Goal: Information Seeking & Learning: Learn about a topic

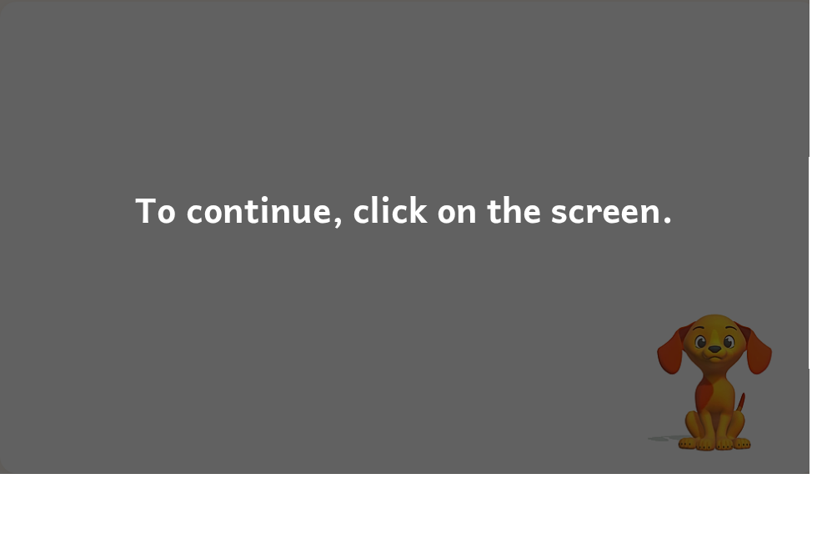
scroll to position [34, 0]
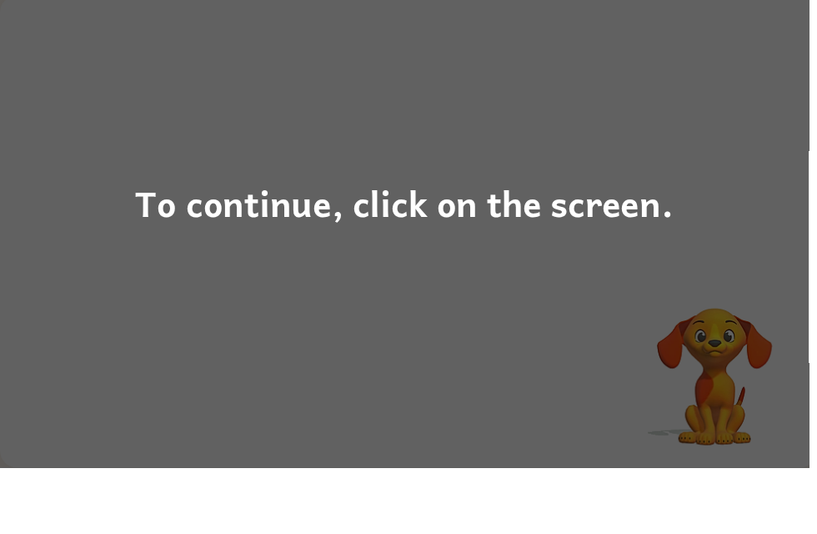
click at [707, 316] on div "To continue, click on the screen." at bounding box center [408, 267] width 817 height 534
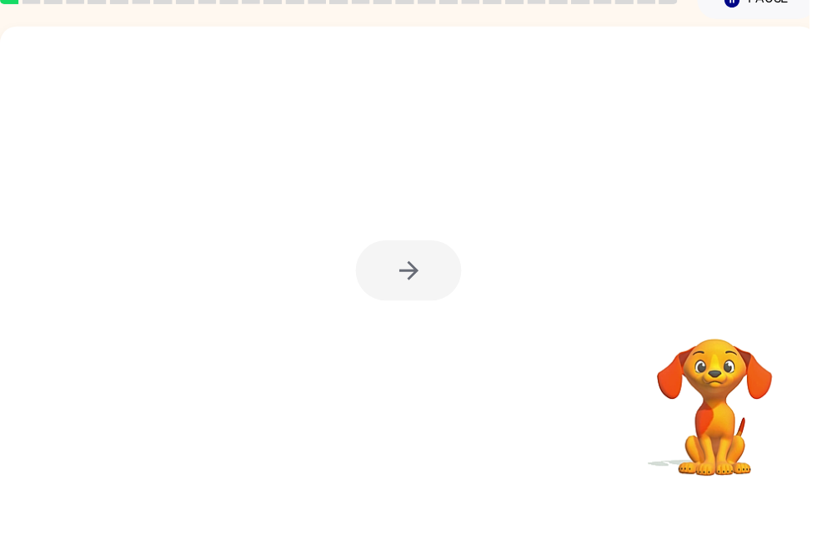
click at [411, 233] on div at bounding box center [412, 314] width 825 height 476
click at [454, 292] on div at bounding box center [412, 322] width 107 height 61
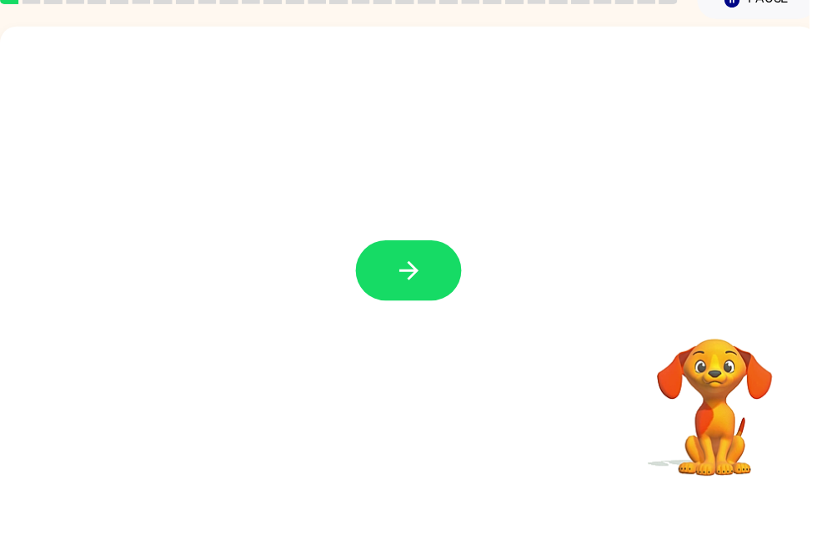
click at [416, 308] on icon "button" at bounding box center [412, 322] width 29 height 29
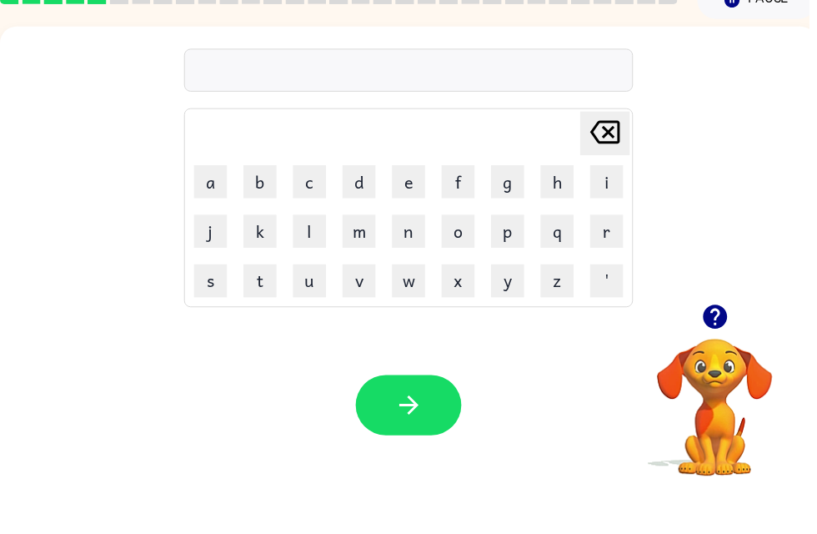
click at [365, 216] on button "d" at bounding box center [362, 232] width 33 height 33
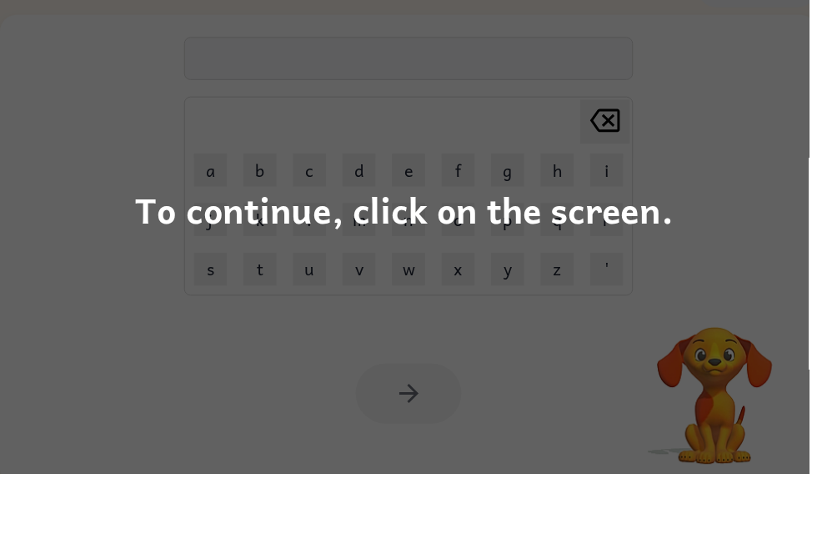
scroll to position [53, 0]
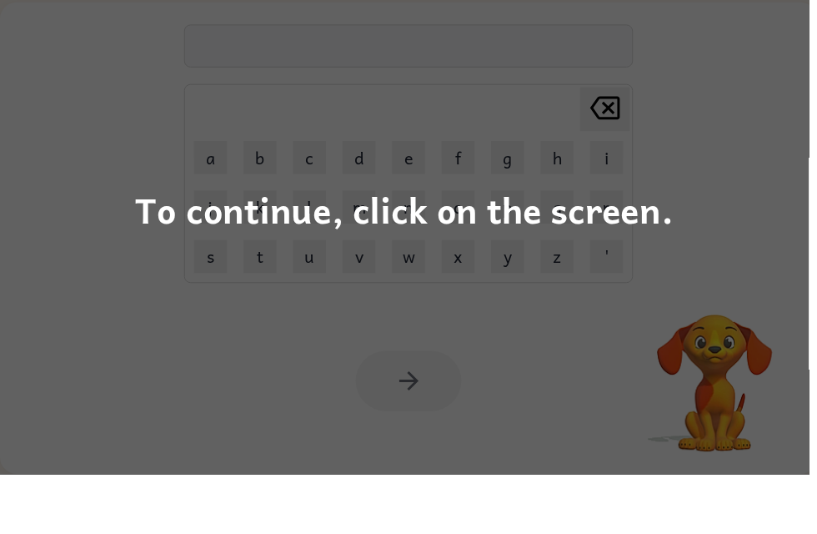
click at [674, 238] on div "To continue, click on the screen." at bounding box center [409, 266] width 544 height 57
click at [734, 218] on div "To continue, click on the screen." at bounding box center [408, 267] width 817 height 534
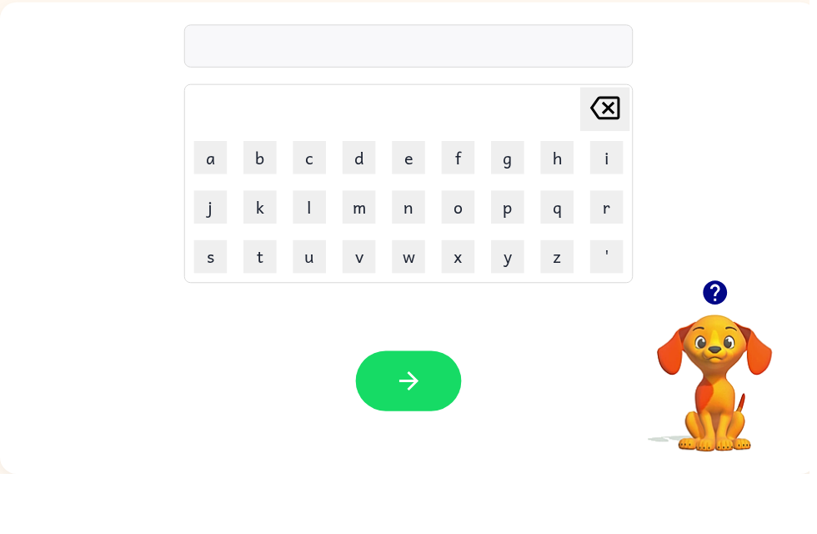
click at [546, 80] on div at bounding box center [413, 101] width 454 height 43
click at [538, 80] on div at bounding box center [413, 101] width 454 height 43
click at [554, 72] on div "Delete Delete last character input a b c d e f g h i j k l m n o p q r s t u v …" at bounding box center [413, 198] width 454 height 286
click at [603, 80] on div at bounding box center [413, 101] width 454 height 43
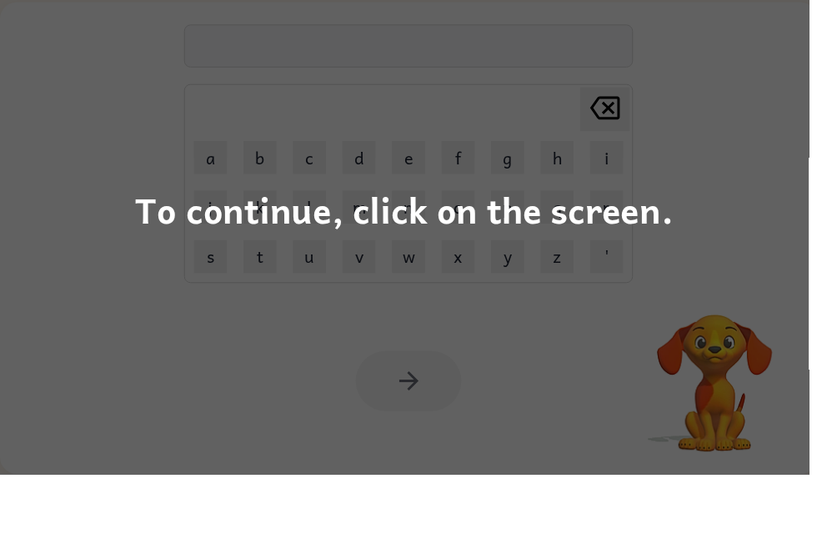
click at [63, 326] on div "To continue, click on the screen." at bounding box center [408, 267] width 817 height 534
click at [89, 285] on div "To continue, click on the screen." at bounding box center [408, 267] width 817 height 534
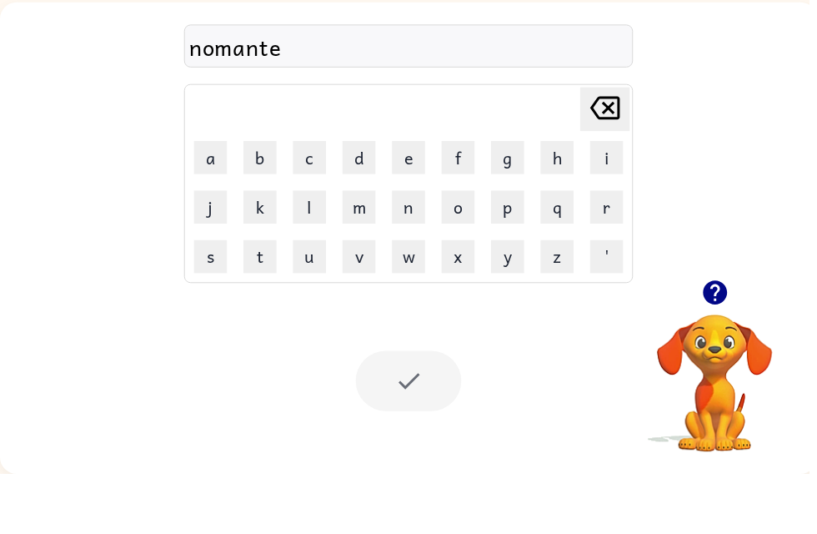
click at [419, 409] on div at bounding box center [412, 439] width 107 height 61
click at [418, 409] on div at bounding box center [412, 439] width 107 height 61
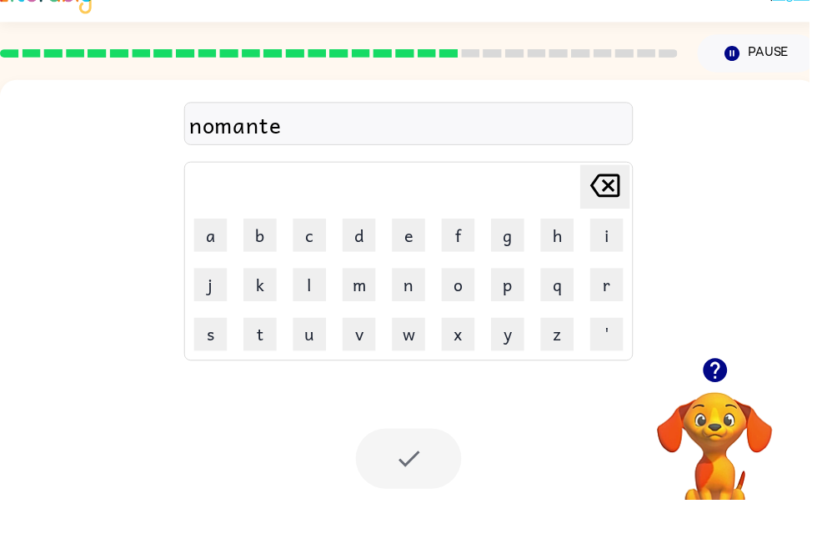
click at [761, 64] on button "Pause Pause" at bounding box center [764, 83] width 121 height 38
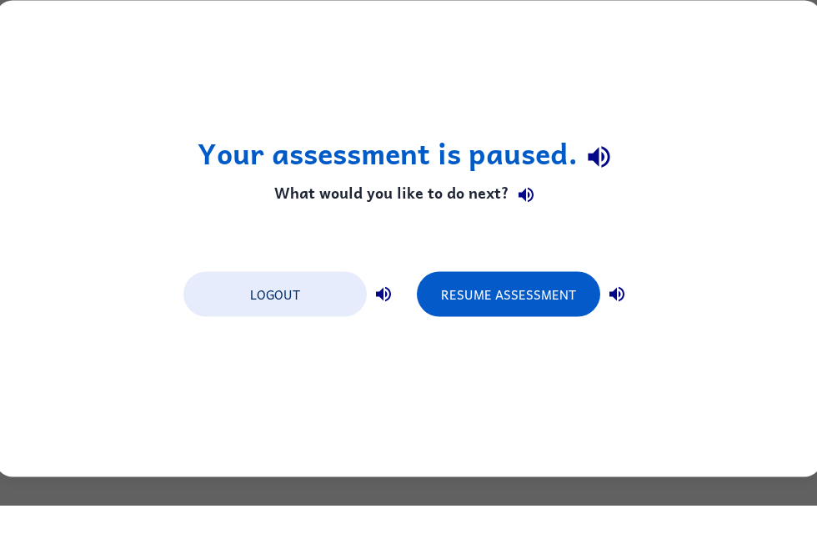
click at [740, 43] on div "Your assessment is paused. What would you like to do next? Logout Resume Assess…" at bounding box center [408, 267] width 825 height 476
click at [502, 300] on button "Resume Assessment" at bounding box center [508, 322] width 183 height 45
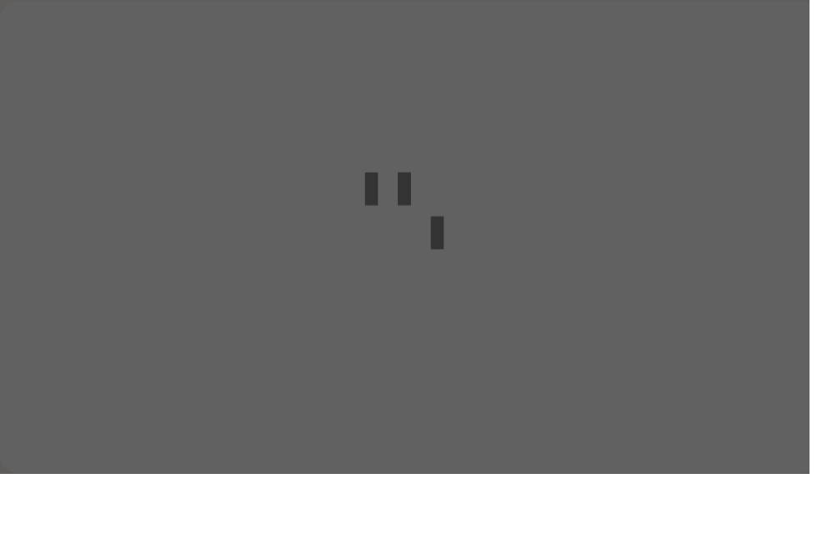
scroll to position [53, 0]
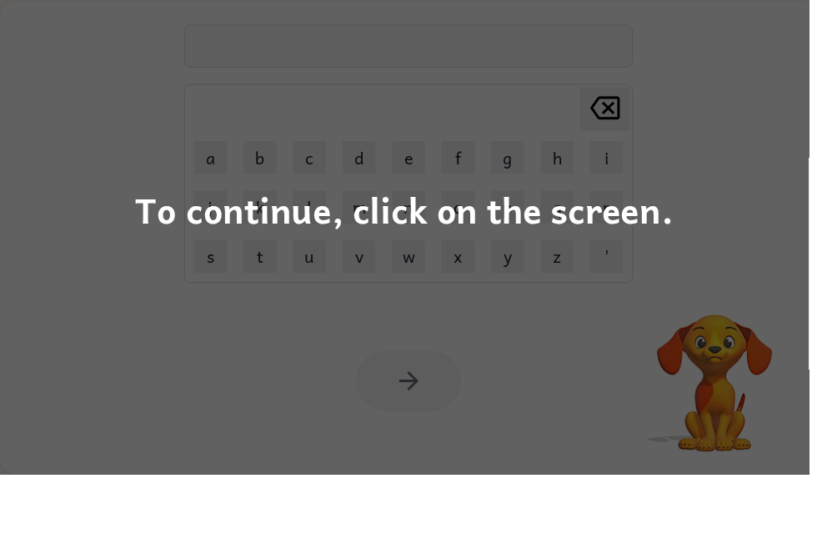
click at [582, 238] on div "To continue, click on the screen." at bounding box center [409, 266] width 544 height 57
click at [566, 242] on div "To continue, click on the screen." at bounding box center [408, 267] width 817 height 534
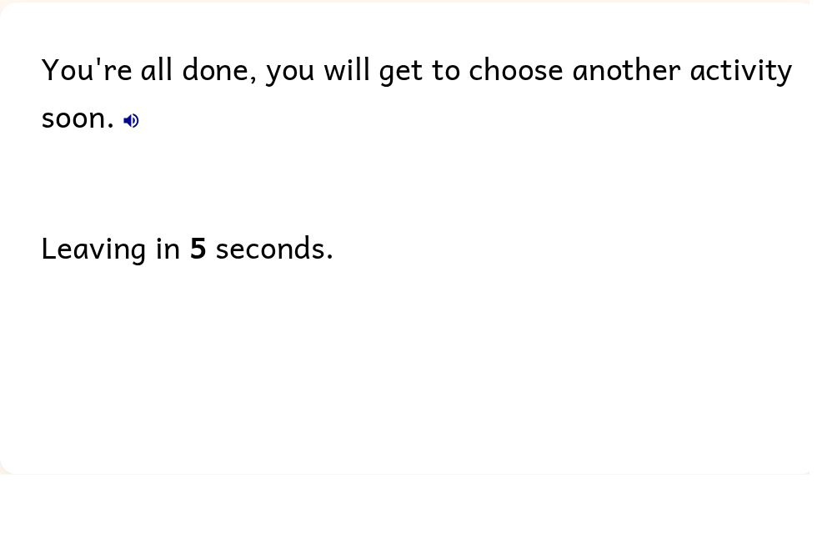
scroll to position [34, 0]
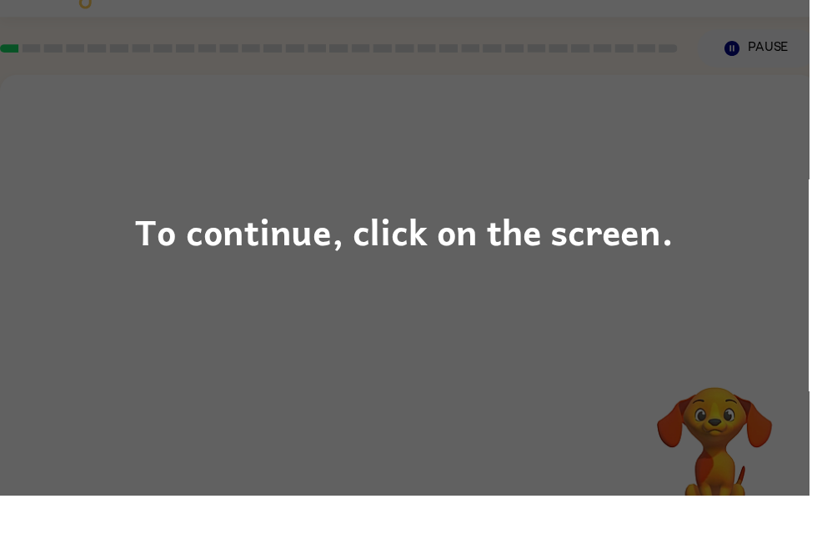
scroll to position [53, 0]
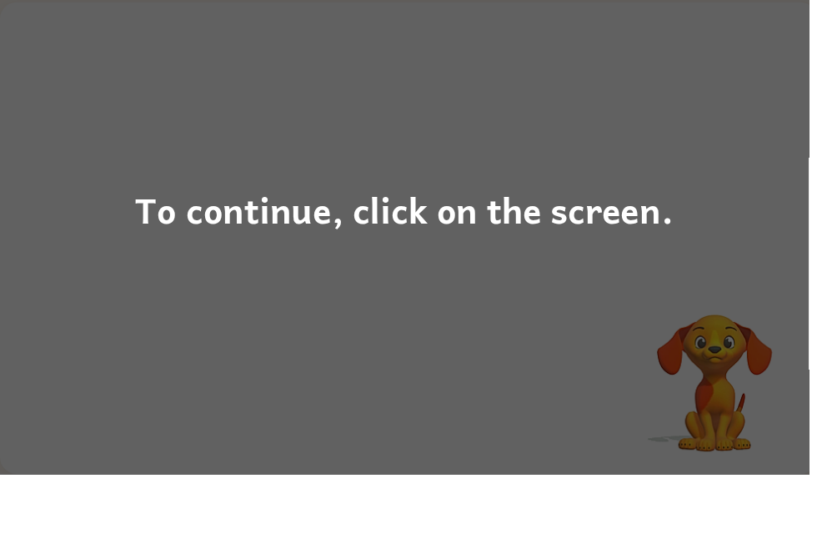
click at [724, 251] on div "To continue, click on the screen." at bounding box center [408, 267] width 817 height 534
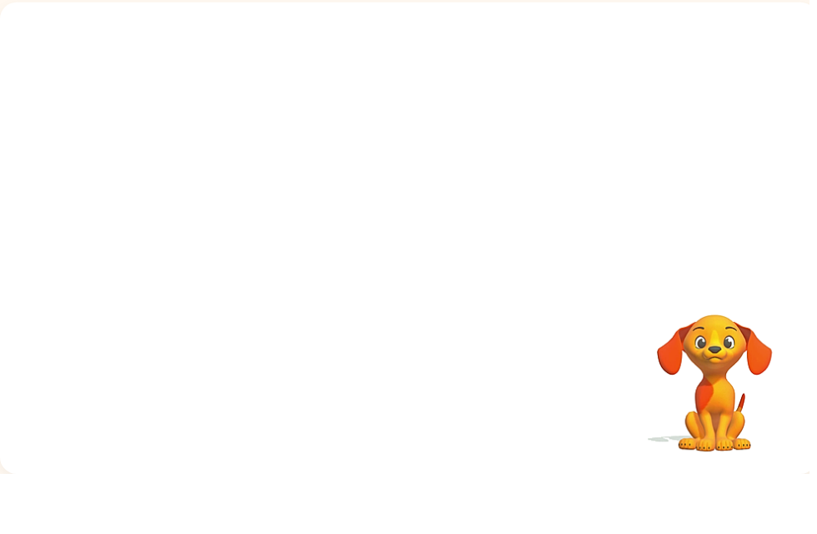
click at [724, 251] on div at bounding box center [412, 198] width 825 height 280
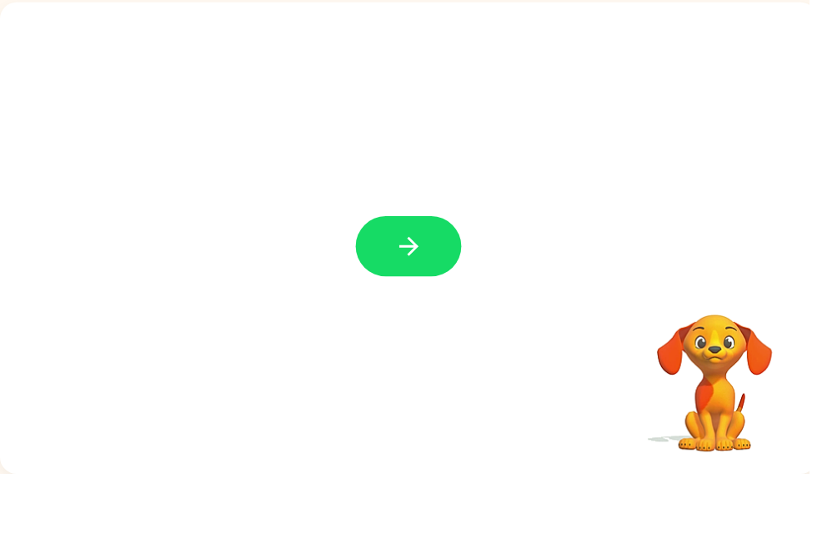
click at [391, 273] on button "button" at bounding box center [412, 303] width 107 height 61
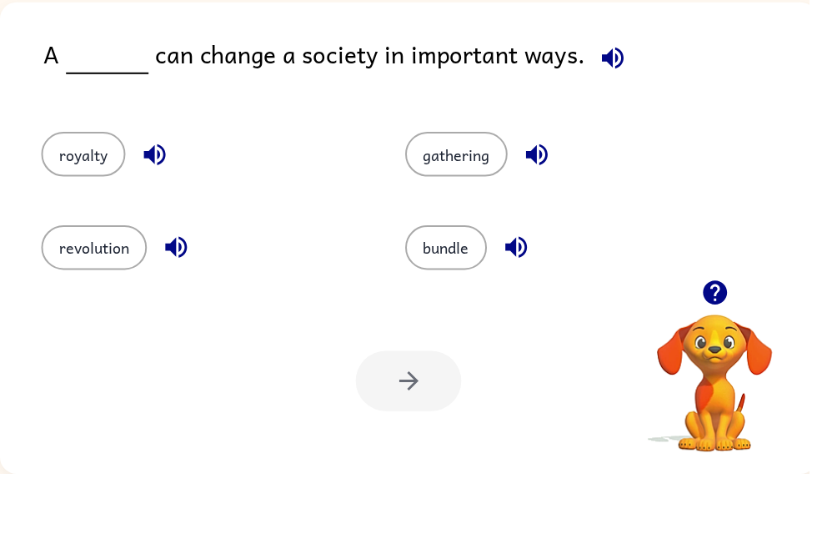
click at [449, 423] on div "Your browser must support playing .mp4 files to use Literably. Please try using…" at bounding box center [412, 440] width 825 height 188
click at [416, 409] on div at bounding box center [412, 439] width 107 height 61
click at [58, 283] on button "revolution" at bounding box center [95, 305] width 107 height 45
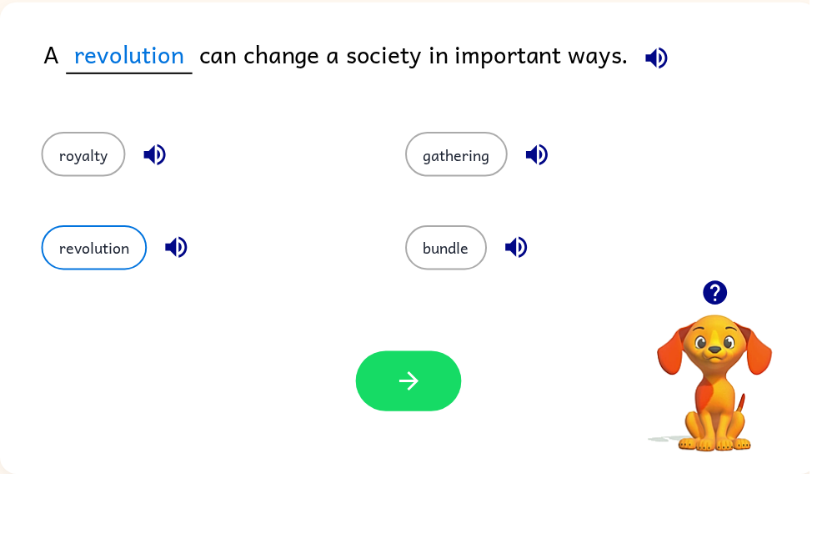
click at [71, 283] on button "revolution" at bounding box center [95, 305] width 107 height 45
click at [444, 351] on div "Your browser must support playing .mp4 files to use Literably. Please try using…" at bounding box center [412, 440] width 825 height 188
click at [419, 425] on icon "button" at bounding box center [412, 439] width 29 height 29
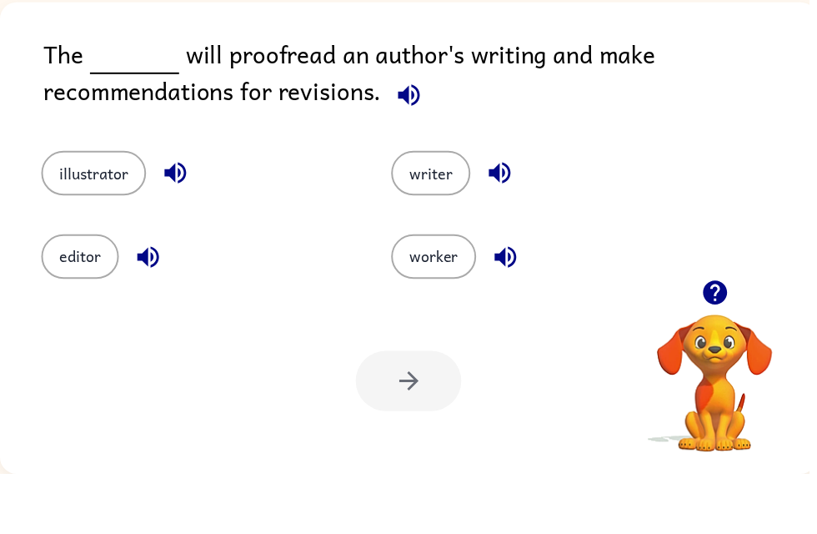
click at [74, 208] on button "illustrator" at bounding box center [95, 230] width 106 height 45
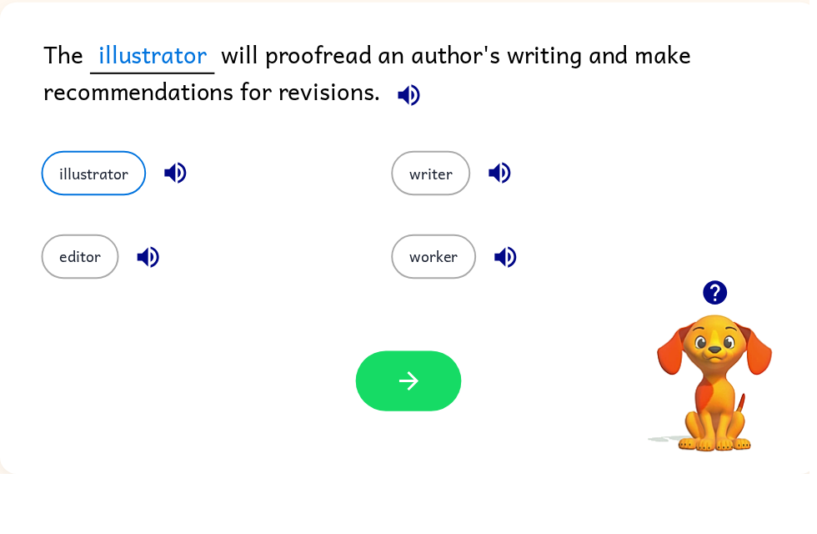
click at [445, 409] on button "button" at bounding box center [412, 439] width 107 height 61
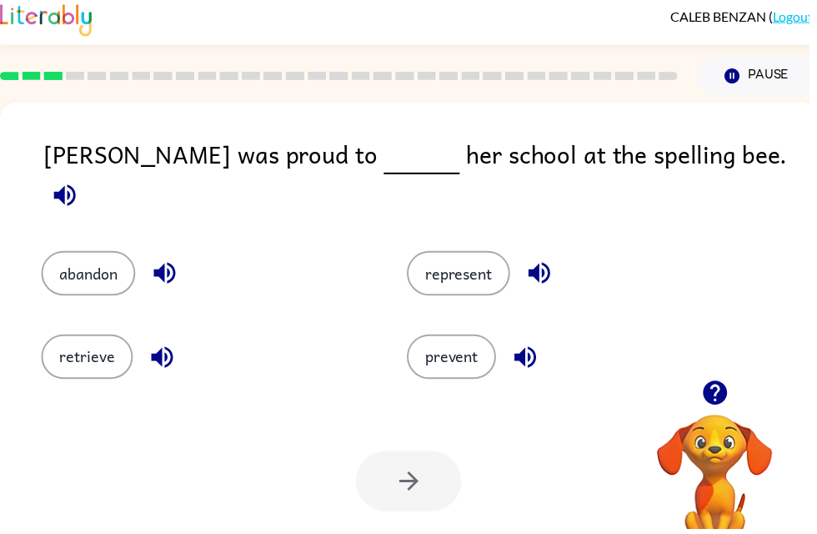
scroll to position [0, 0]
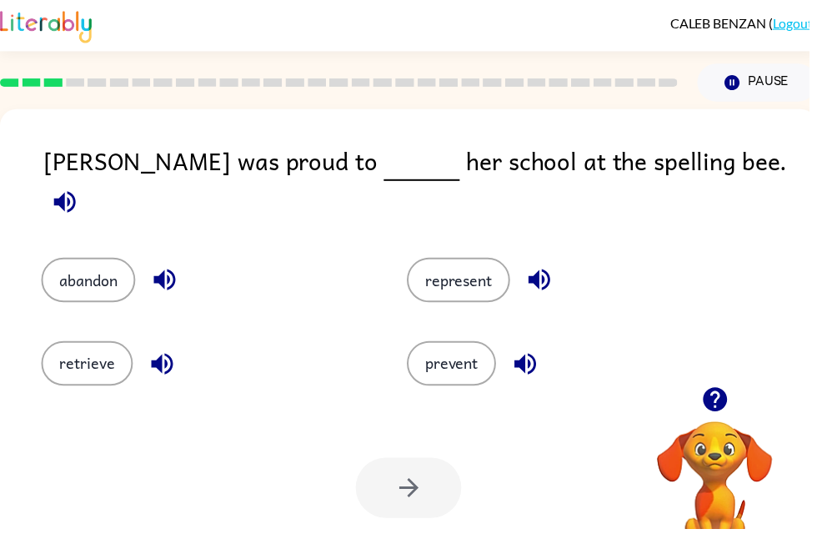
click at [469, 264] on button "represent" at bounding box center [463, 282] width 104 height 45
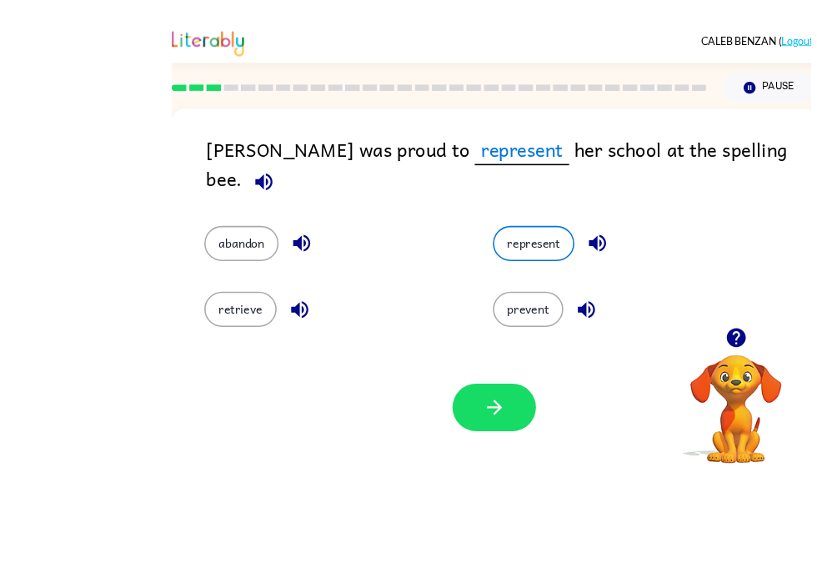
scroll to position [19, 0]
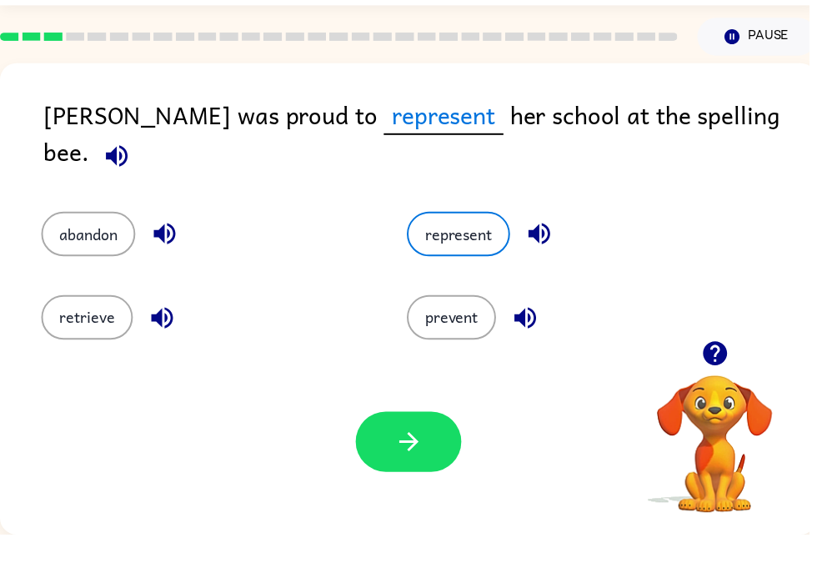
click at [418, 459] on icon "button" at bounding box center [412, 473] width 29 height 29
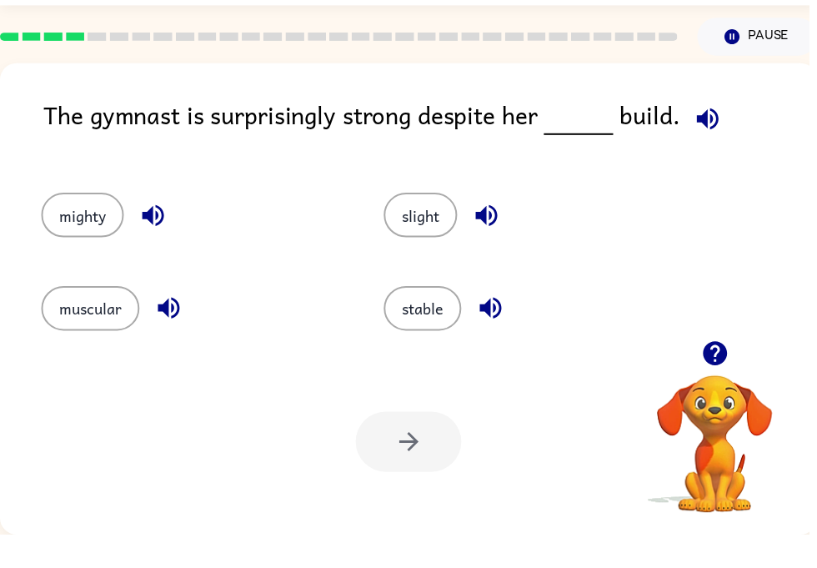
click at [438, 318] on button "stable" at bounding box center [427, 339] width 78 height 45
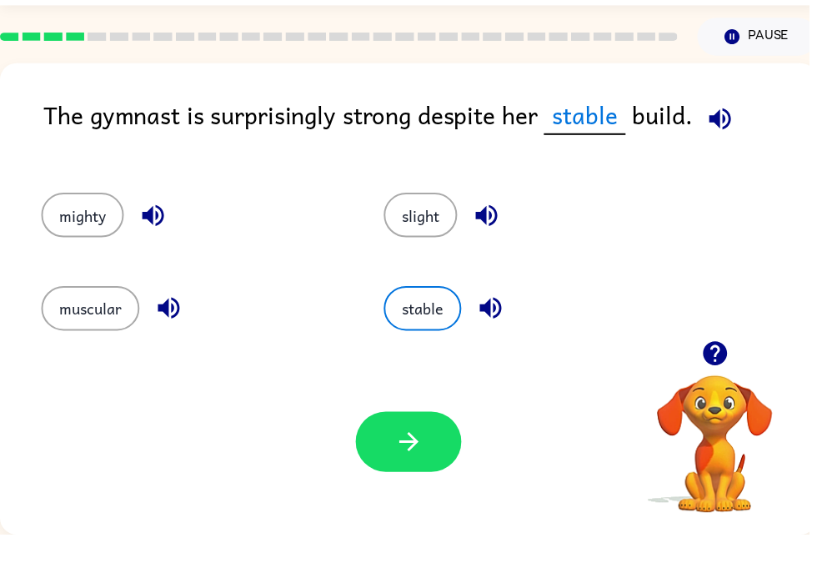
click at [435, 238] on button "slight" at bounding box center [425, 245] width 74 height 45
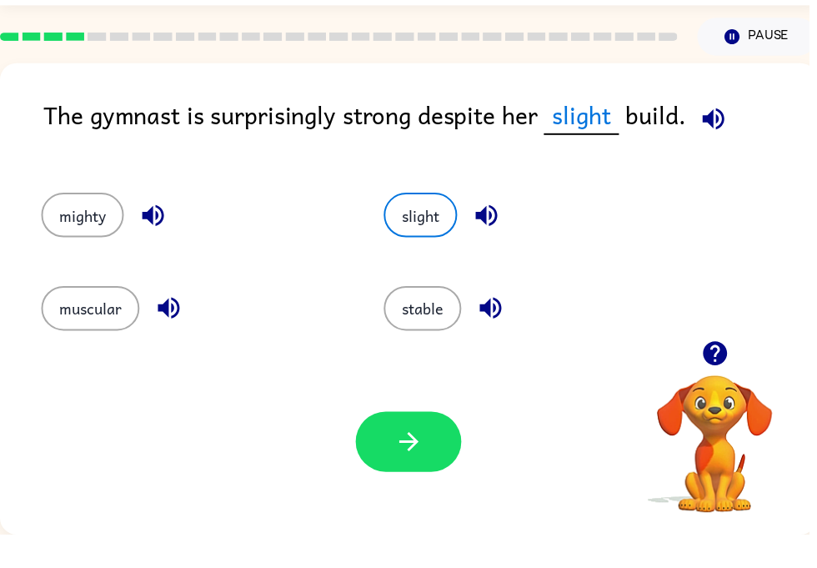
click at [417, 464] on icon "button" at bounding box center [412, 473] width 19 height 19
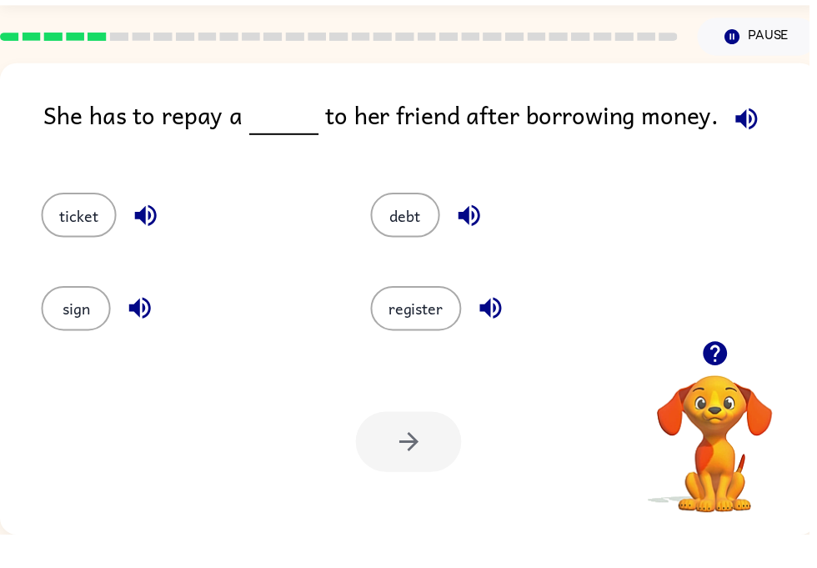
click at [434, 223] on div "debt" at bounding box center [521, 245] width 294 height 45
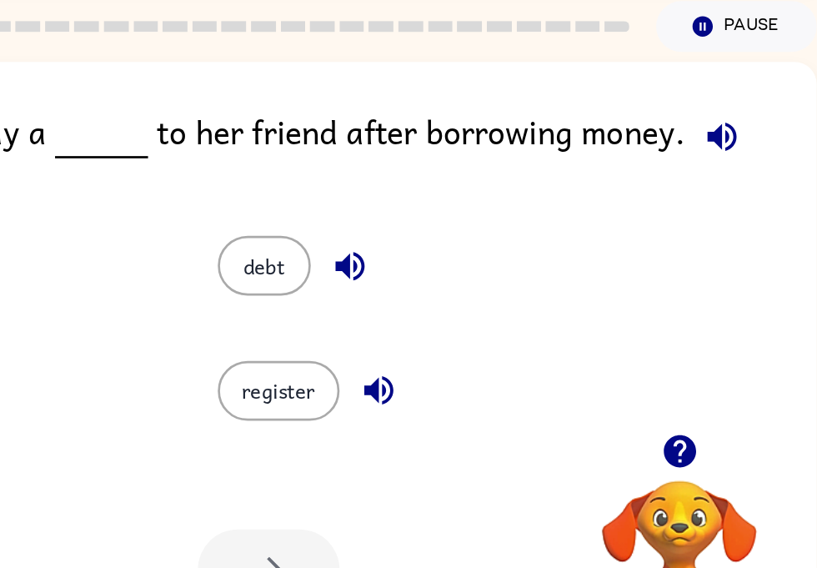
scroll to position [0, 0]
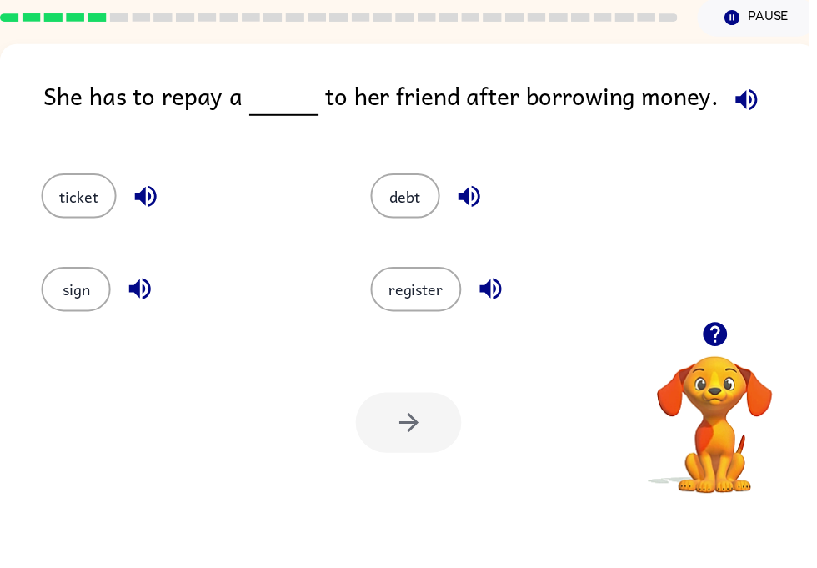
click at [404, 241] on button "debt" at bounding box center [409, 263] width 70 height 45
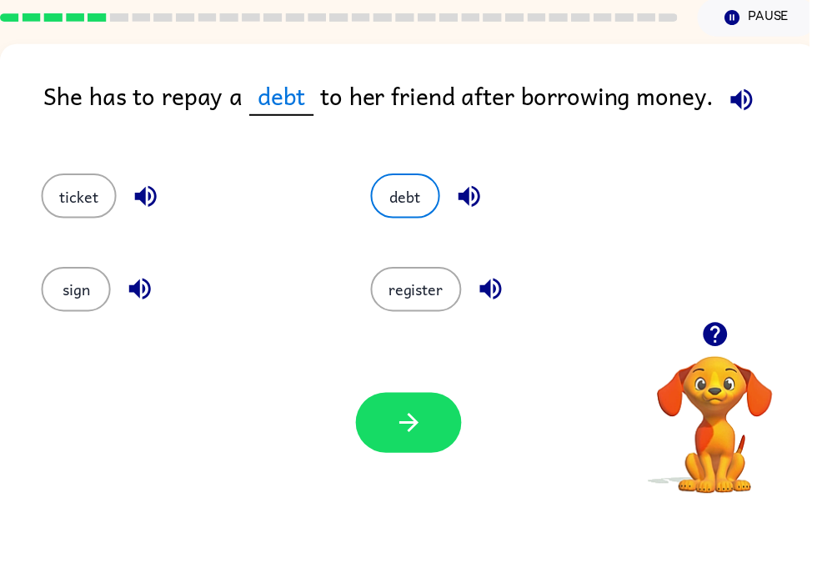
click at [422, 209] on div "debt" at bounding box center [509, 255] width 333 height 93
click at [399, 462] on button "button" at bounding box center [412, 492] width 107 height 61
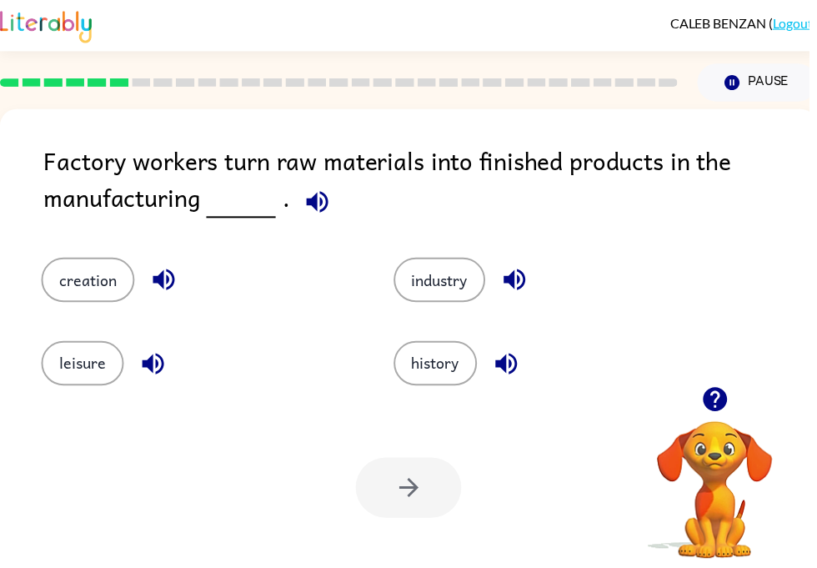
click at [462, 284] on button "industry" at bounding box center [444, 282] width 93 height 45
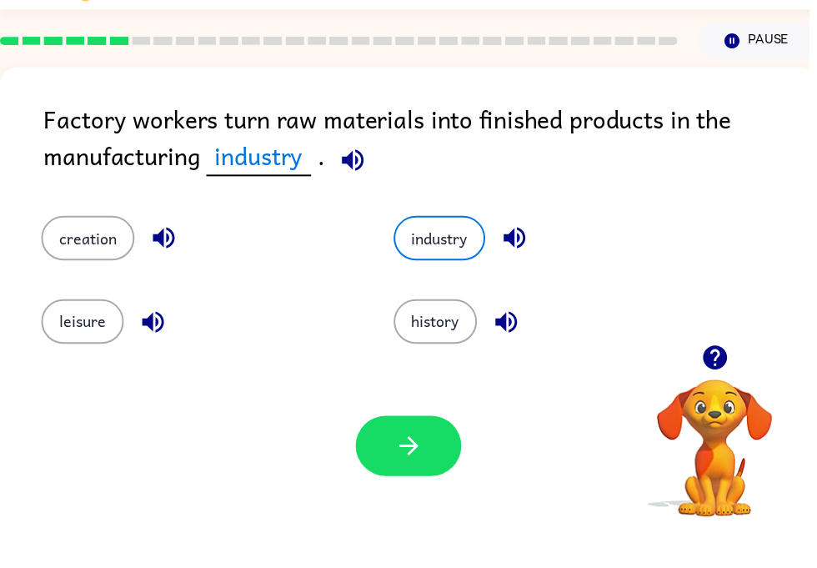
click at [775, 318] on div "creation industry leisure history" at bounding box center [413, 312] width 792 height 155
click at [414, 466] on button "button" at bounding box center [412, 492] width 107 height 61
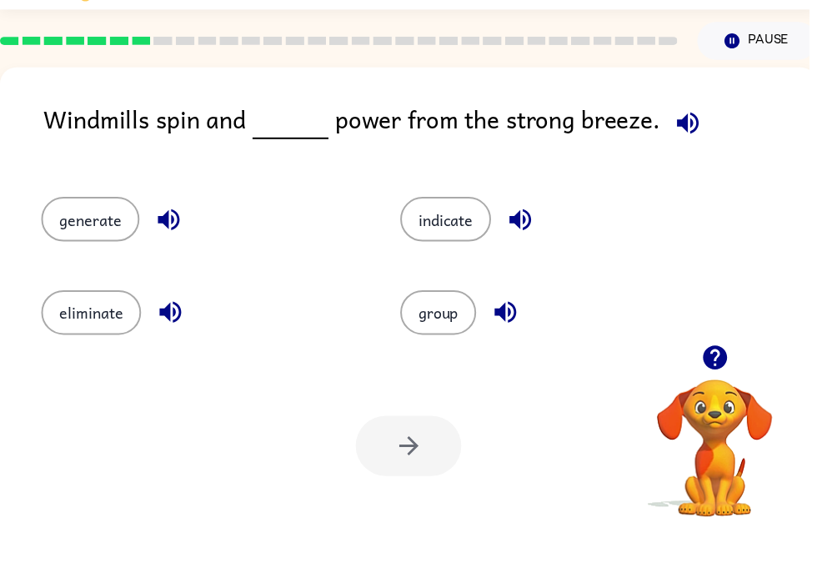
click at [79, 241] on button "generate" at bounding box center [91, 263] width 99 height 45
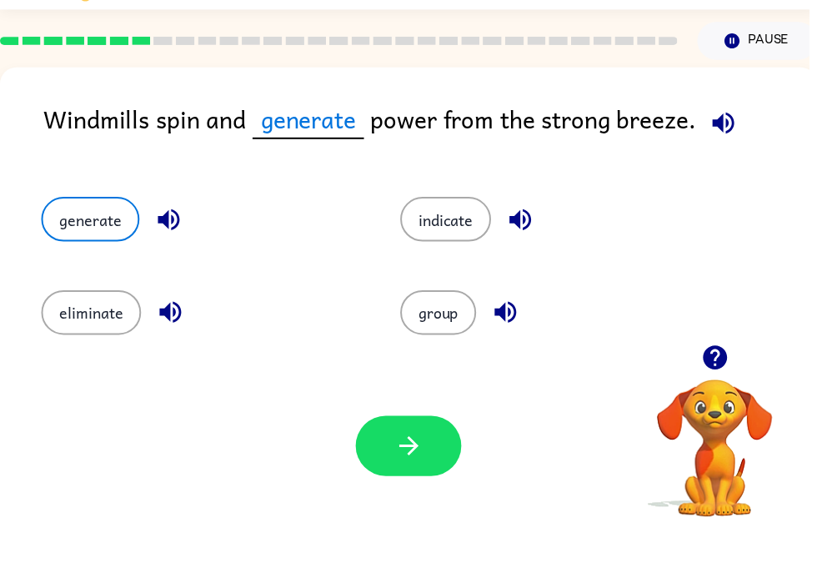
click at [49, 241] on button "generate" at bounding box center [91, 263] width 99 height 45
click at [91, 241] on button "generate" at bounding box center [91, 263] width 99 height 45
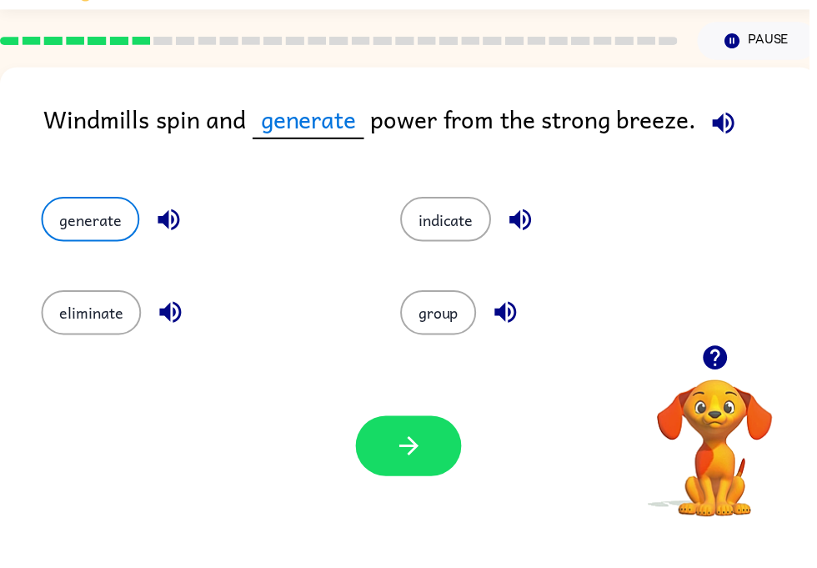
click at [91, 241] on button "generate" at bounding box center [91, 263] width 99 height 45
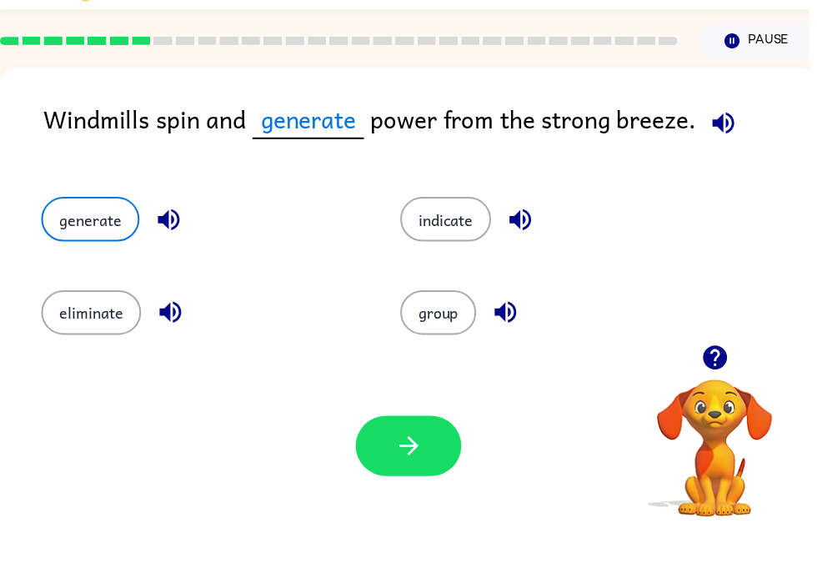
click at [419, 478] on icon "button" at bounding box center [412, 492] width 29 height 29
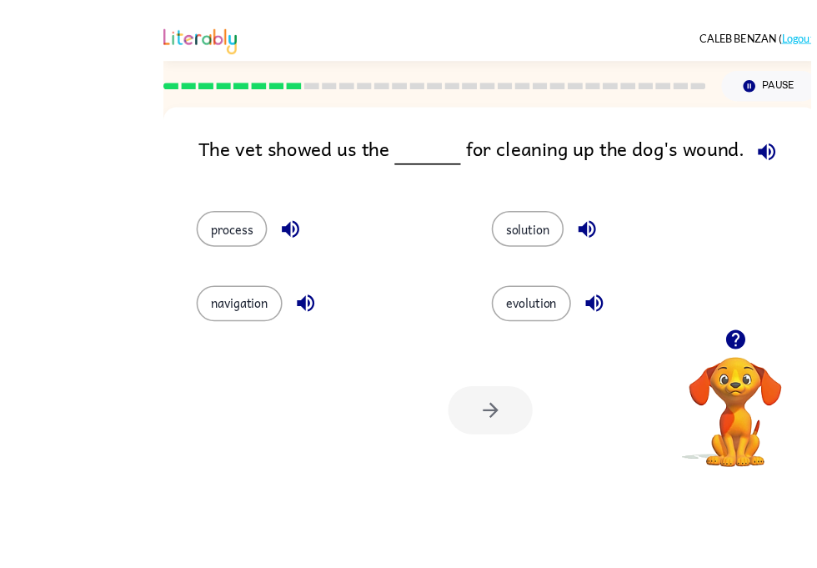
scroll to position [3, 0]
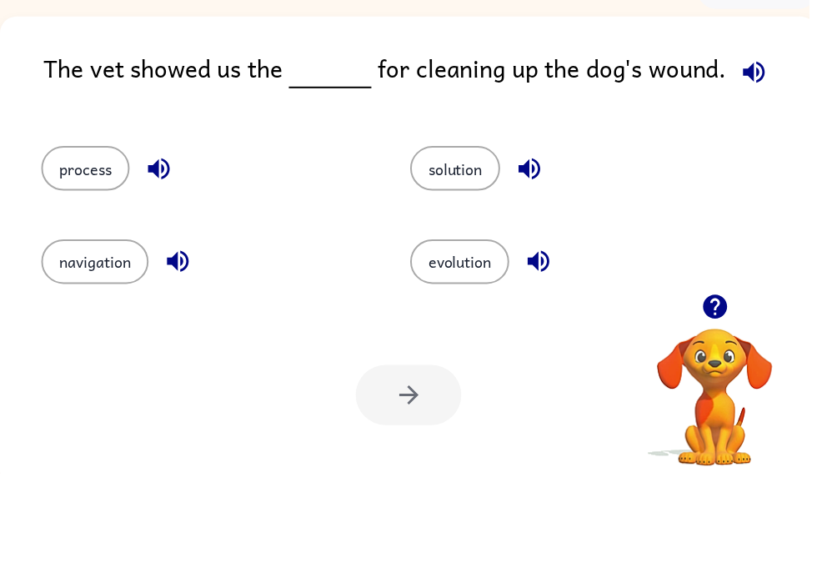
click at [93, 238] on button "process" at bounding box center [86, 260] width 89 height 45
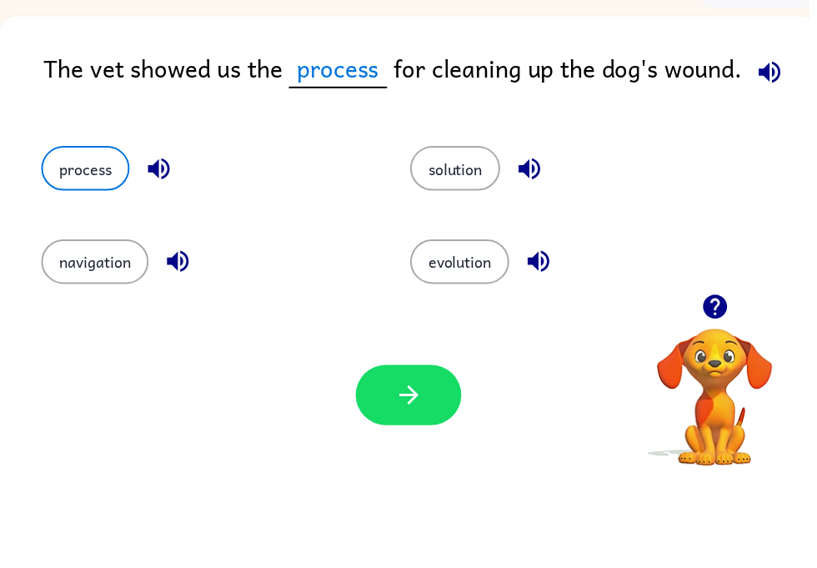
click at [454, 459] on button "button" at bounding box center [412, 489] width 107 height 61
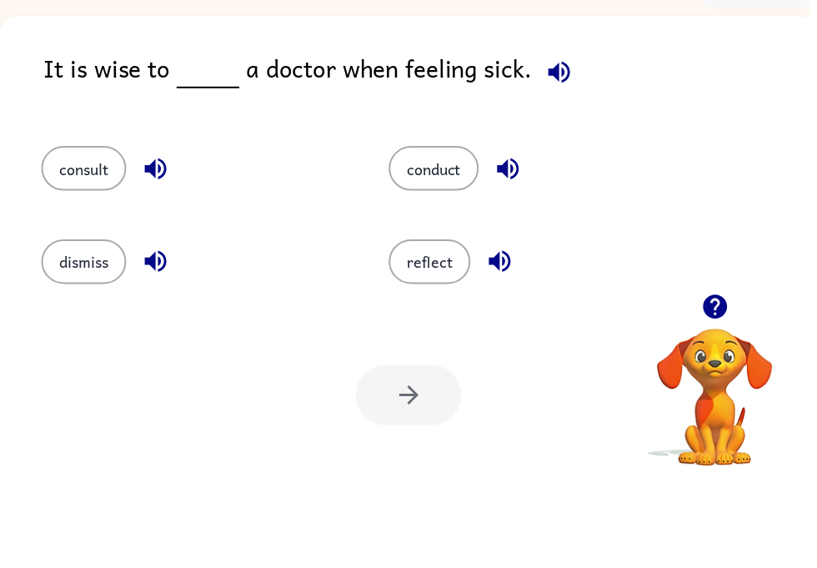
click at [77, 238] on button "consult" at bounding box center [85, 260] width 86 height 45
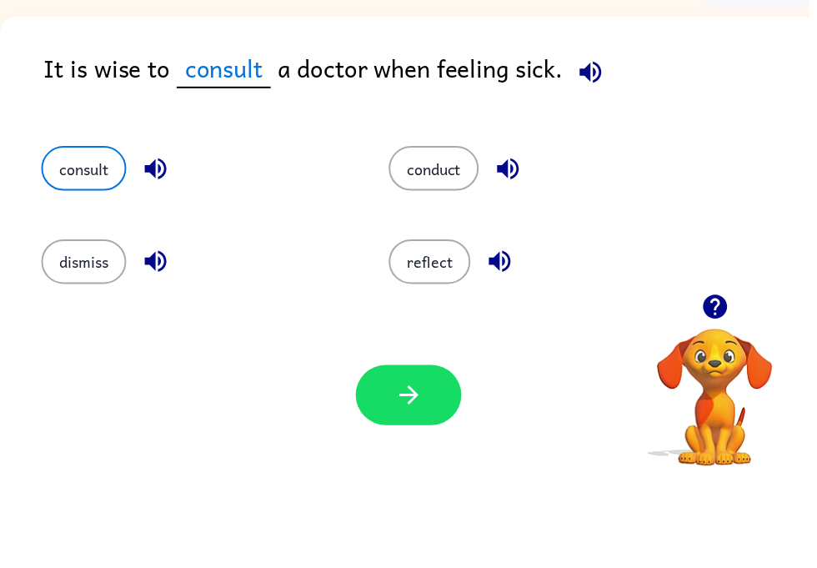
click at [453, 459] on button "button" at bounding box center [412, 489] width 107 height 61
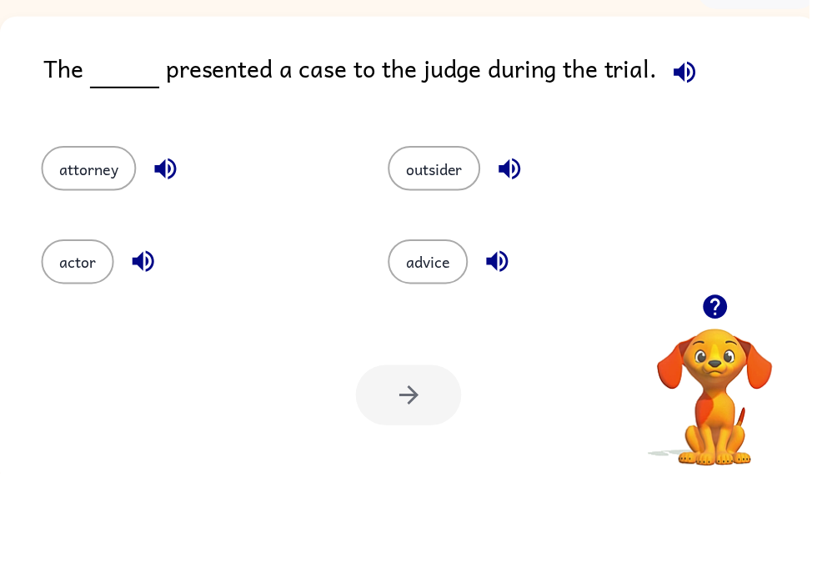
click at [80, 238] on button "attorney" at bounding box center [90, 260] width 96 height 45
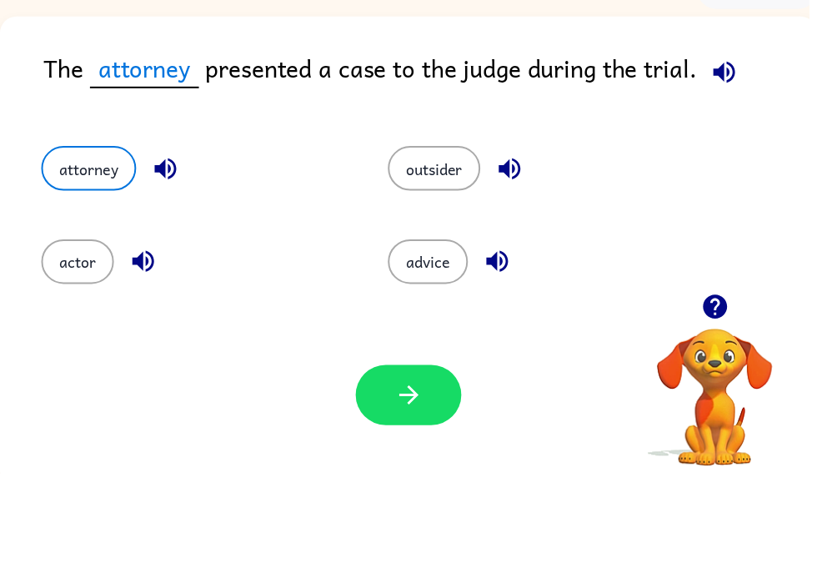
click at [445, 459] on button "button" at bounding box center [412, 489] width 107 height 61
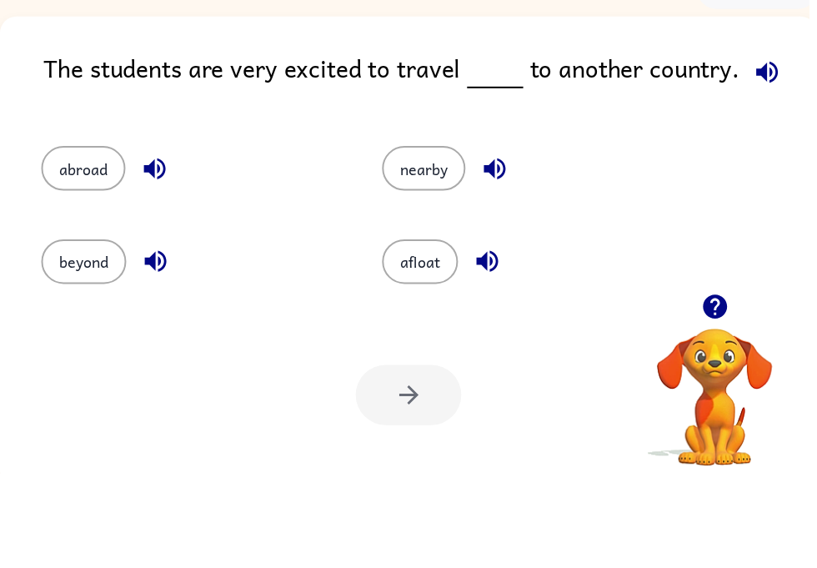
click at [439, 332] on button "afloat" at bounding box center [424, 354] width 77 height 45
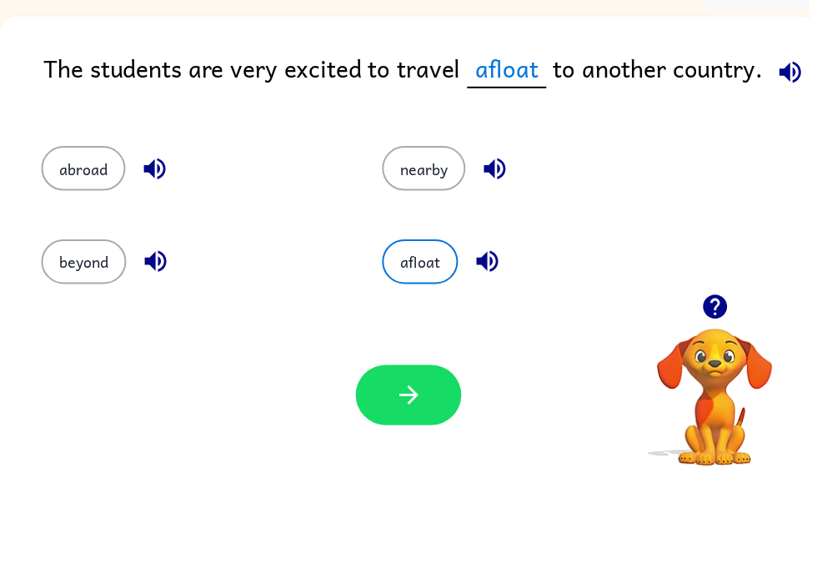
click at [418, 474] on icon "button" at bounding box center [412, 488] width 29 height 29
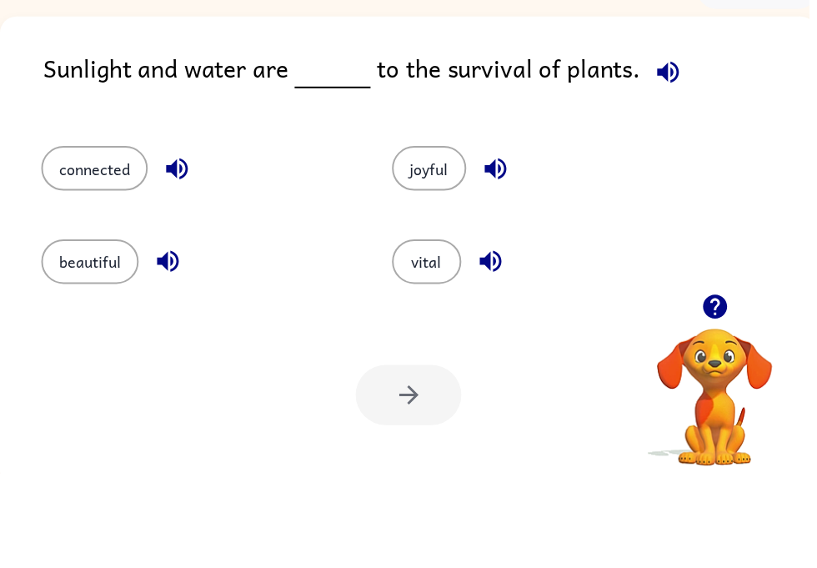
click at [58, 238] on button "connected" at bounding box center [96, 260] width 108 height 45
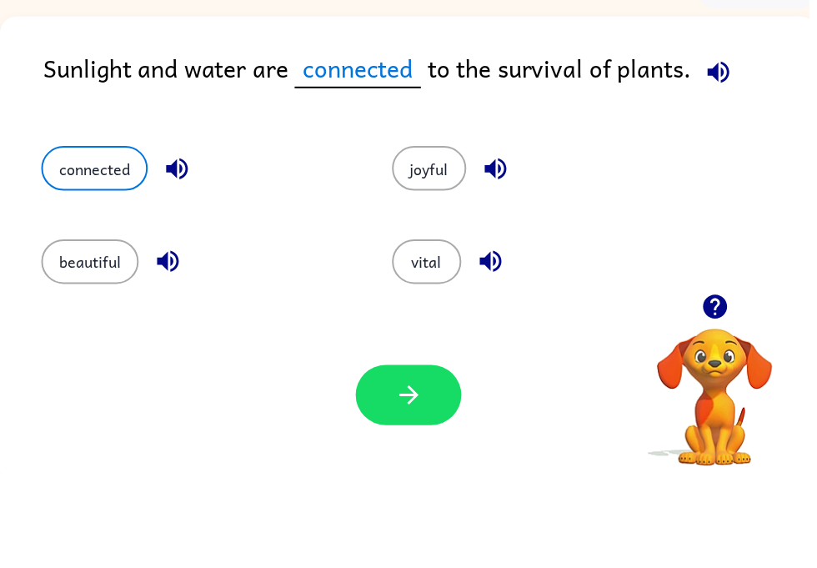
click at [441, 459] on button "button" at bounding box center [412, 489] width 107 height 61
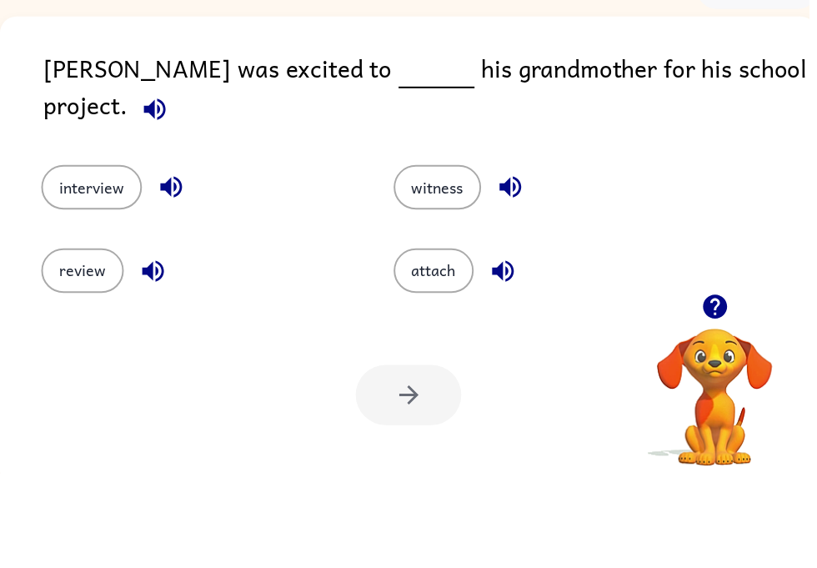
click at [23, 309] on div "review" at bounding box center [188, 351] width 356 height 84
click at [46, 257] on button "interview" at bounding box center [93, 279] width 102 height 45
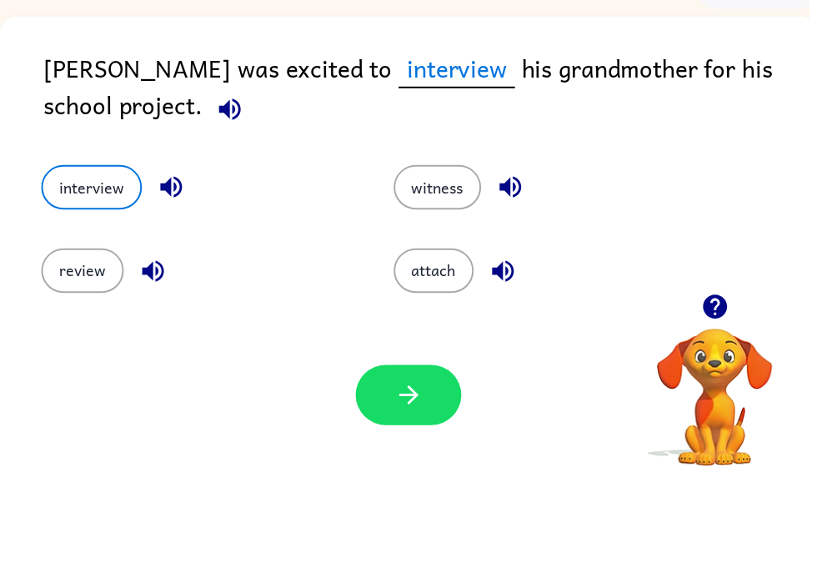
click at [373, 459] on div at bounding box center [412, 489] width 107 height 61
click at [463, 459] on button "button" at bounding box center [412, 489] width 107 height 61
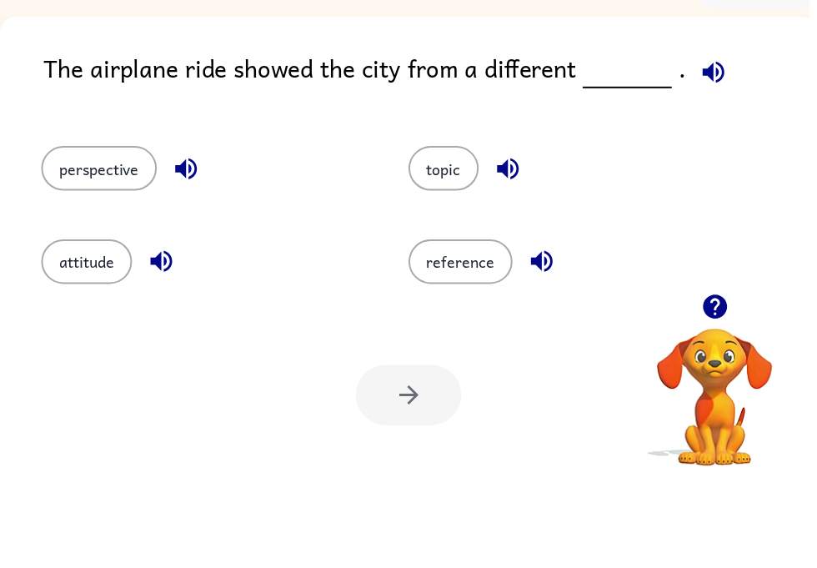
click at [70, 238] on button "perspective" at bounding box center [100, 260] width 117 height 45
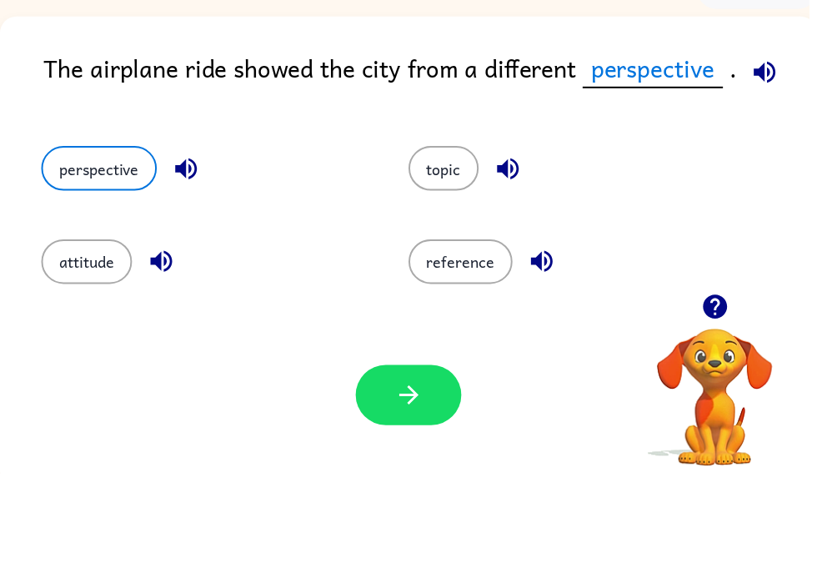
click at [406, 474] on icon "button" at bounding box center [412, 488] width 29 height 29
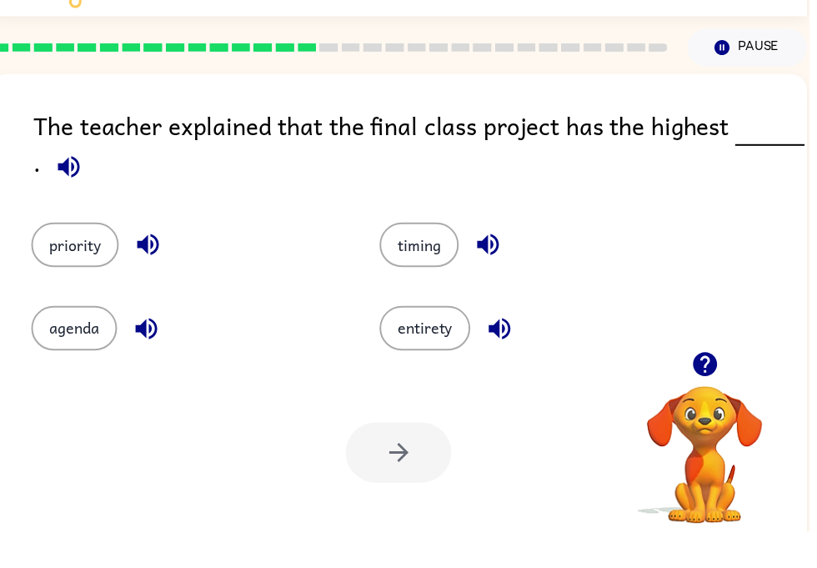
scroll to position [19, 0]
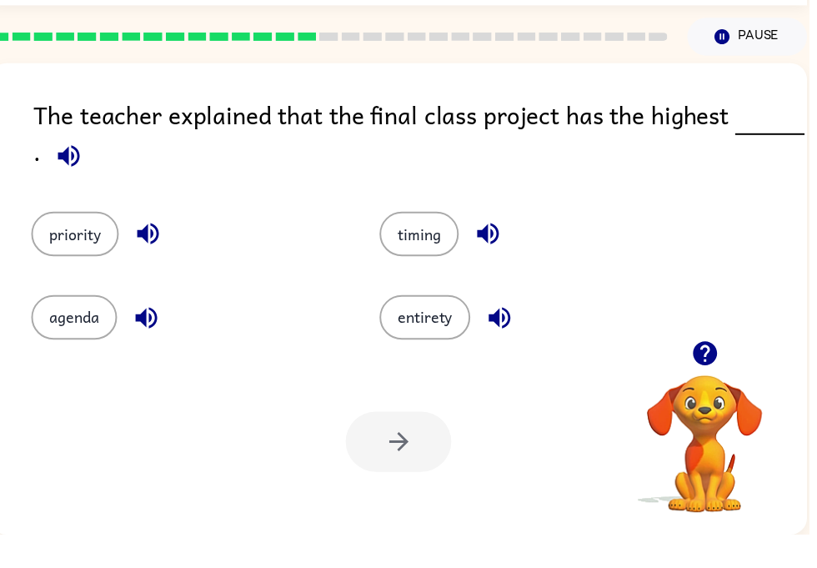
click at [49, 242] on button "priority" at bounding box center [76, 264] width 88 height 45
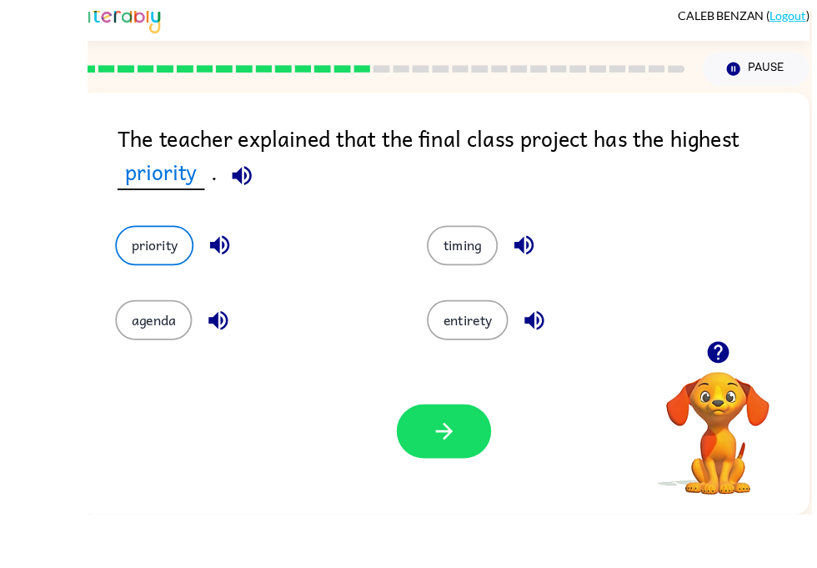
scroll to position [0, 0]
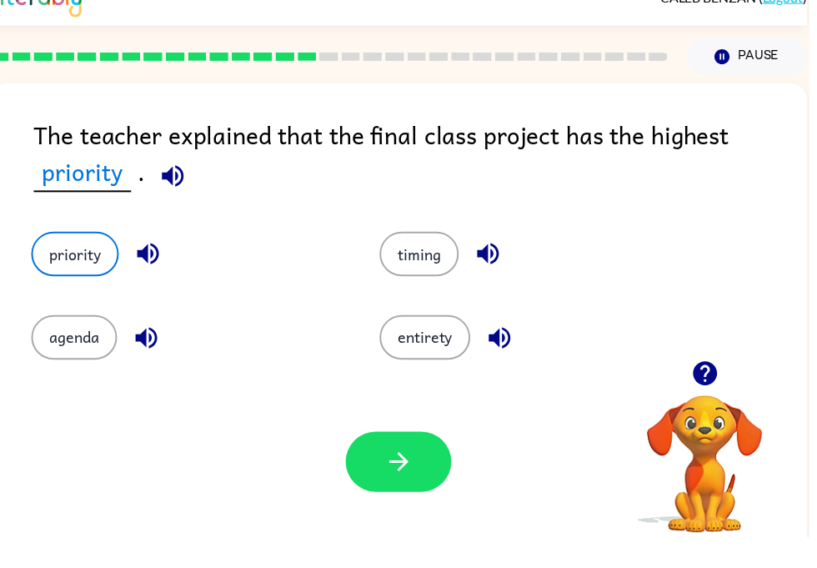
click at [401, 478] on icon "button" at bounding box center [402, 492] width 29 height 29
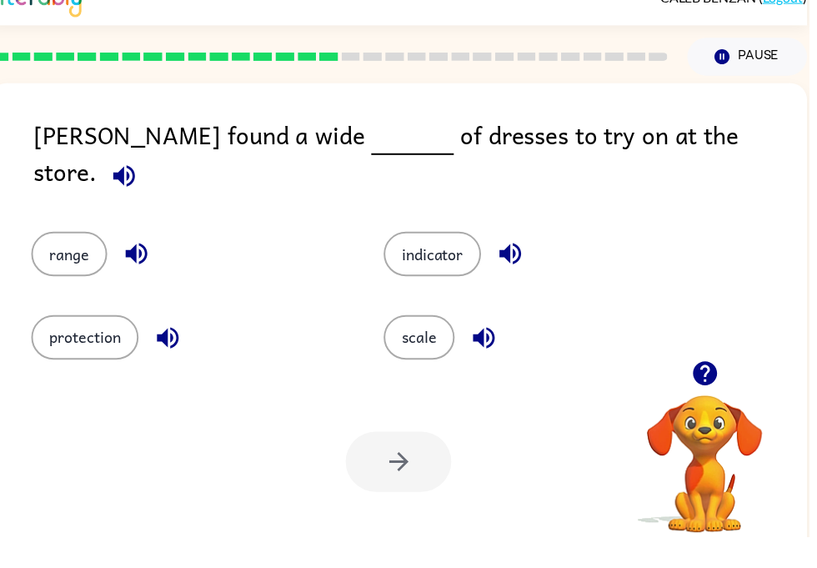
click at [46, 260] on button "range" at bounding box center [70, 282] width 77 height 45
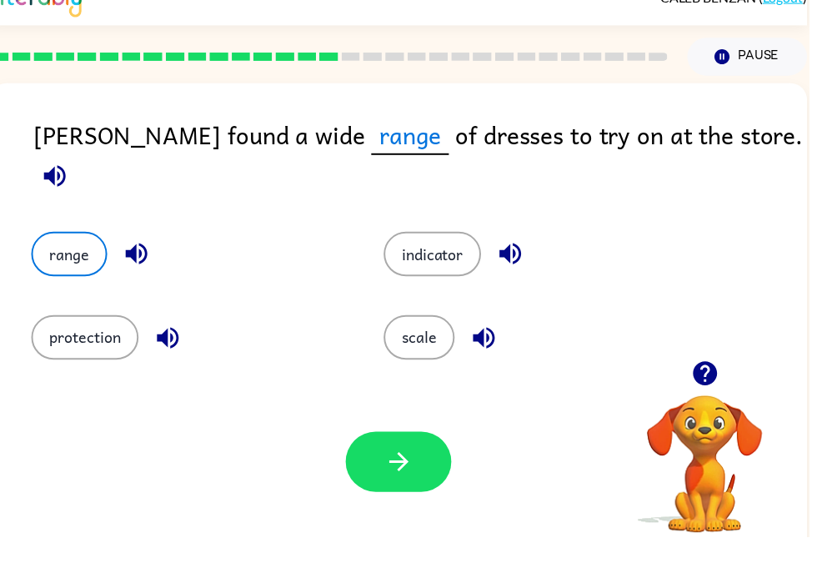
scroll to position [0, 9]
click at [426, 462] on button "button" at bounding box center [403, 492] width 107 height 61
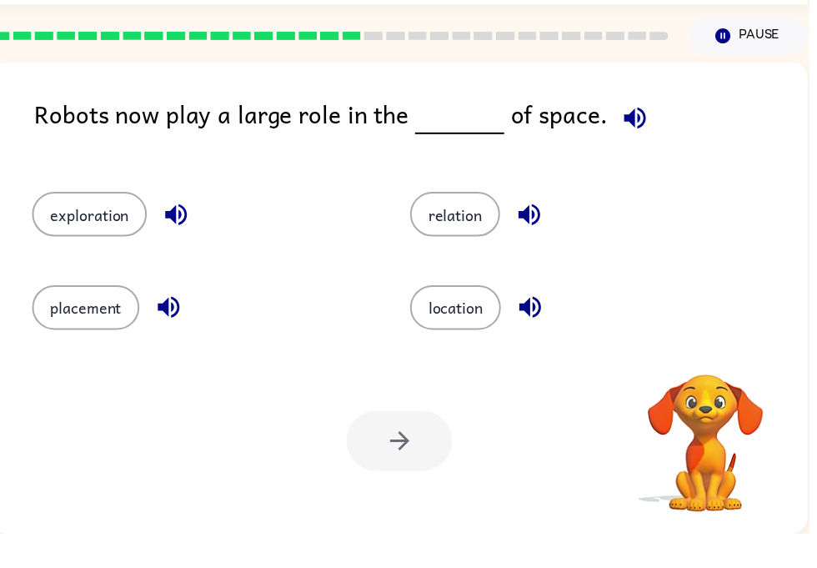
scroll to position [0, 0]
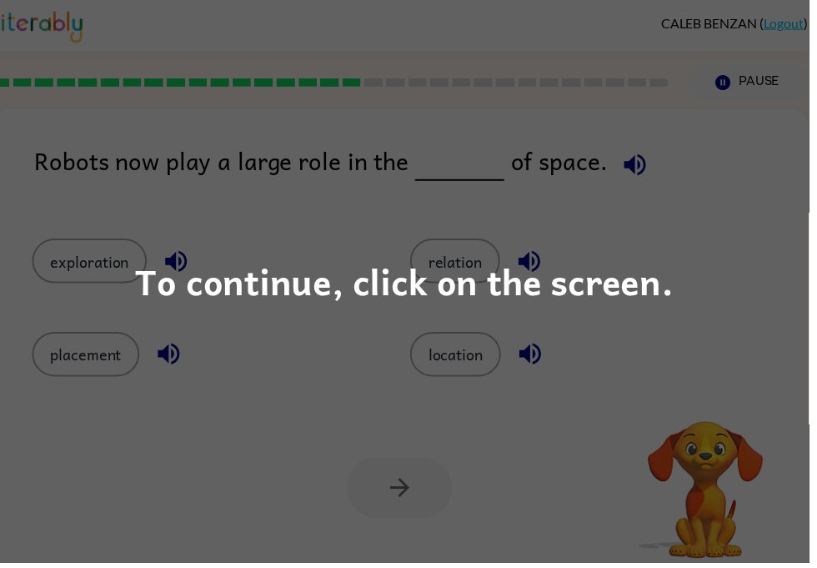
click at [721, 316] on div "To continue, click on the screen." at bounding box center [408, 284] width 817 height 568
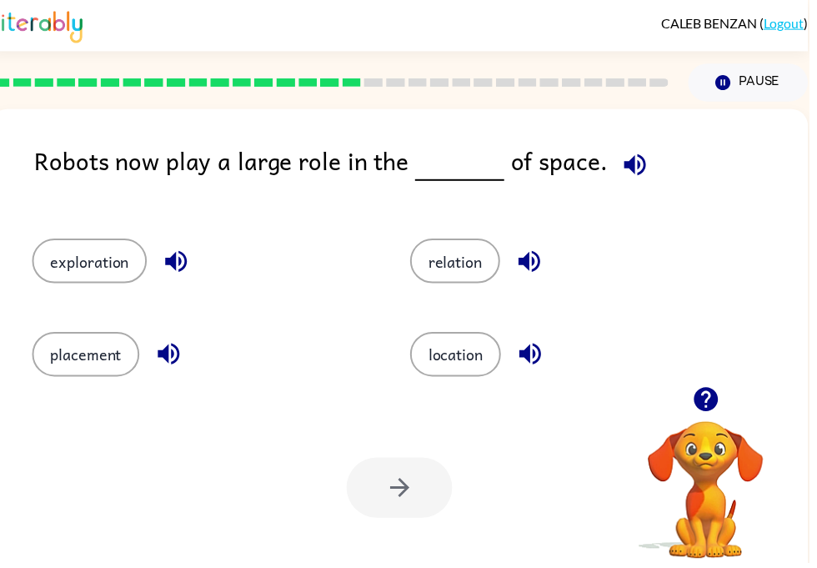
click at [71, 280] on button "exploration" at bounding box center [91, 263] width 116 height 45
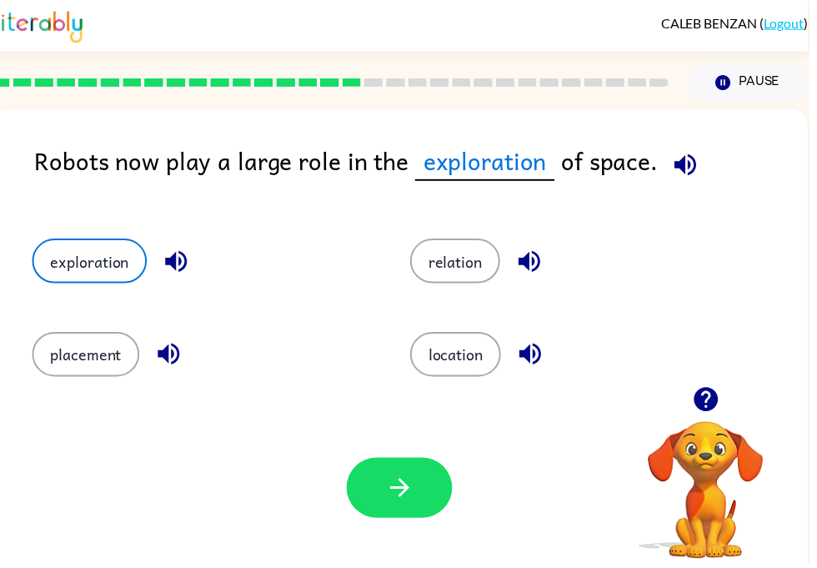
click at [418, 491] on button "button" at bounding box center [403, 492] width 107 height 61
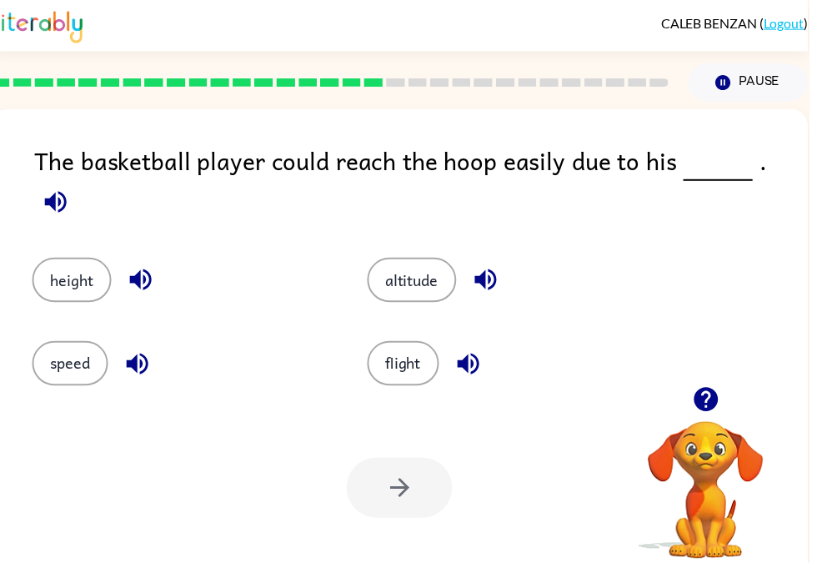
click at [47, 265] on button "height" at bounding box center [73, 282] width 80 height 45
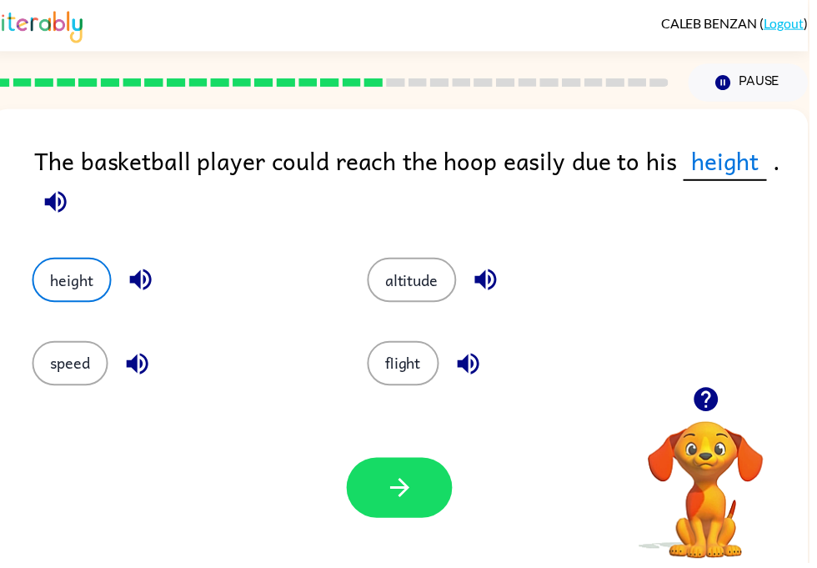
click at [425, 498] on button "button" at bounding box center [403, 492] width 107 height 61
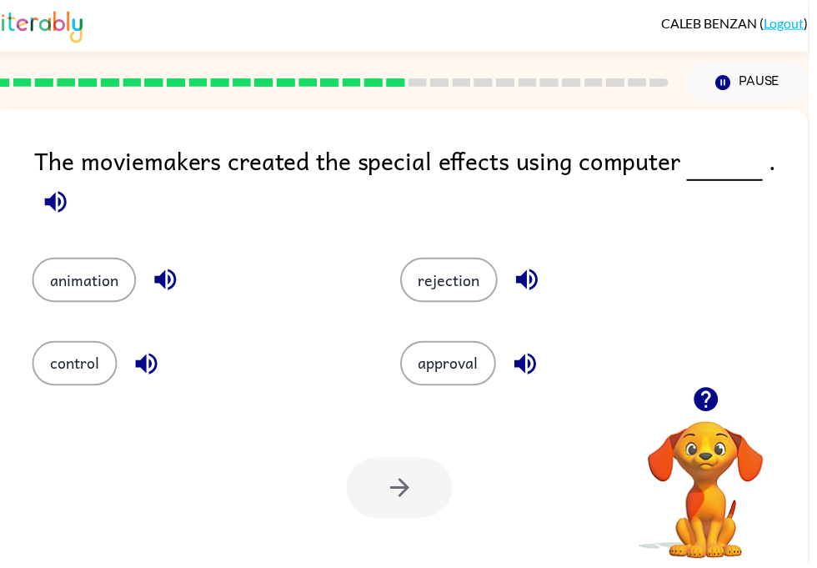
click at [75, 301] on button "animation" at bounding box center [85, 282] width 105 height 45
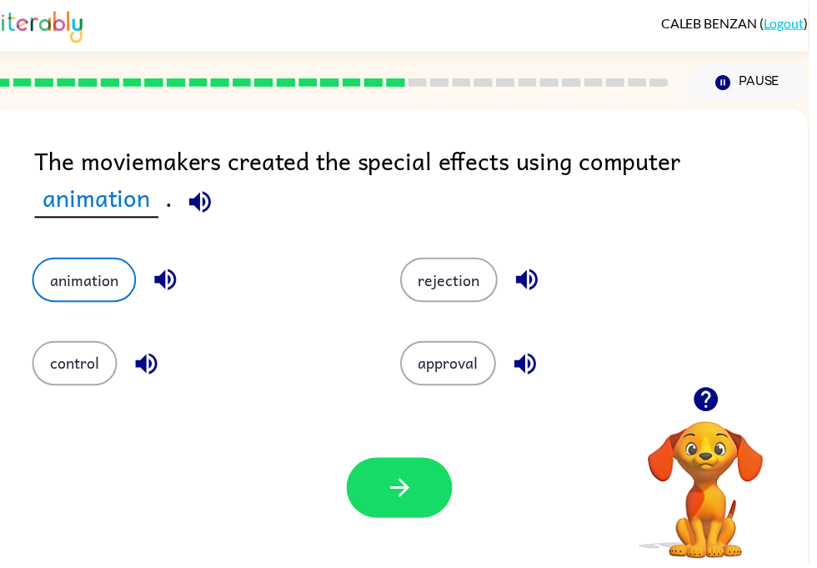
click at [414, 477] on button "button" at bounding box center [403, 492] width 107 height 61
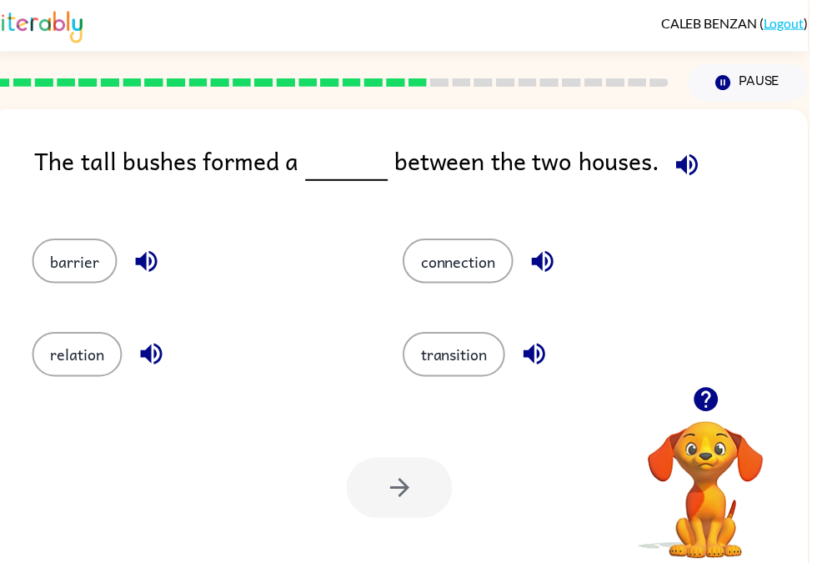
click at [480, 286] on button "connection" at bounding box center [463, 263] width 112 height 45
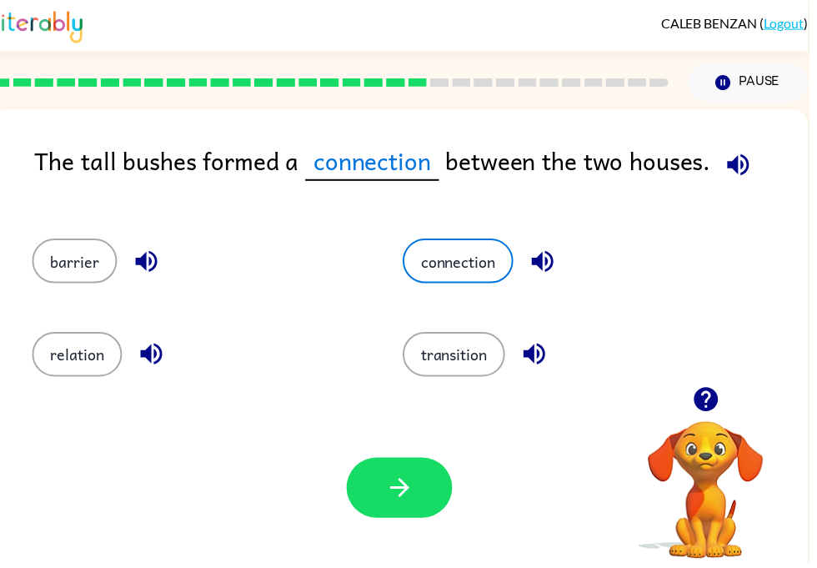
click at [416, 490] on icon "button" at bounding box center [403, 492] width 29 height 29
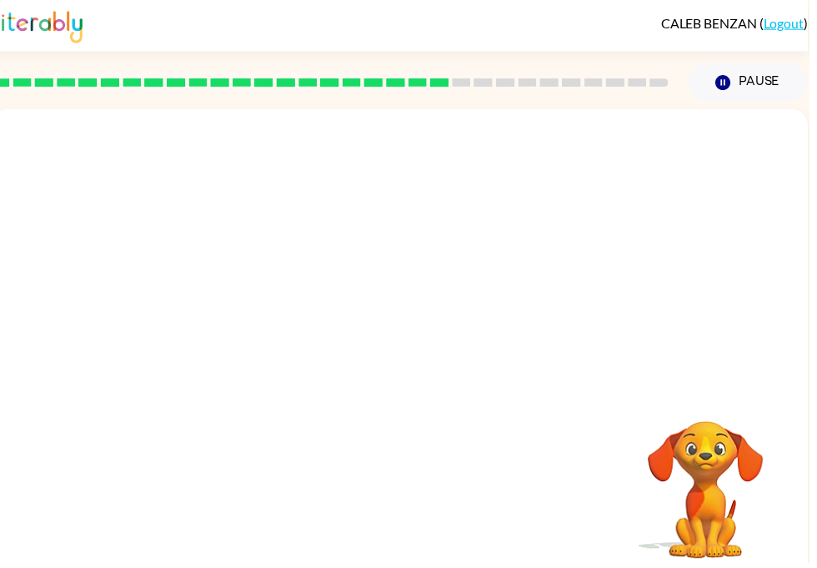
click at [266, 360] on video "Your browser must support playing .mp4 files to use Literably. Please try using…" at bounding box center [403, 250] width 825 height 280
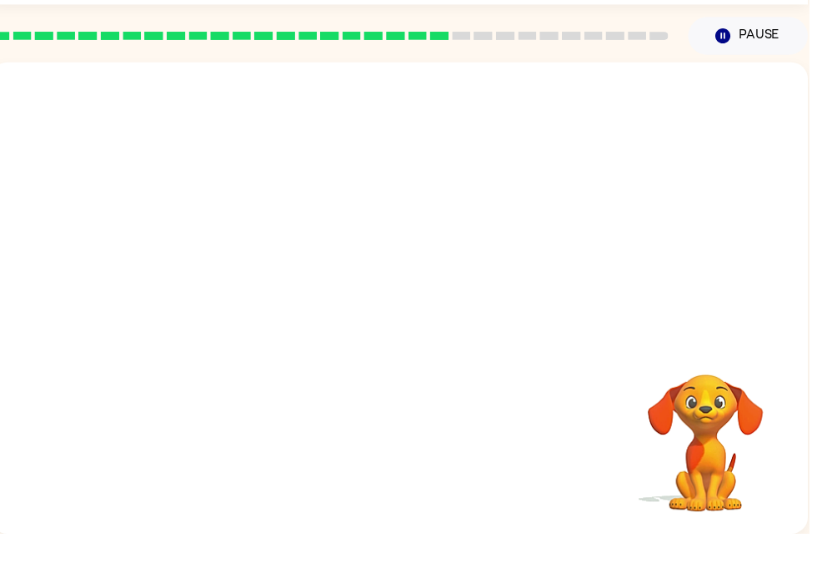
scroll to position [18, 0]
click at [403, 363] on div at bounding box center [403, 330] width 825 height 476
click at [419, 335] on div at bounding box center [403, 338] width 107 height 61
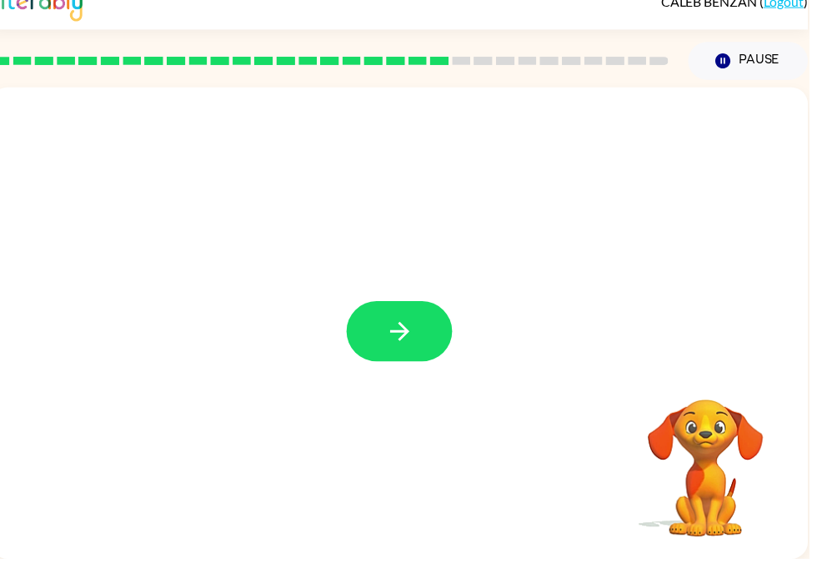
scroll to position [19, 0]
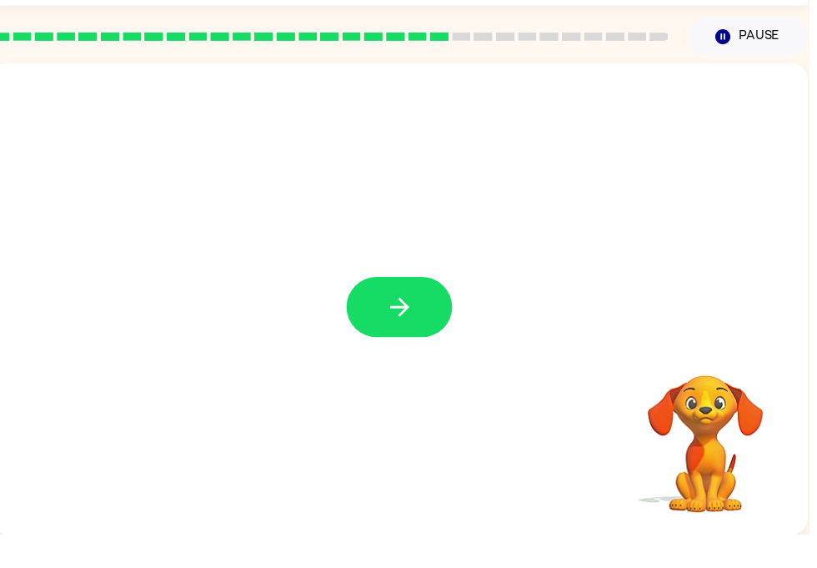
click at [441, 350] on div at bounding box center [403, 330] width 825 height 476
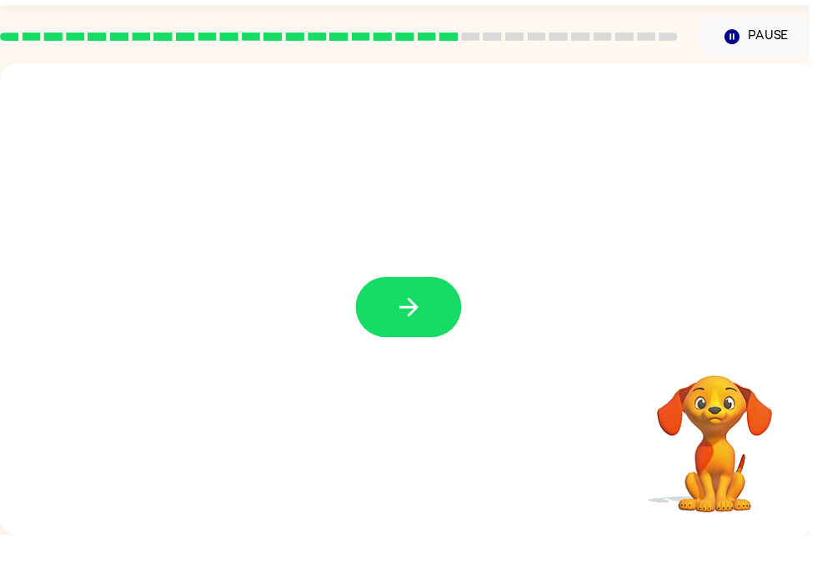
scroll to position [0, 0]
click at [452, 314] on button "button" at bounding box center [412, 338] width 107 height 61
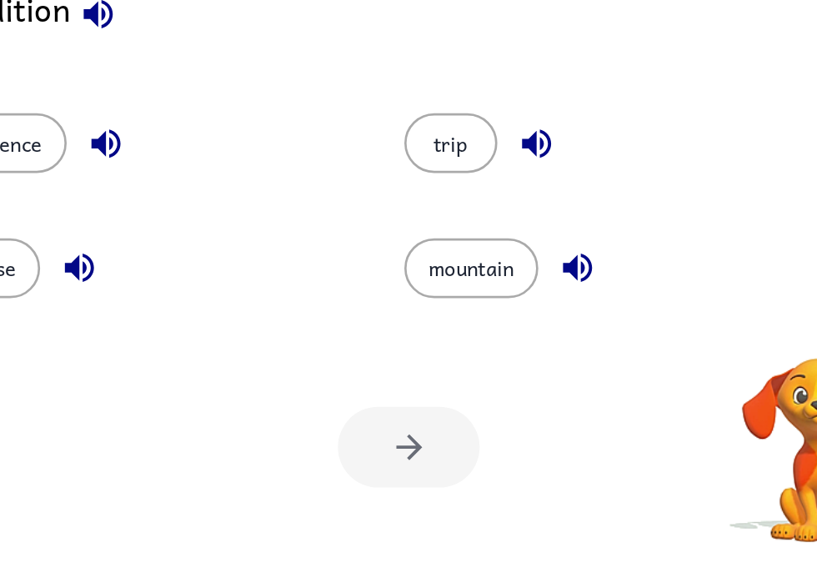
click at [409, 317] on button "mountain" at bounding box center [459, 339] width 101 height 45
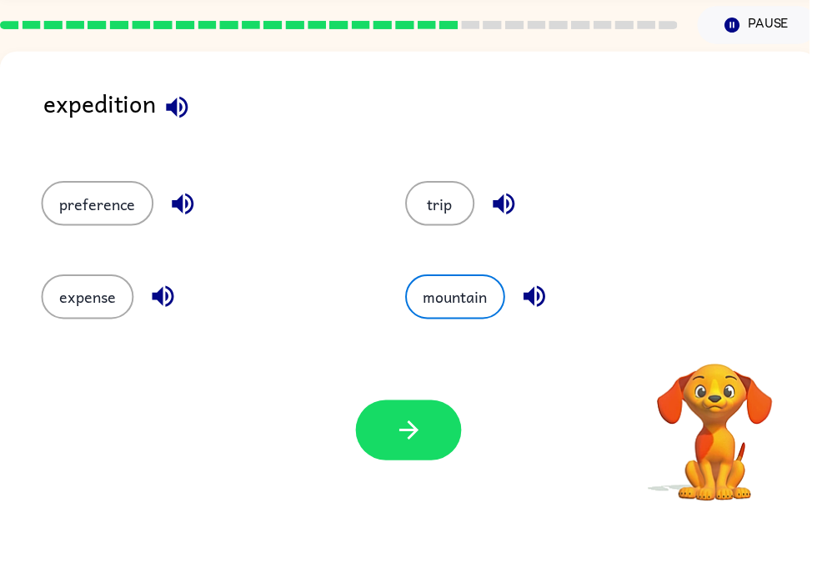
click at [459, 241] on button "trip" at bounding box center [444, 263] width 70 height 45
click at [422, 463] on button "button" at bounding box center [412, 492] width 107 height 61
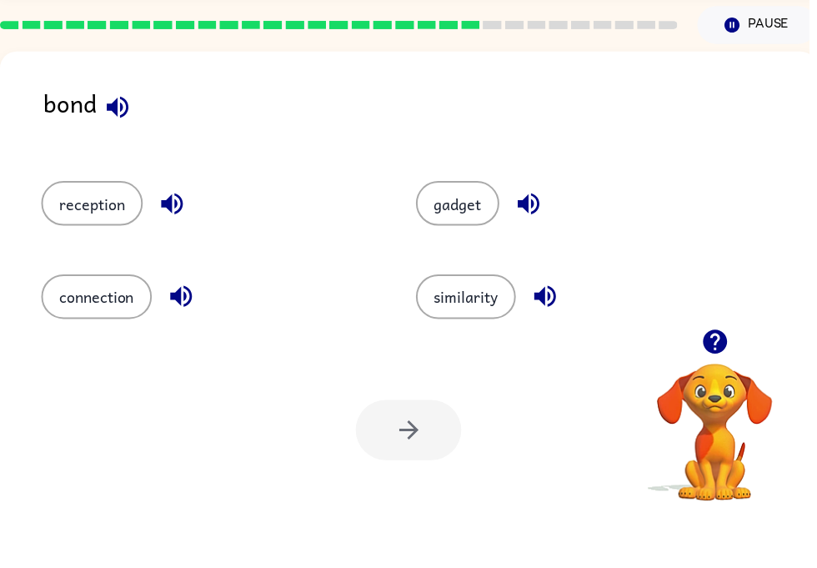
click at [93, 335] on button "connection" at bounding box center [98, 357] width 112 height 45
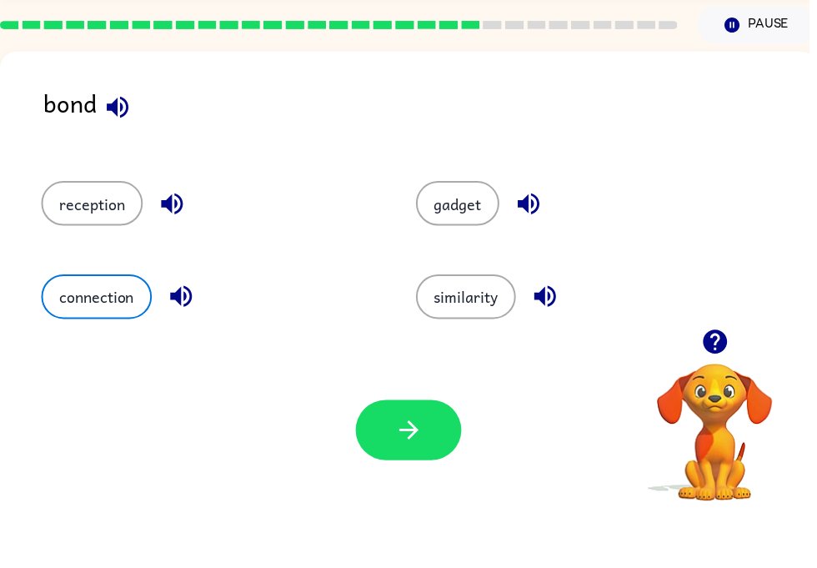
click at [423, 478] on icon "button" at bounding box center [412, 492] width 29 height 29
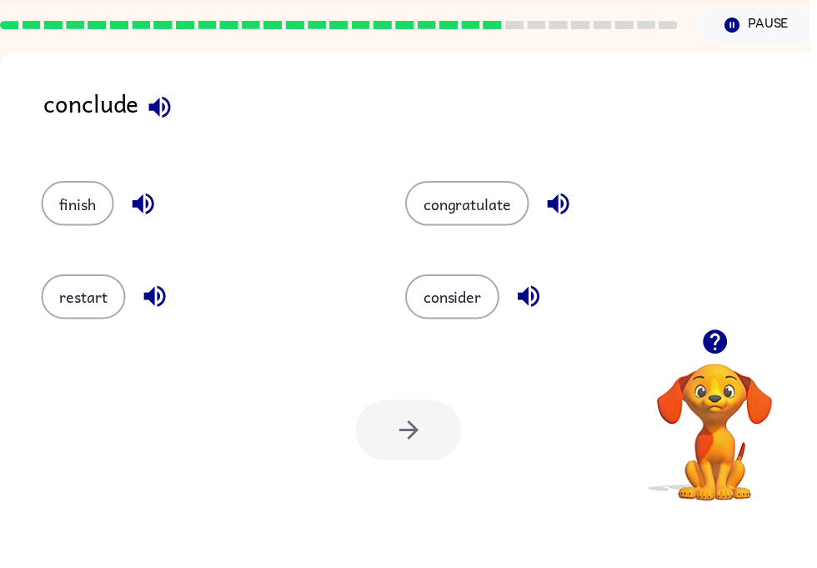
click at [77, 241] on button "finish" at bounding box center [78, 263] width 73 height 45
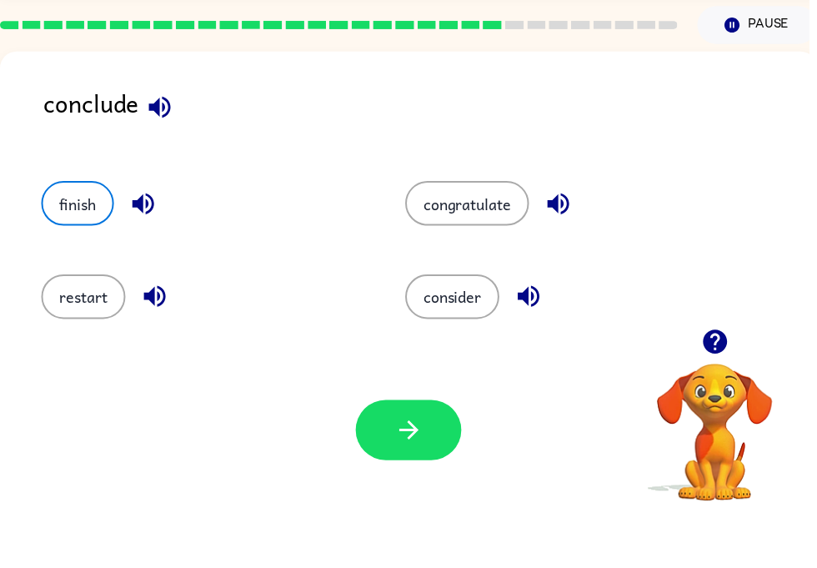
click at [443, 462] on button "button" at bounding box center [412, 492] width 107 height 61
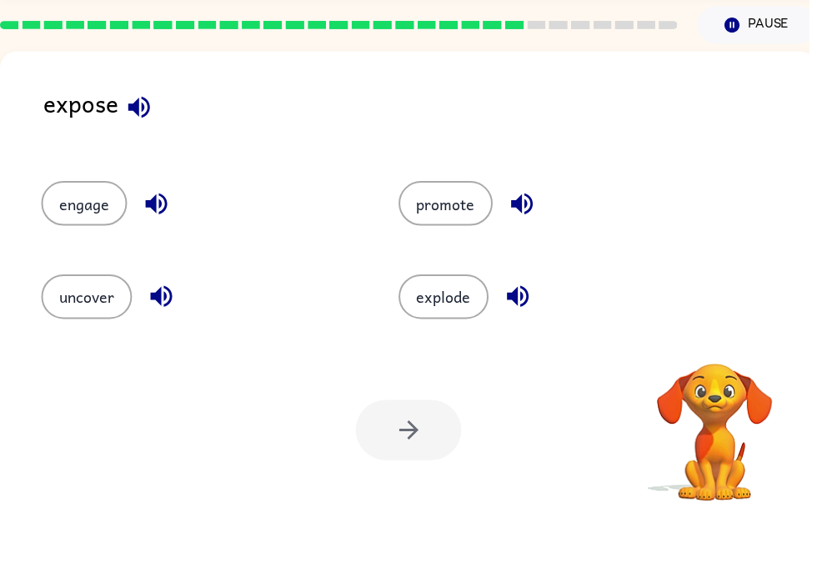
click at [67, 335] on button "uncover" at bounding box center [88, 357] width 92 height 45
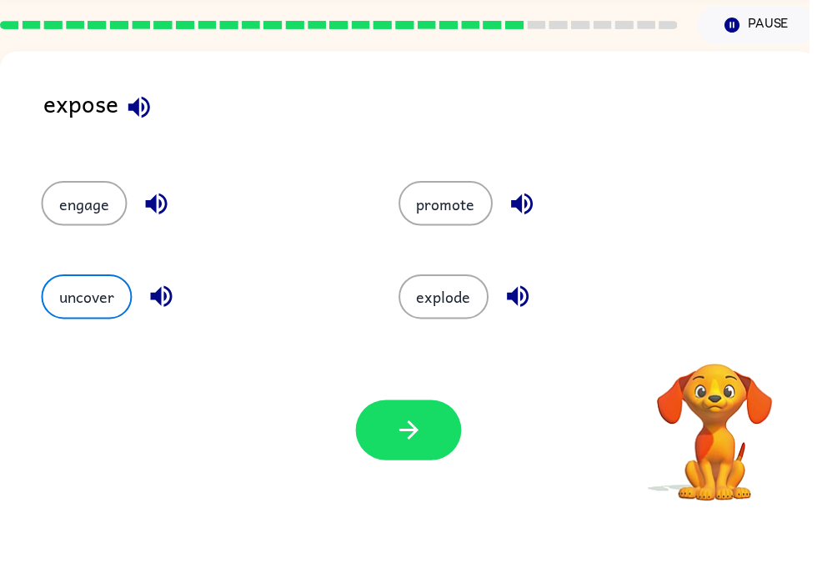
click at [402, 462] on button "button" at bounding box center [412, 492] width 107 height 61
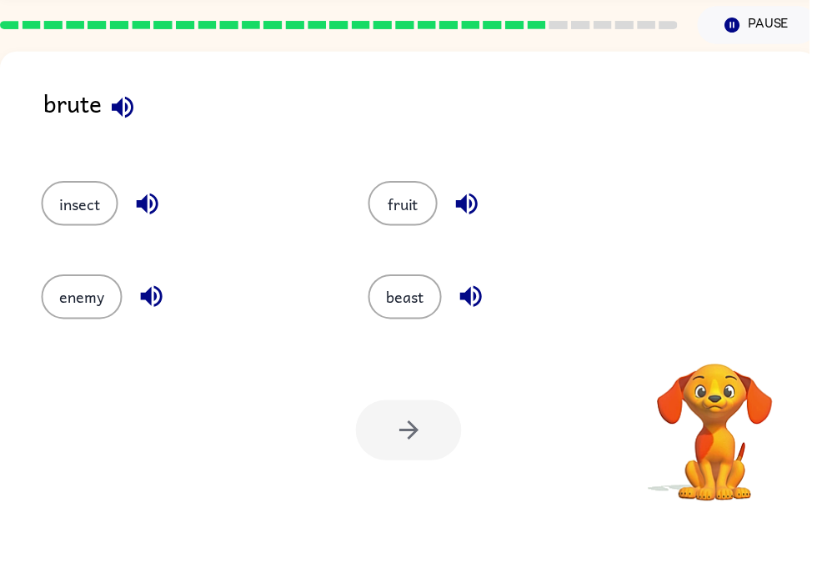
click at [408, 462] on div at bounding box center [412, 492] width 107 height 61
click at [434, 335] on button "beast" at bounding box center [409, 357] width 74 height 45
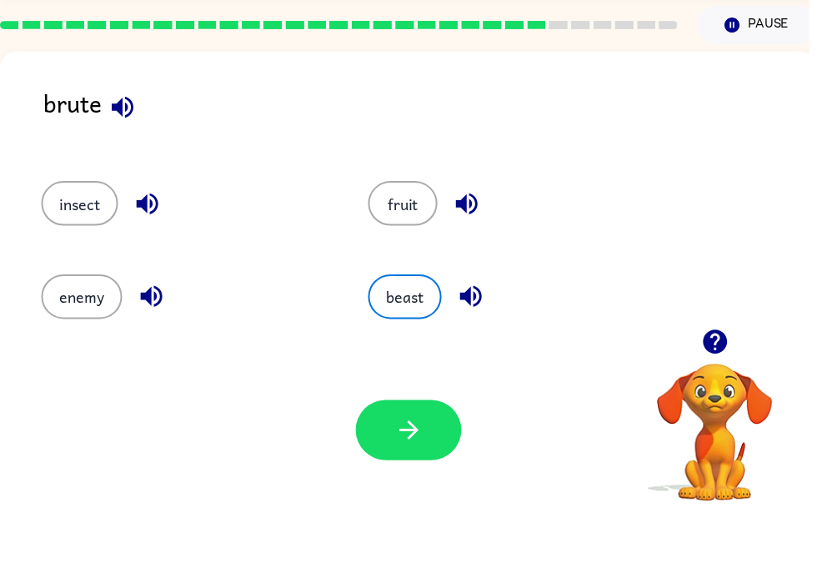
click at [416, 478] on icon "button" at bounding box center [412, 492] width 29 height 29
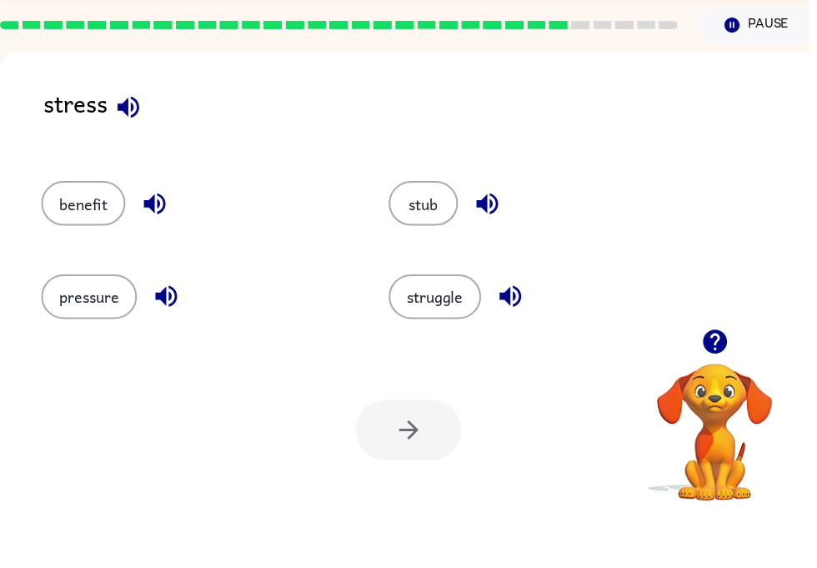
click at [399, 462] on div at bounding box center [412, 492] width 107 height 61
click at [118, 335] on button "pressure" at bounding box center [90, 357] width 97 height 45
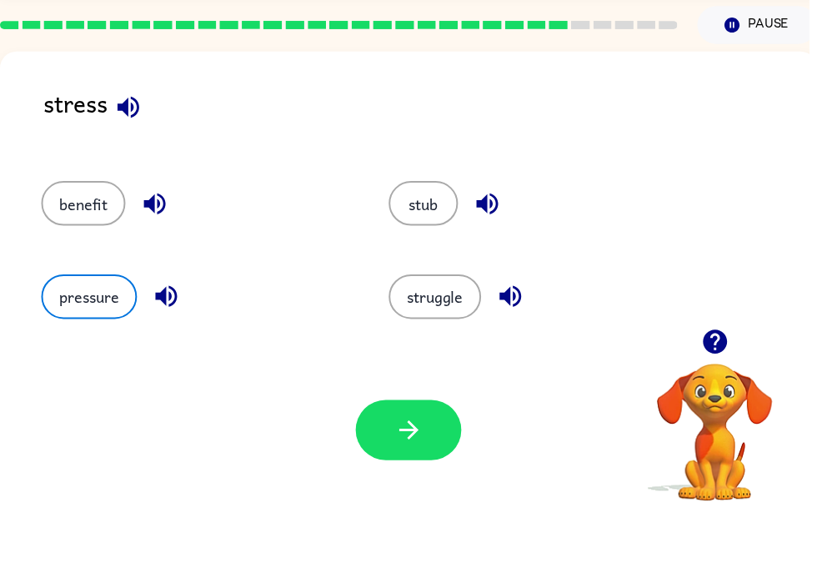
click at [430, 462] on button "button" at bounding box center [412, 492] width 107 height 61
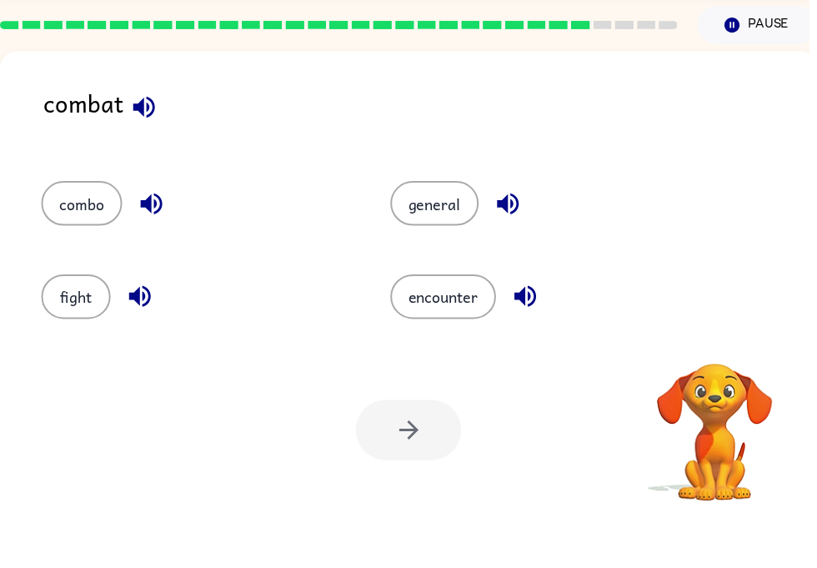
click at [22, 303] on div "fight" at bounding box center [186, 349] width 353 height 93
click at [58, 335] on button "fight" at bounding box center [77, 357] width 70 height 45
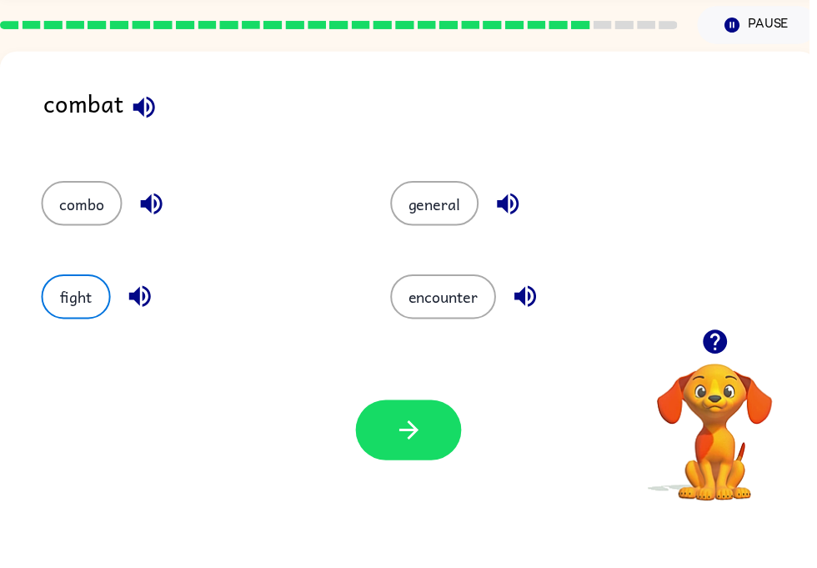
click at [426, 478] on icon "button" at bounding box center [412, 492] width 29 height 29
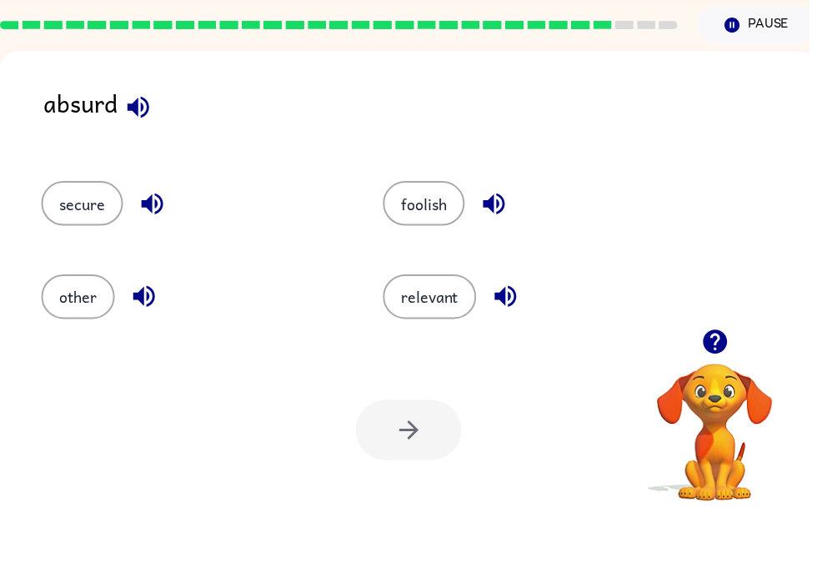
click at [436, 241] on button "foolish" at bounding box center [428, 263] width 83 height 45
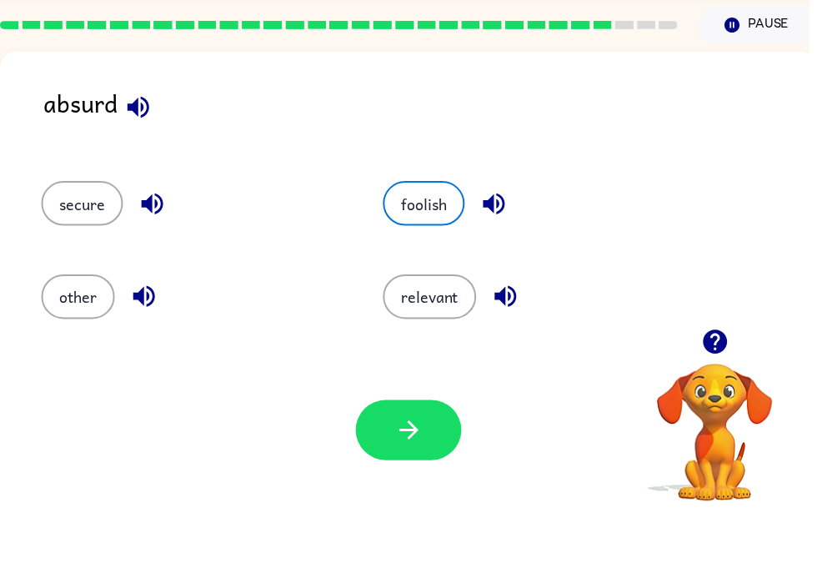
click at [421, 478] on icon "button" at bounding box center [412, 492] width 29 height 29
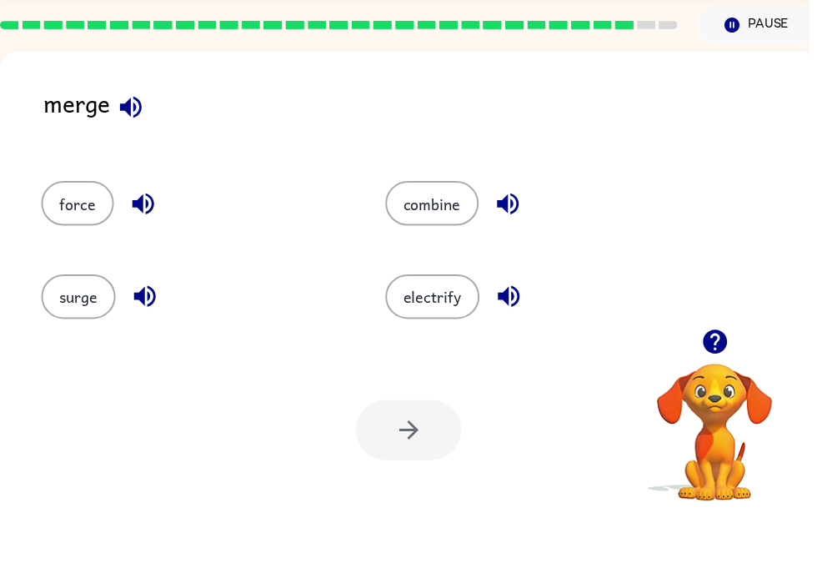
click at [448, 241] on button "combine" at bounding box center [436, 263] width 94 height 45
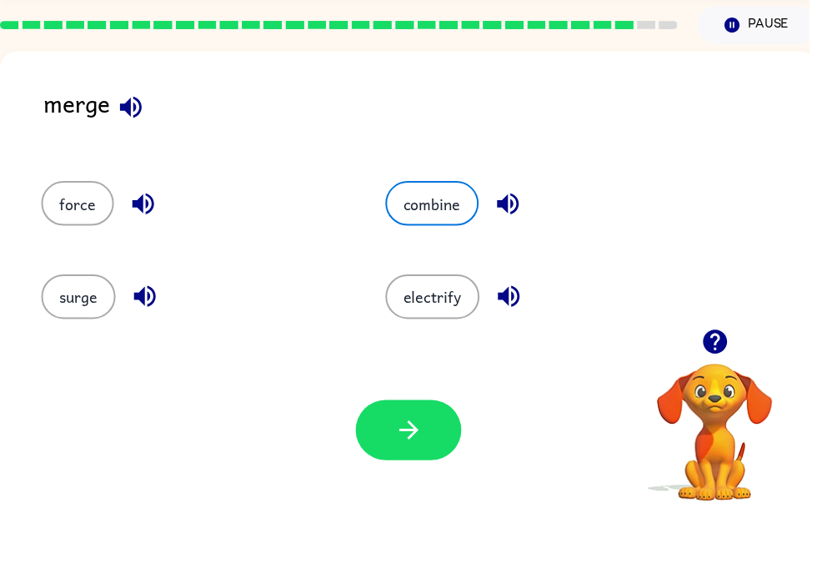
click at [400, 478] on icon "button" at bounding box center [412, 492] width 29 height 29
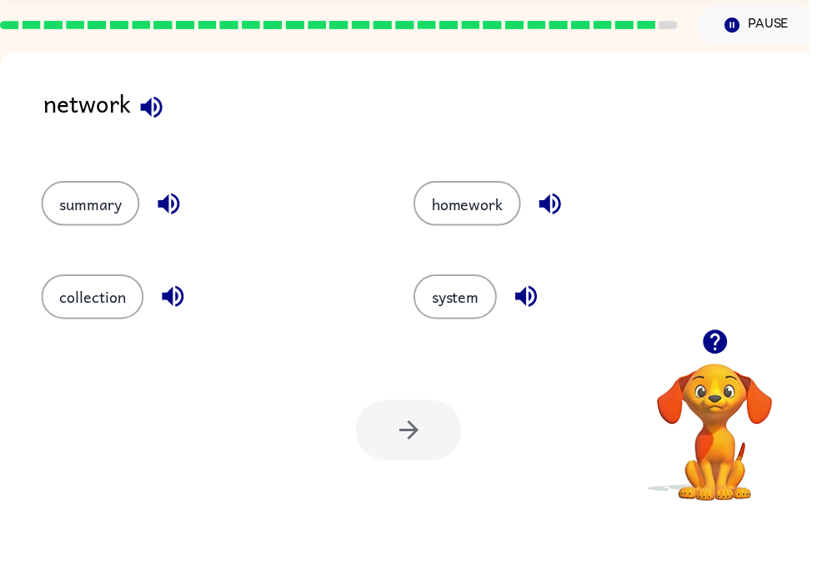
click at [465, 335] on button "system" at bounding box center [460, 357] width 84 height 45
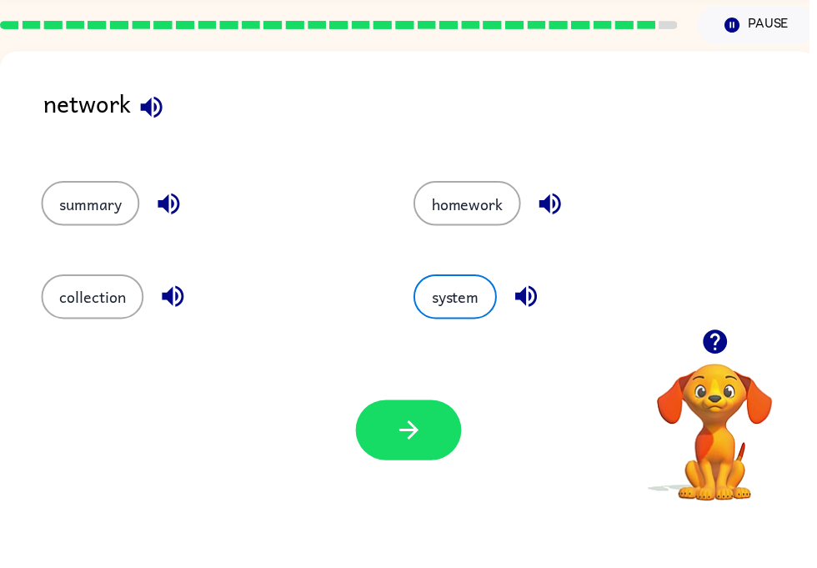
click at [407, 478] on icon "button" at bounding box center [412, 492] width 29 height 29
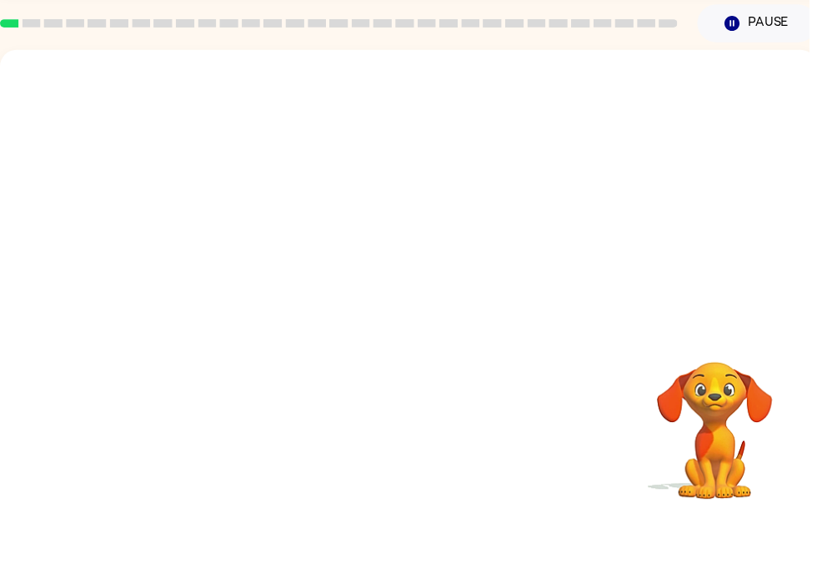
scroll to position [19, 0]
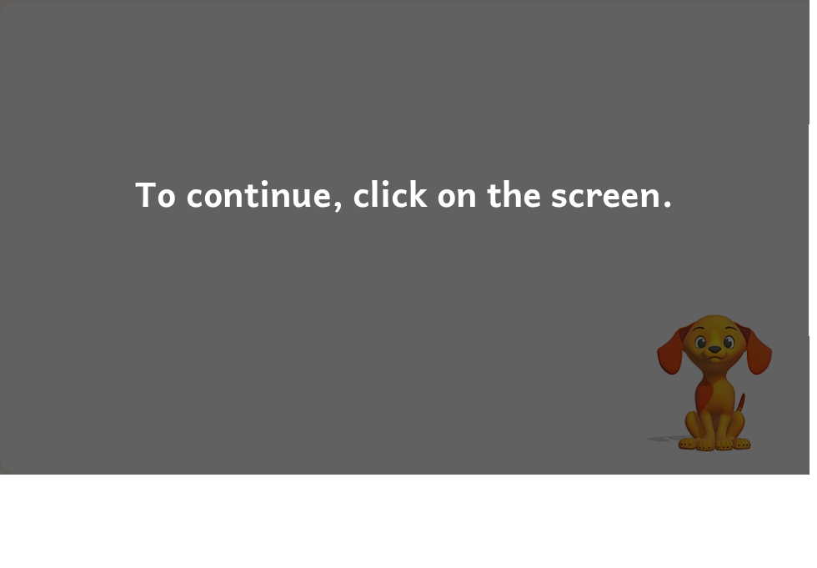
click at [609, 134] on div "To continue, click on the screen." at bounding box center [408, 284] width 817 height 568
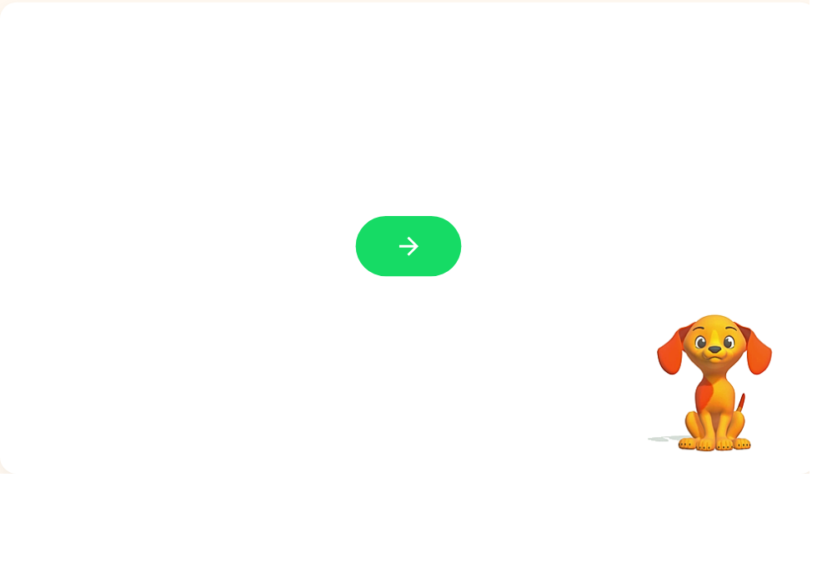
click at [413, 328] on icon "button" at bounding box center [412, 337] width 19 height 19
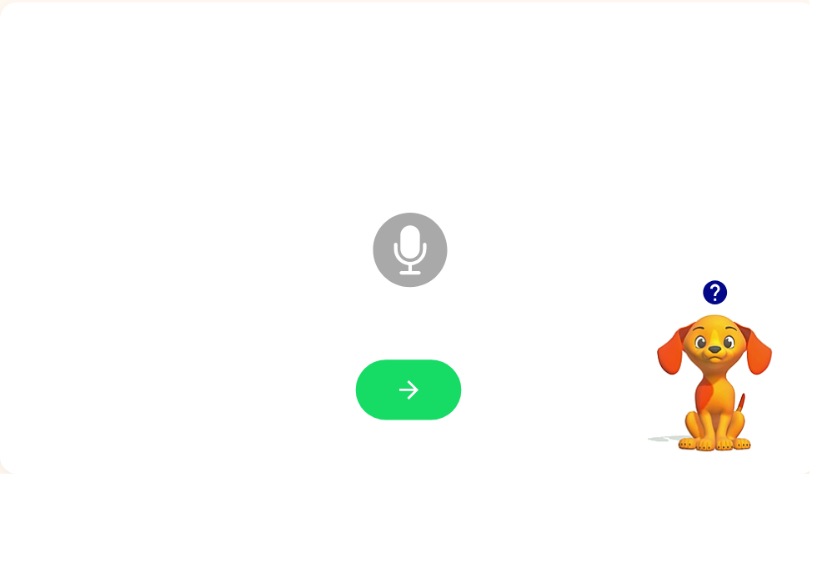
click at [430, 453] on button "button" at bounding box center [412, 483] width 107 height 61
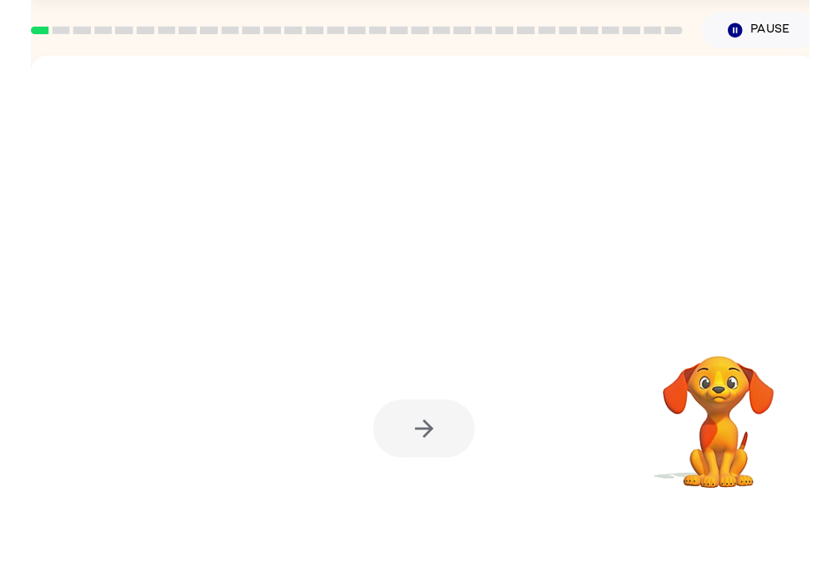
scroll to position [0, 0]
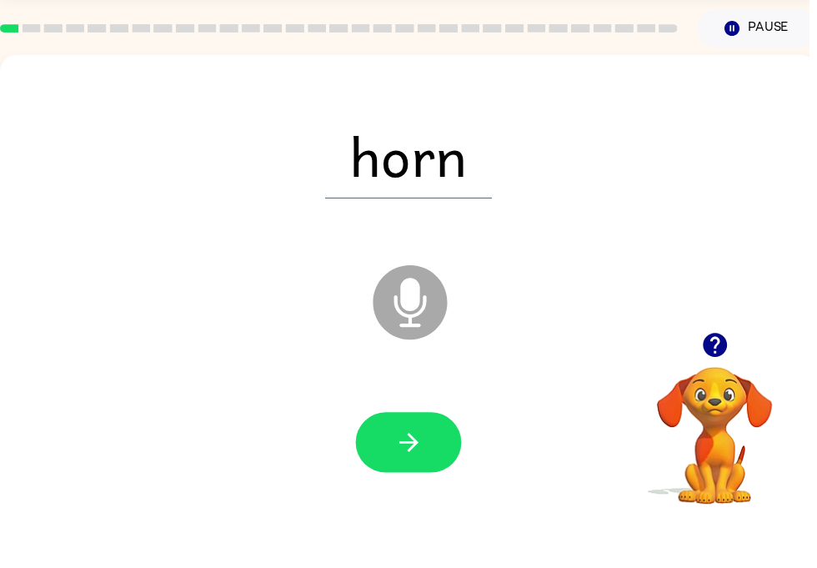
click at [428, 471] on button "button" at bounding box center [412, 501] width 107 height 61
click at [442, 471] on button "button" at bounding box center [412, 501] width 107 height 61
click at [441, 471] on button "button" at bounding box center [412, 501] width 107 height 61
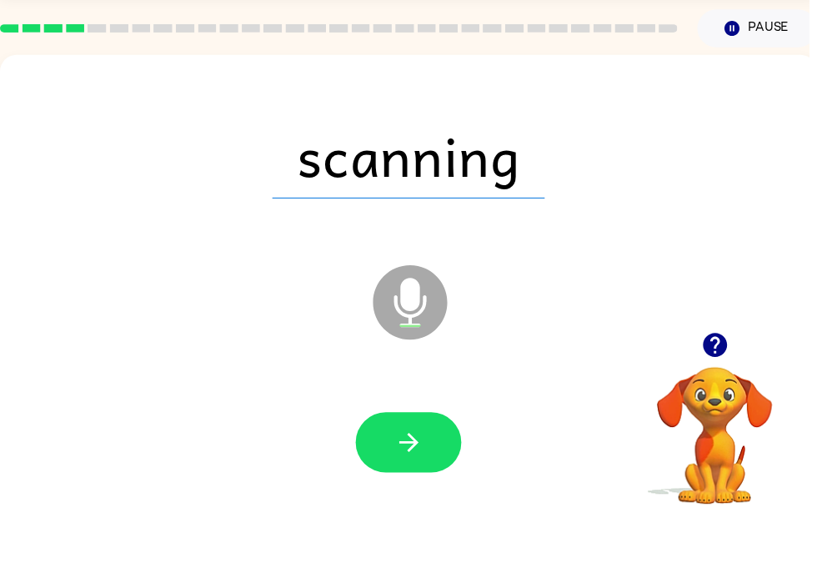
click at [422, 487] on icon "button" at bounding box center [412, 501] width 29 height 29
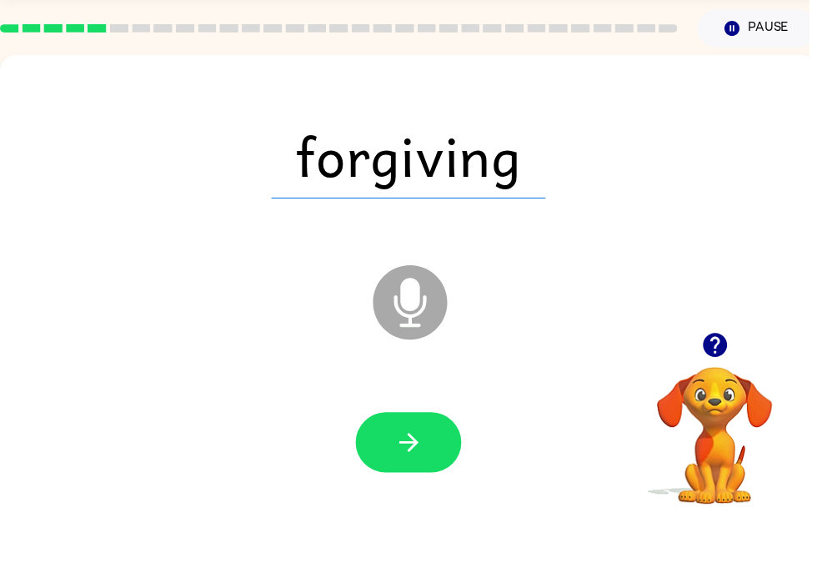
click at [444, 471] on button "button" at bounding box center [412, 501] width 107 height 61
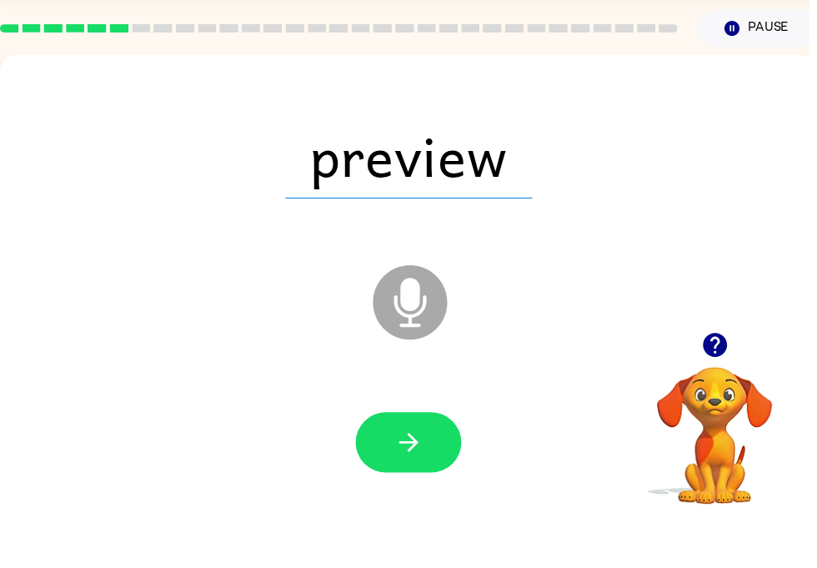
click at [424, 487] on icon "button" at bounding box center [412, 501] width 29 height 29
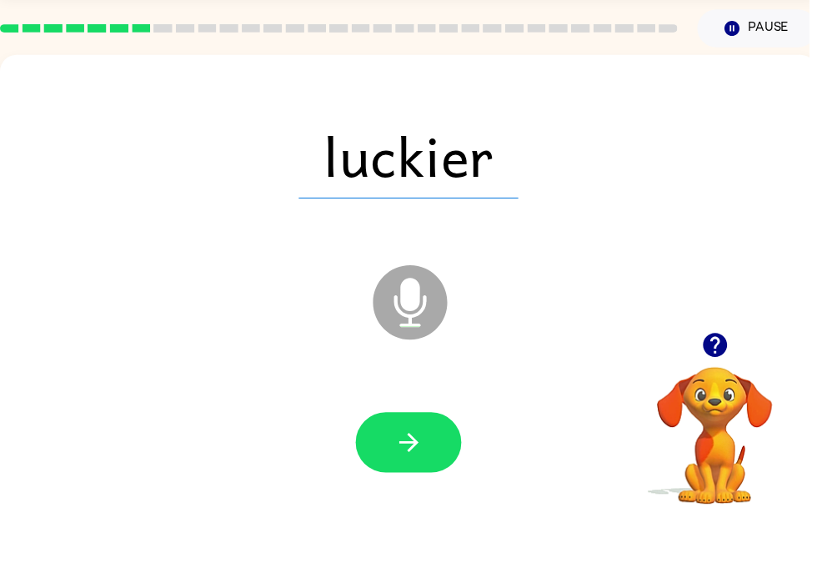
click at [424, 487] on icon "button" at bounding box center [412, 501] width 29 height 29
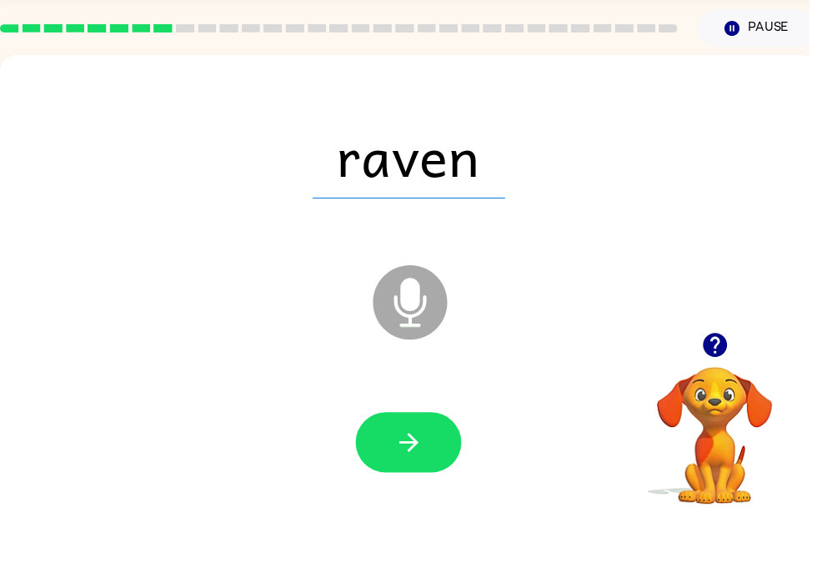
click at [428, 471] on button "button" at bounding box center [412, 501] width 107 height 61
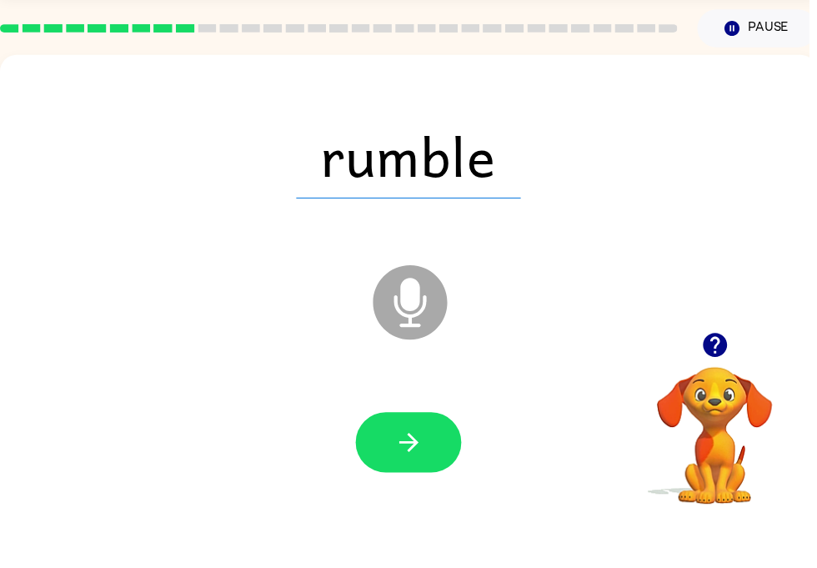
click at [457, 471] on button "button" at bounding box center [412, 501] width 107 height 61
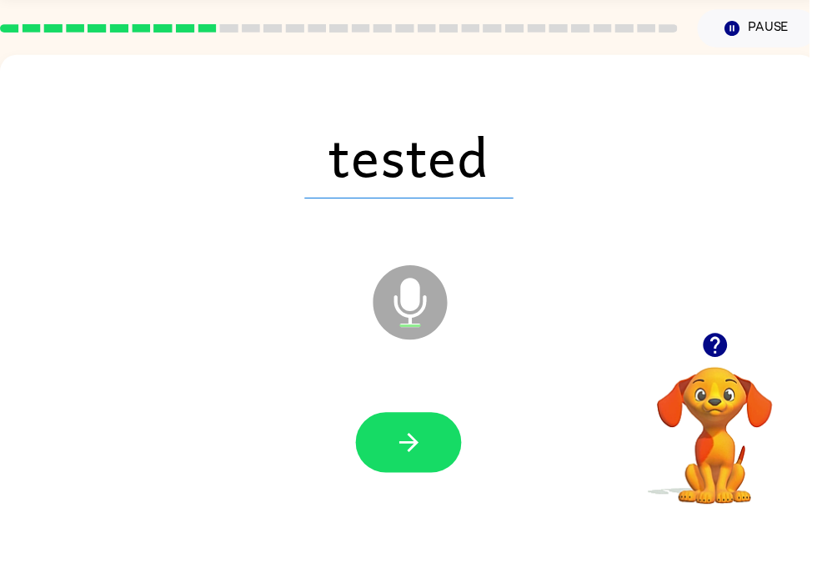
click at [435, 471] on button "button" at bounding box center [412, 501] width 107 height 61
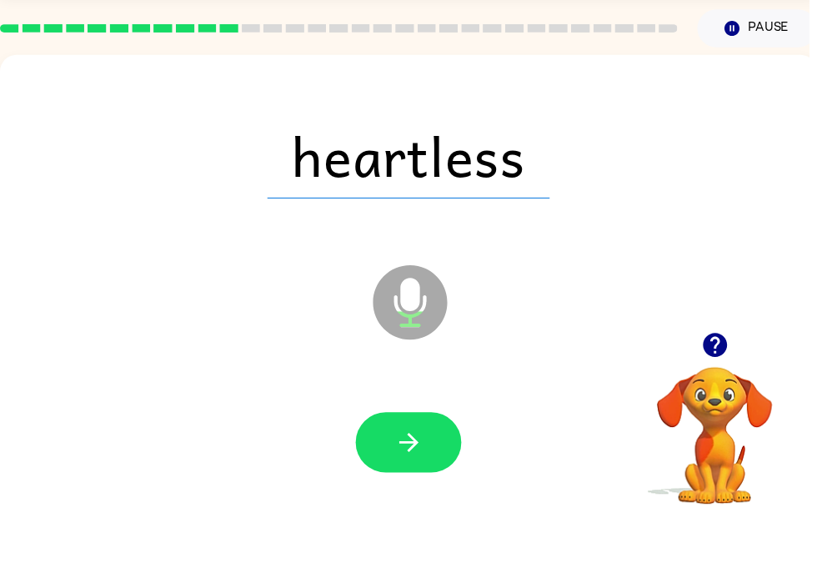
click at [434, 471] on button "button" at bounding box center [412, 501] width 107 height 61
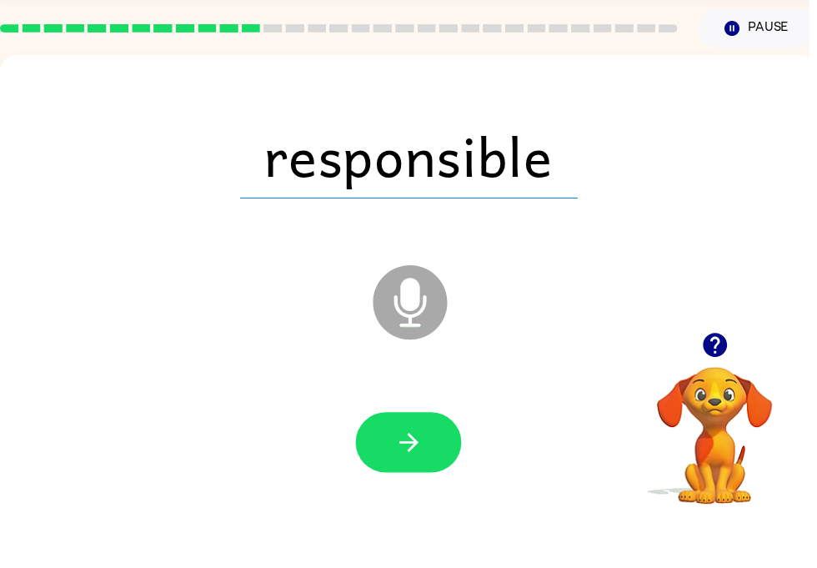
click at [432, 471] on button "button" at bounding box center [412, 501] width 107 height 61
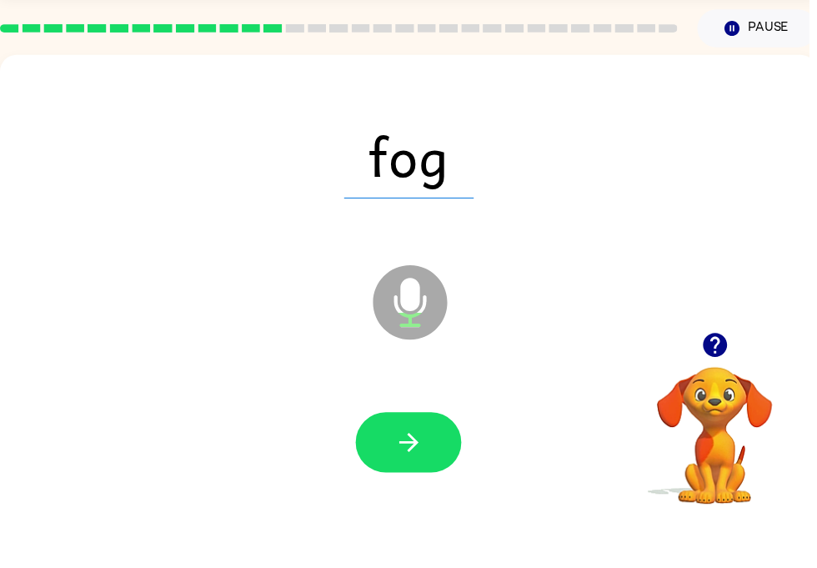
click at [444, 471] on button "button" at bounding box center [412, 501] width 107 height 61
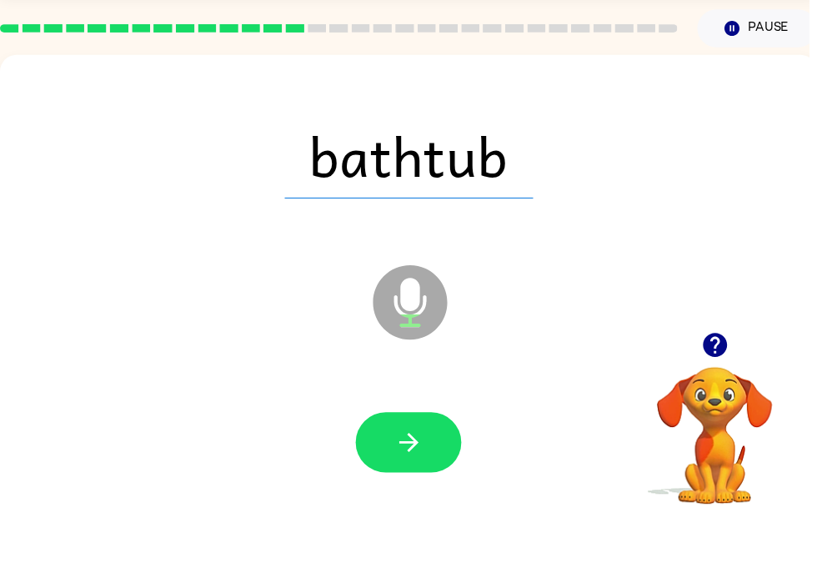
click at [444, 471] on button "button" at bounding box center [412, 501] width 107 height 61
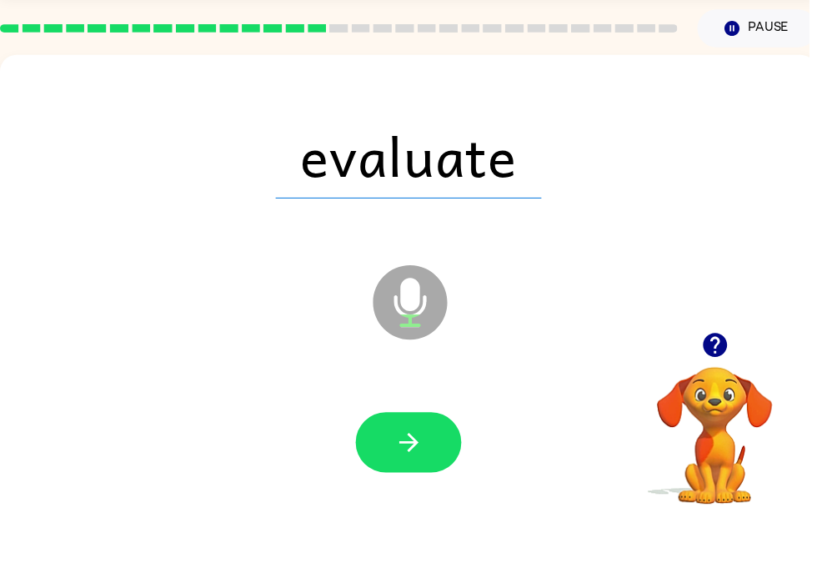
click at [440, 471] on button "button" at bounding box center [412, 501] width 107 height 61
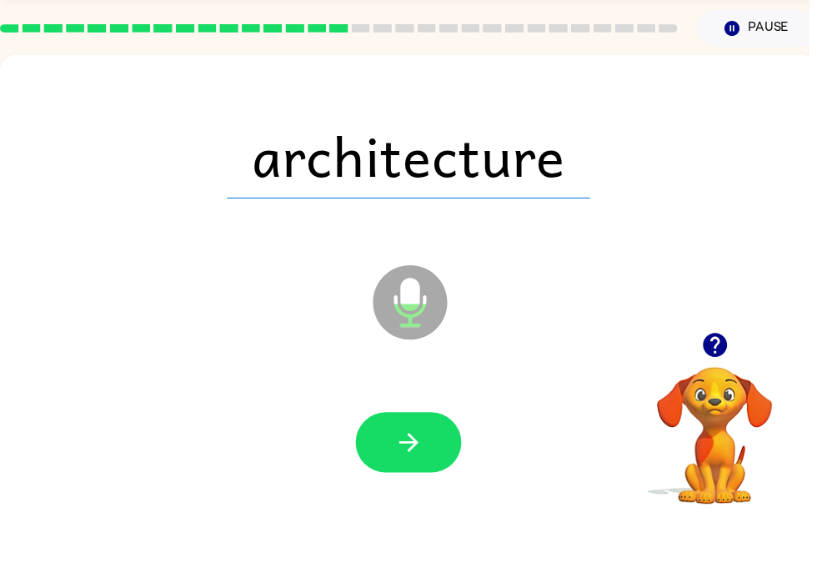
click at [383, 434] on div at bounding box center [413, 502] width 792 height 137
click at [428, 471] on button "button" at bounding box center [412, 501] width 107 height 61
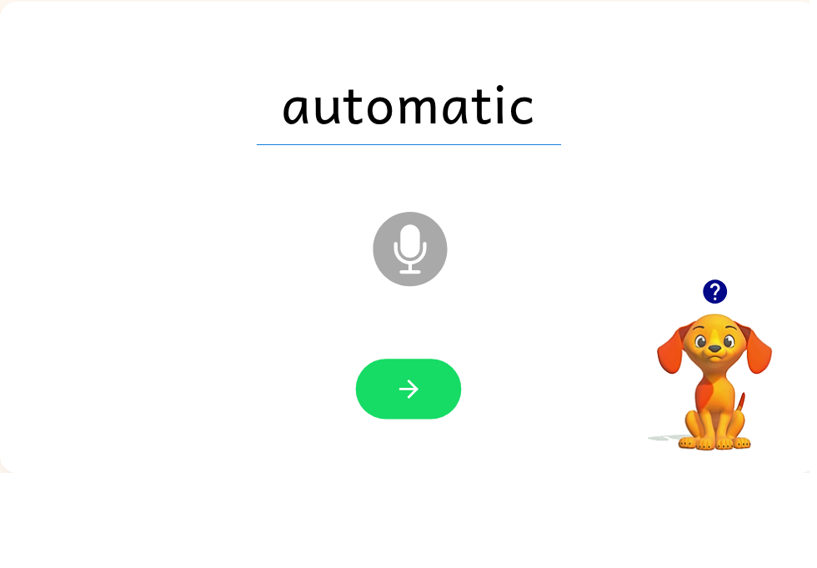
scroll to position [19, 0]
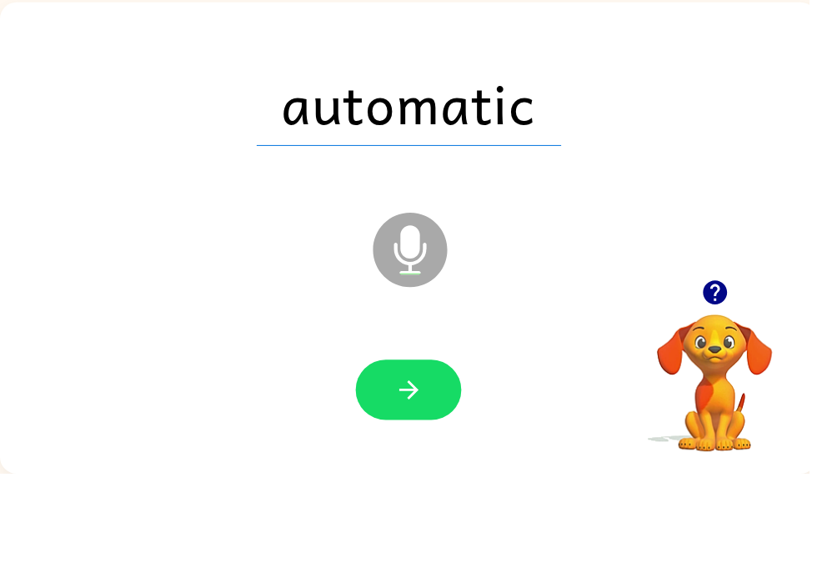
click at [417, 469] on icon "button" at bounding box center [412, 483] width 29 height 29
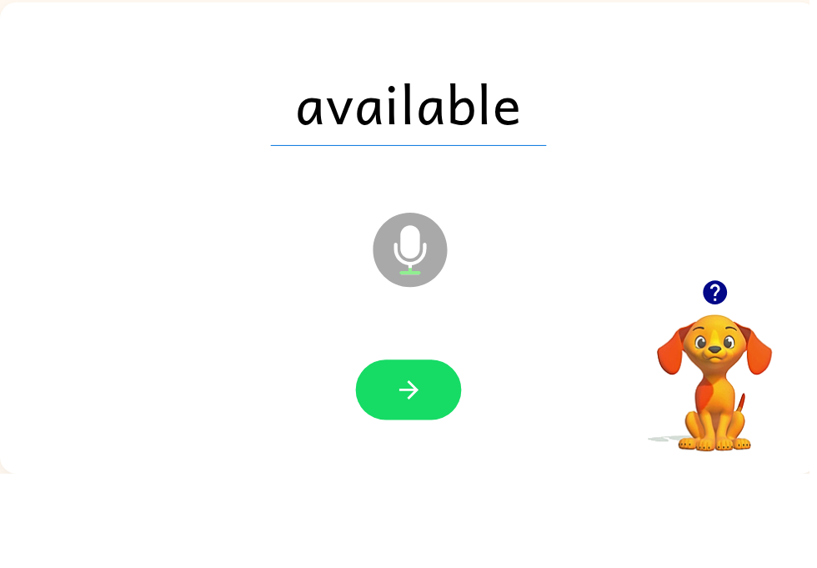
click at [429, 453] on button "button" at bounding box center [412, 483] width 107 height 61
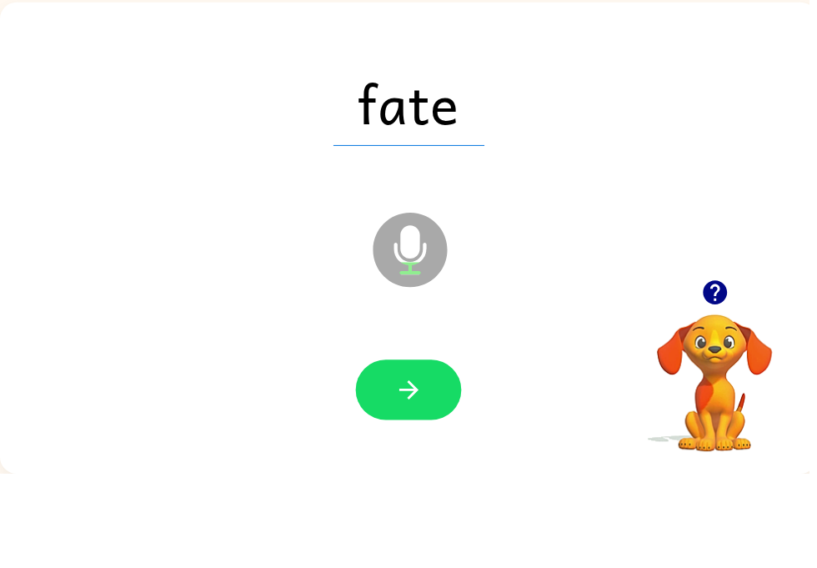
click at [431, 453] on button "button" at bounding box center [412, 483] width 107 height 61
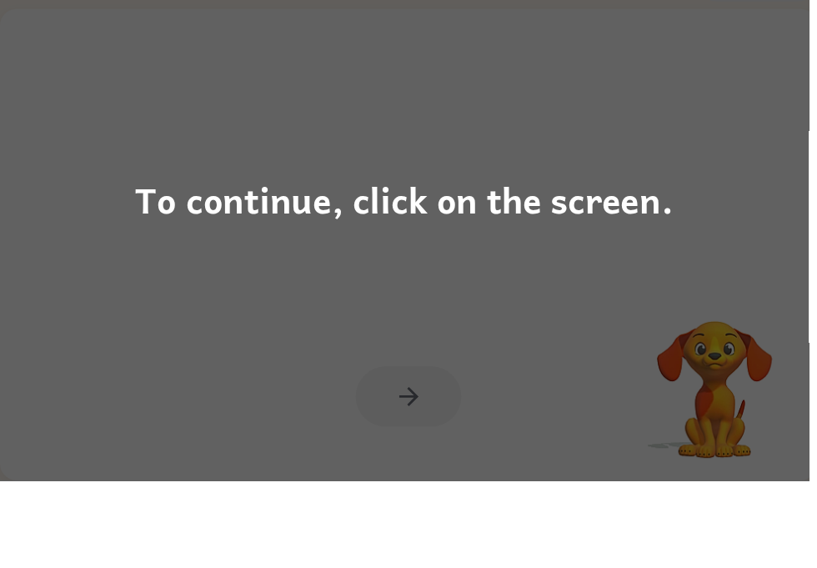
click at [519, 232] on div "To continue, click on the screen." at bounding box center [408, 284] width 817 height 568
click at [579, 270] on div at bounding box center [373, 300] width 712 height 60
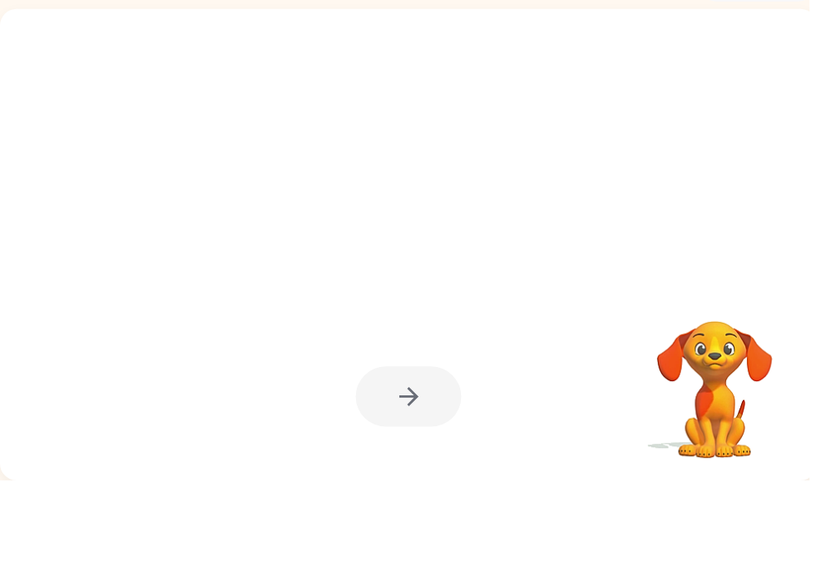
click at [591, 270] on div at bounding box center [373, 300] width 712 height 60
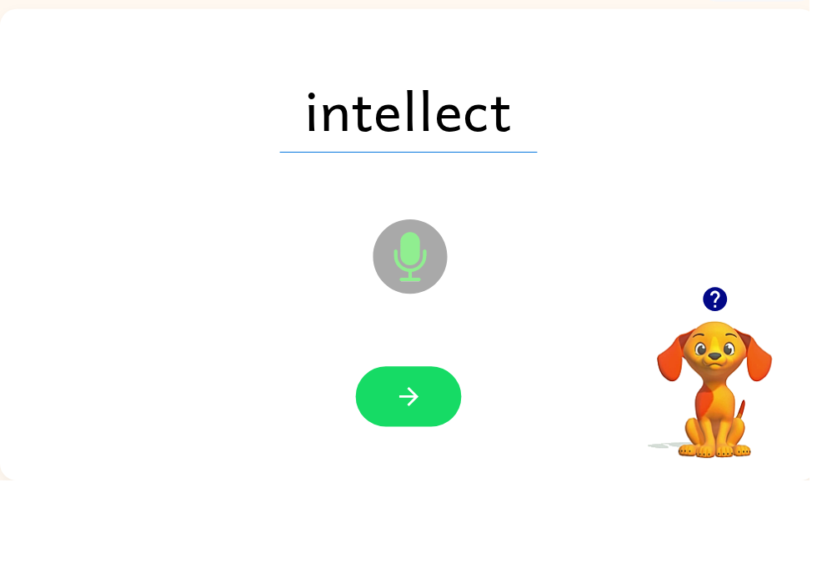
click at [429, 453] on button "button" at bounding box center [412, 483] width 107 height 61
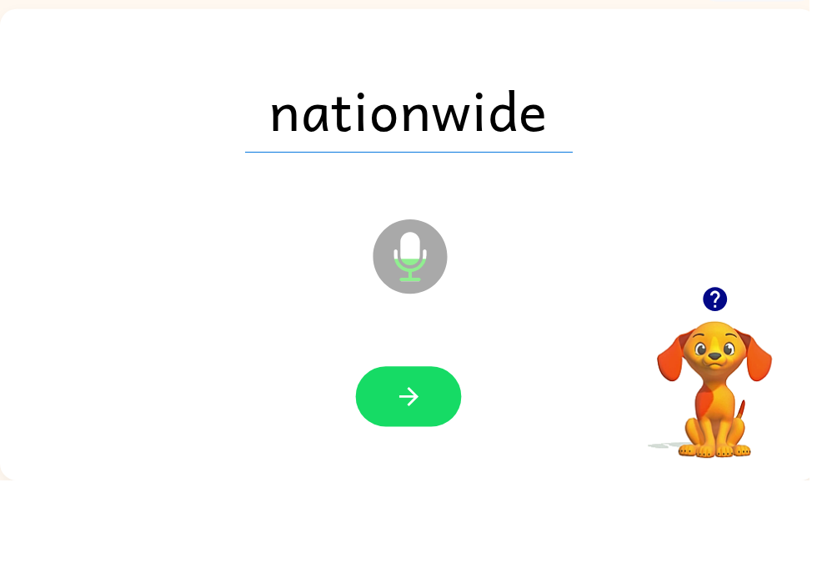
click at [428, 453] on button "button" at bounding box center [412, 483] width 107 height 61
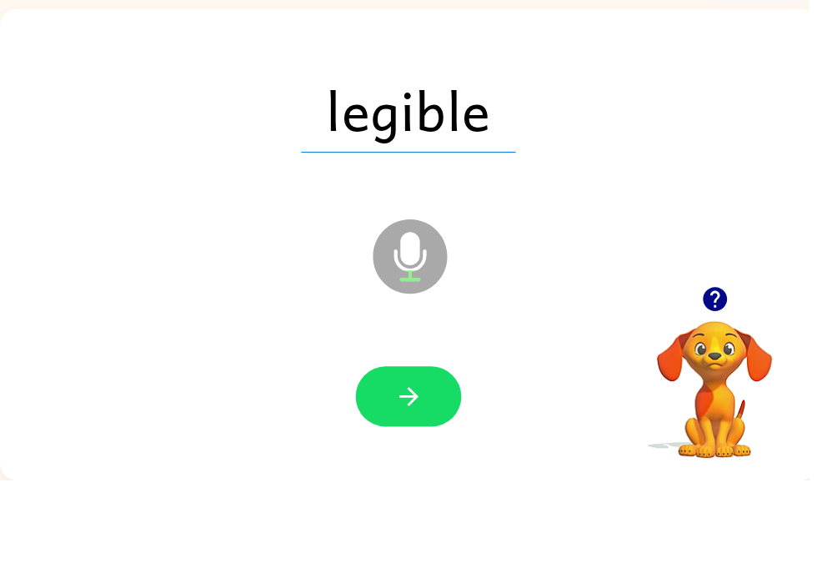
click at [418, 469] on icon "button" at bounding box center [412, 483] width 29 height 29
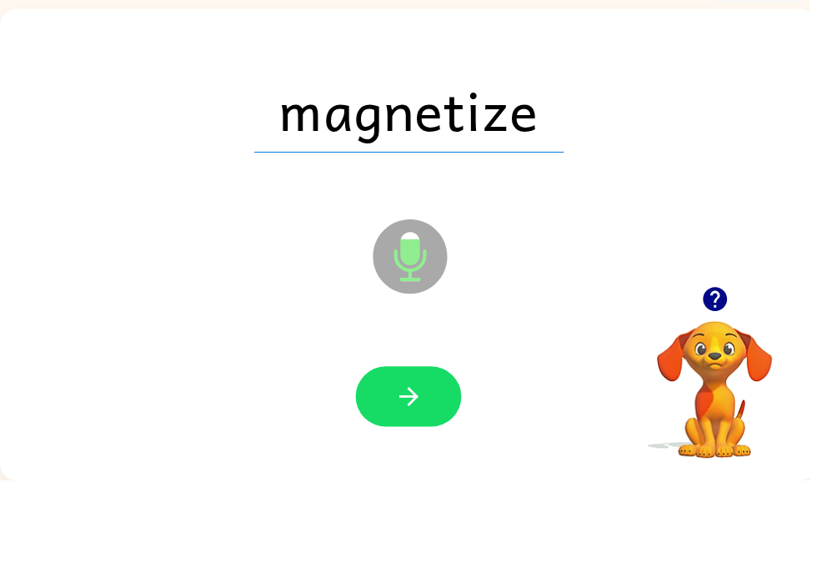
click at [416, 469] on icon "button" at bounding box center [412, 483] width 29 height 29
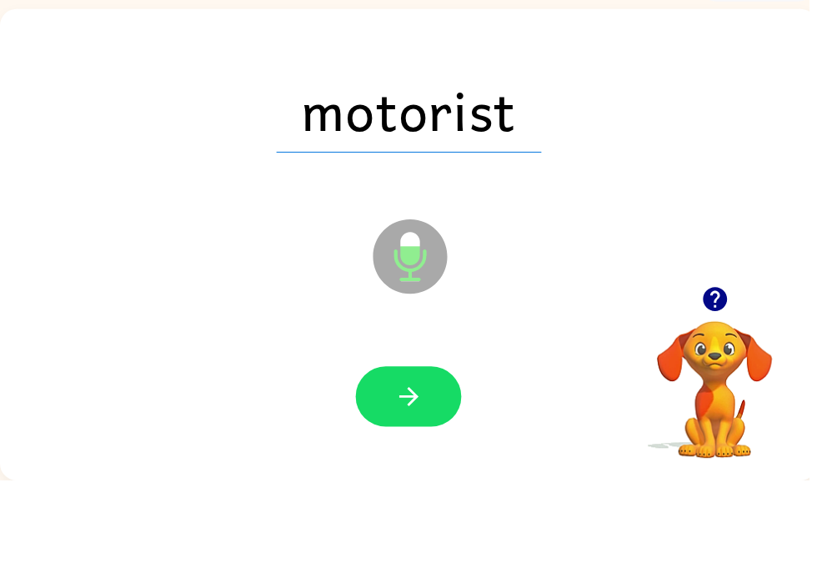
click at [427, 469] on icon "button" at bounding box center [412, 483] width 29 height 29
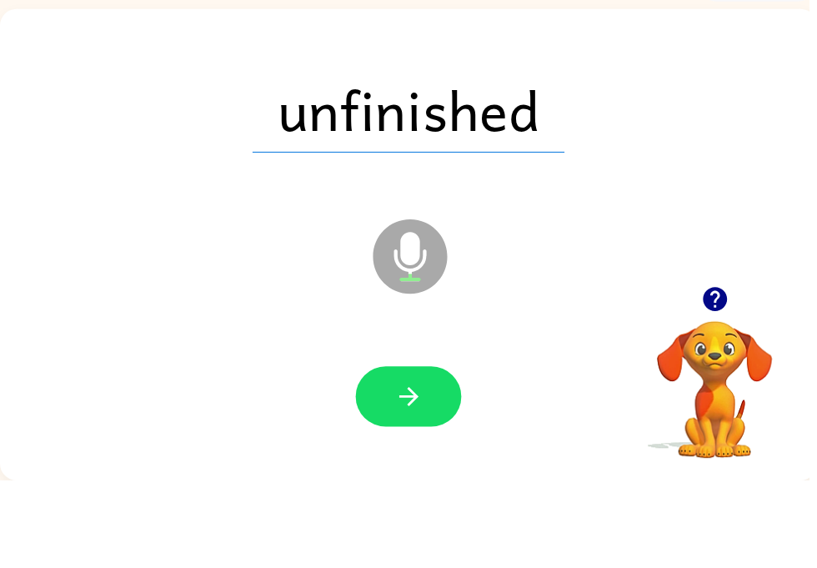
click at [424, 453] on button "button" at bounding box center [412, 483] width 107 height 61
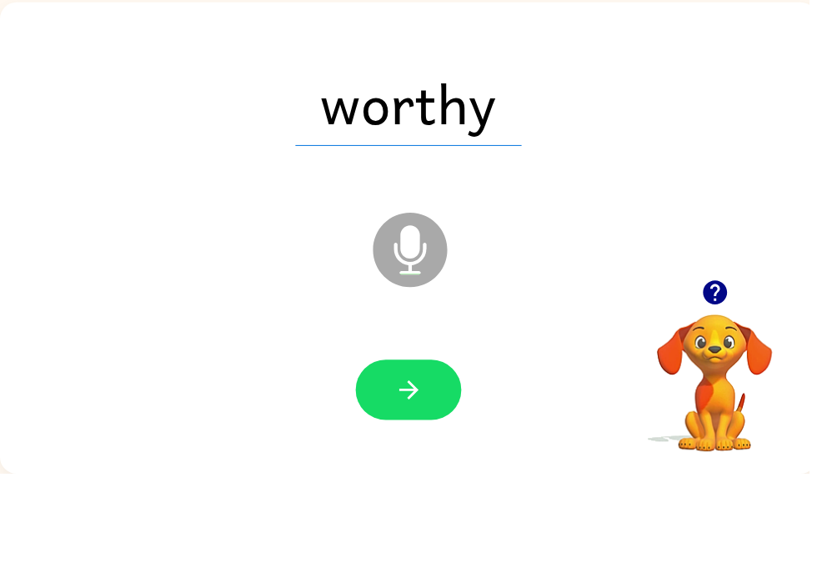
click at [420, 469] on icon "button" at bounding box center [412, 483] width 29 height 29
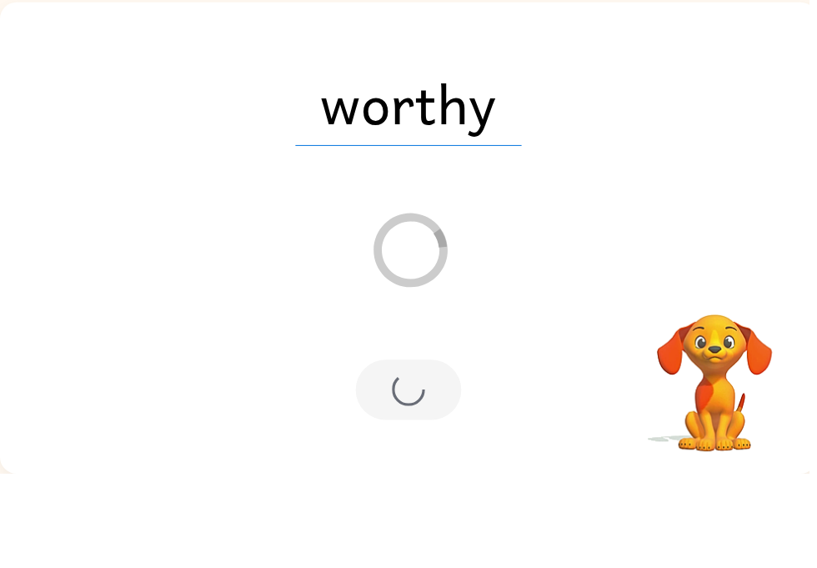
click at [602, 270] on div "Loader Your response is being sent to our graders" at bounding box center [373, 300] width 712 height 60
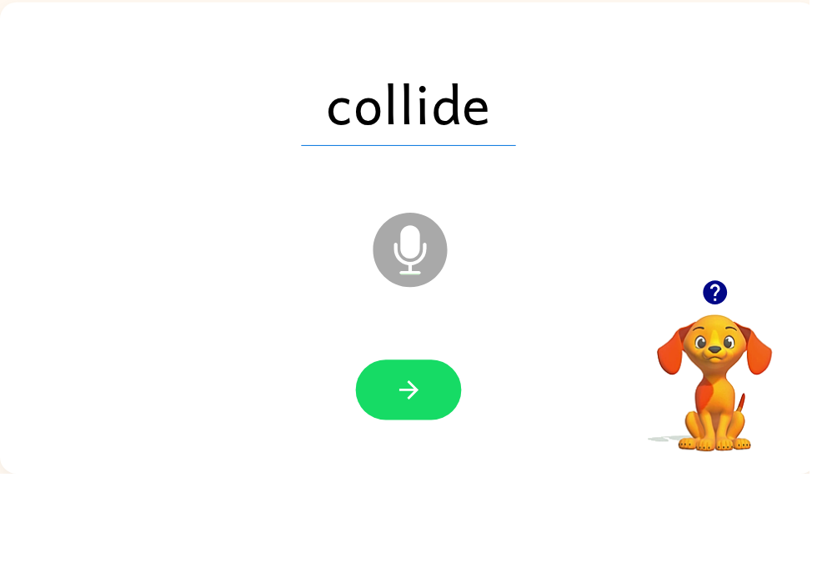
click at [426, 469] on icon "button" at bounding box center [412, 483] width 29 height 29
click at [421, 469] on icon "button" at bounding box center [412, 483] width 29 height 29
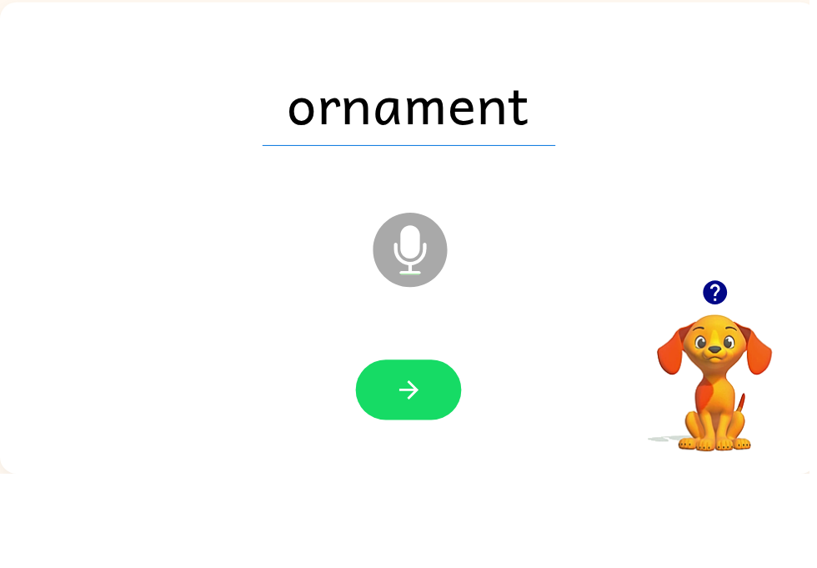
click at [424, 469] on icon "button" at bounding box center [412, 483] width 29 height 29
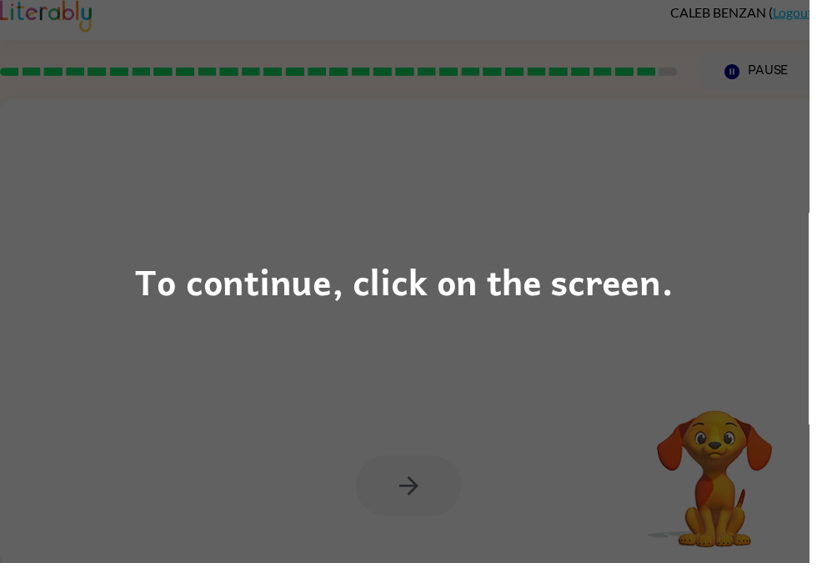
scroll to position [0, 0]
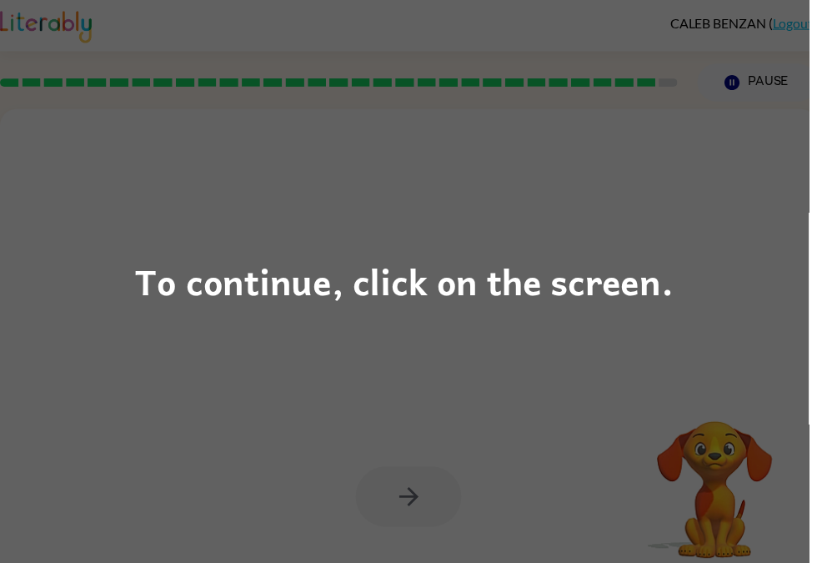
click at [592, 289] on div "To continue, click on the screen." at bounding box center [409, 284] width 544 height 57
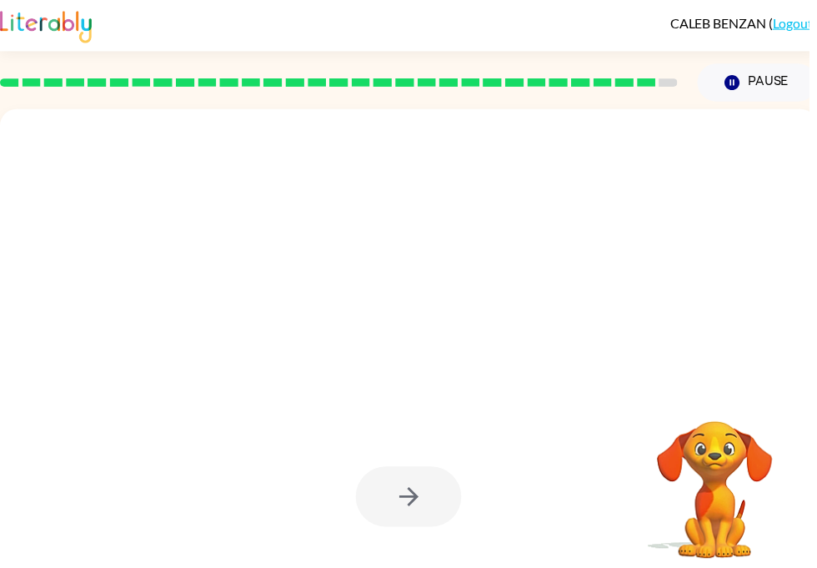
click at [589, 287] on div at bounding box center [412, 348] width 825 height 476
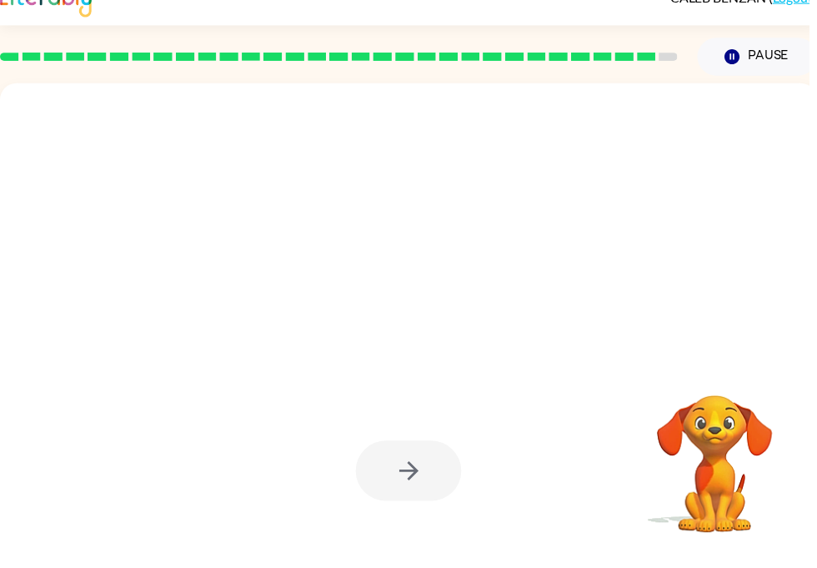
scroll to position [19, 0]
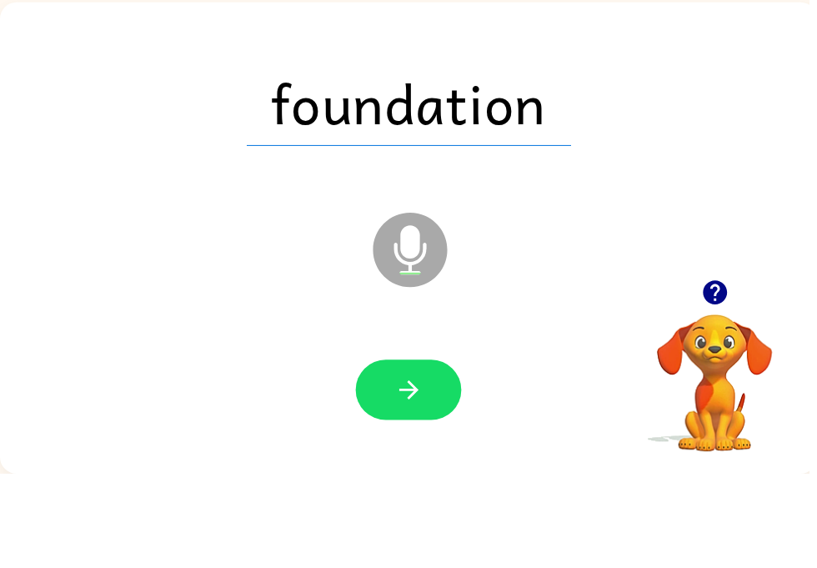
click at [434, 453] on button "button" at bounding box center [412, 483] width 107 height 61
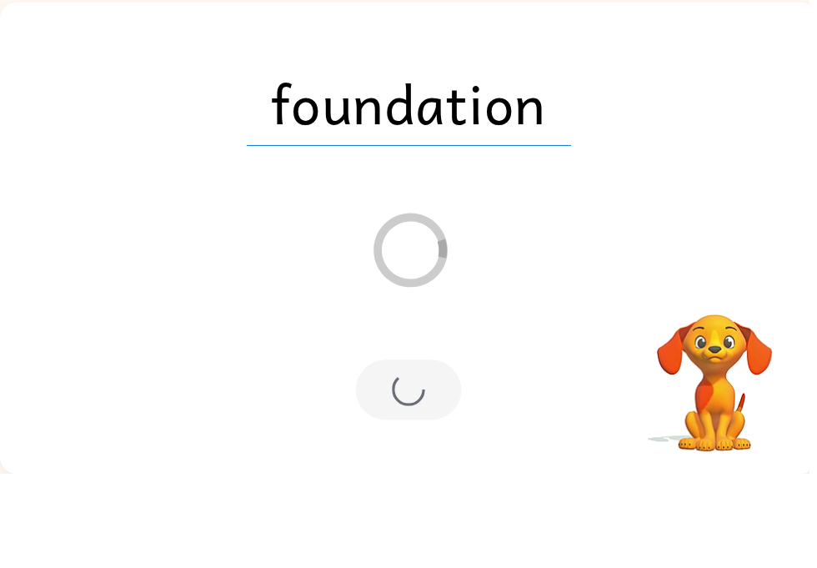
scroll to position [0, 0]
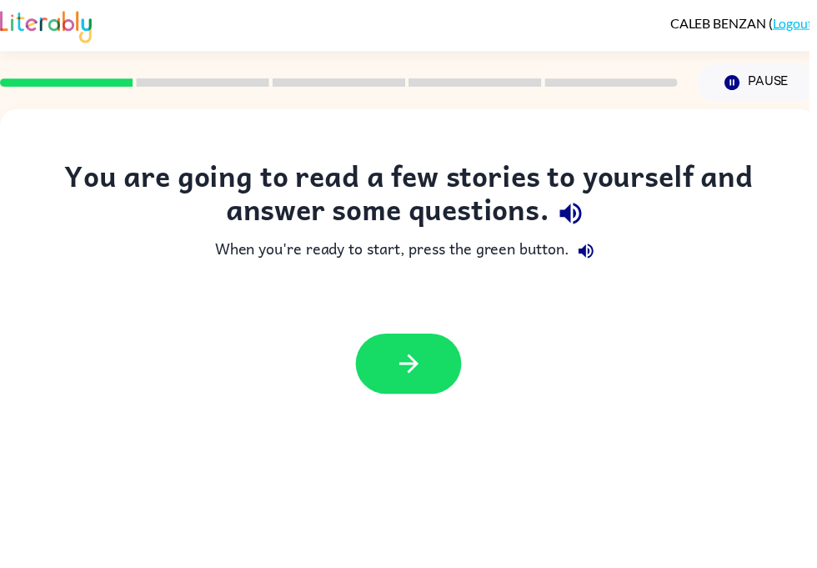
click at [382, 378] on button "button" at bounding box center [412, 367] width 107 height 61
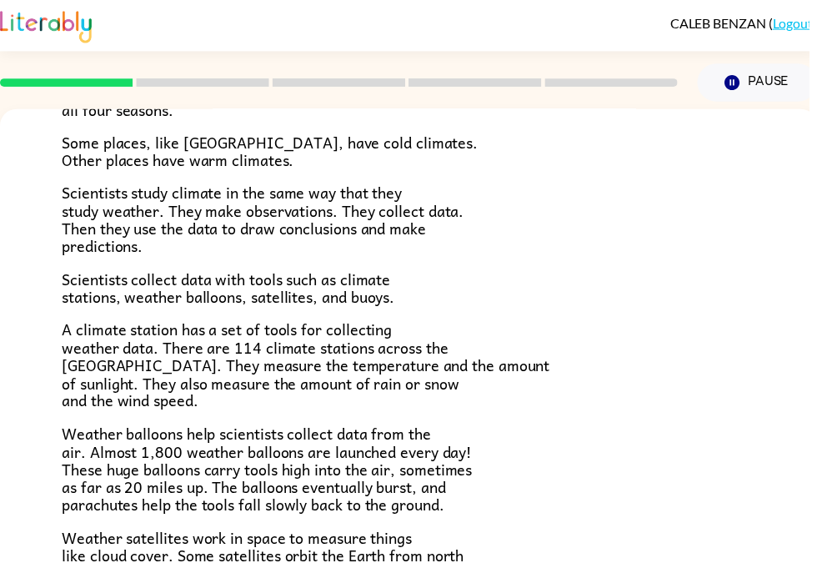
scroll to position [164, 0]
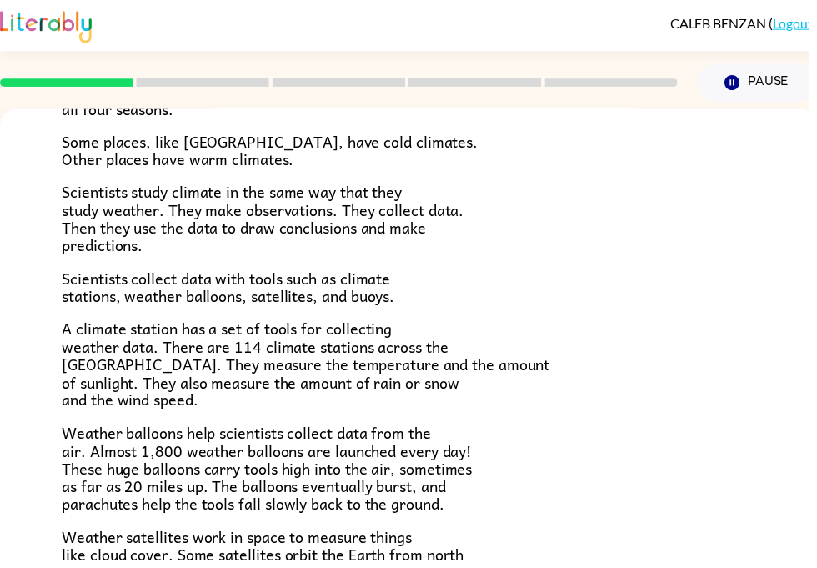
click at [336, 414] on div "Climate is the average of the weather conditions over all four seasons. Some pl…" at bounding box center [413, 384] width 700 height 682
click at [770, 221] on div "Climate Climate is the average of the weather conditions over all four seasons.…" at bounding box center [412, 374] width 825 height 856
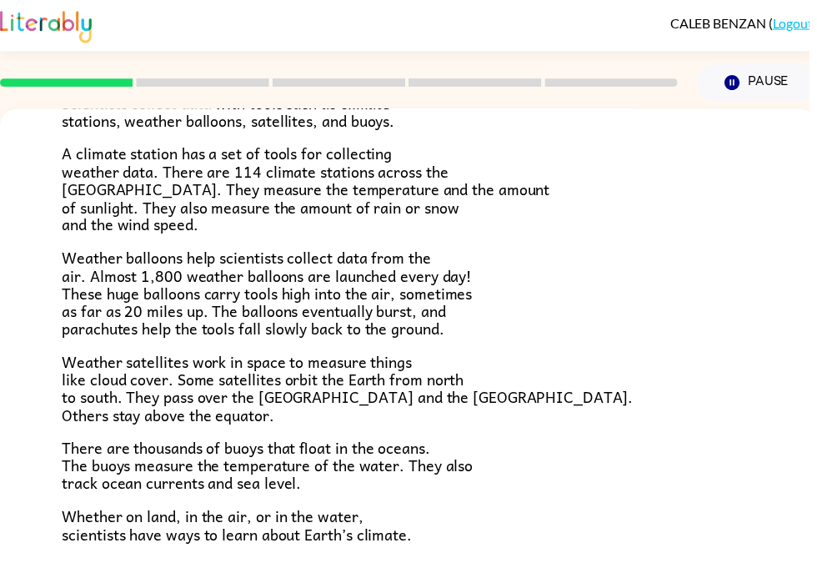
scroll to position [343, 0]
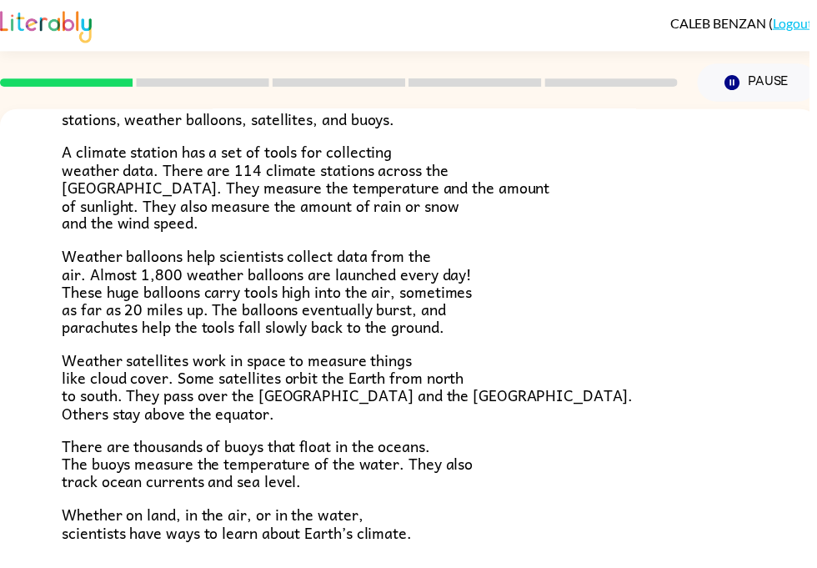
click at [816, 254] on div "Climate Climate is the average of the weather conditions over all four seasons.…" at bounding box center [412, 195] width 825 height 856
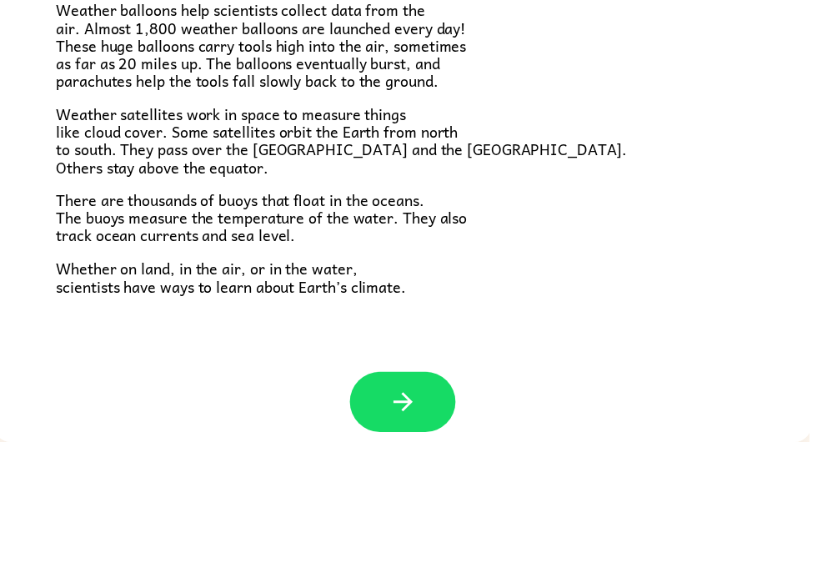
scroll to position [51, 0]
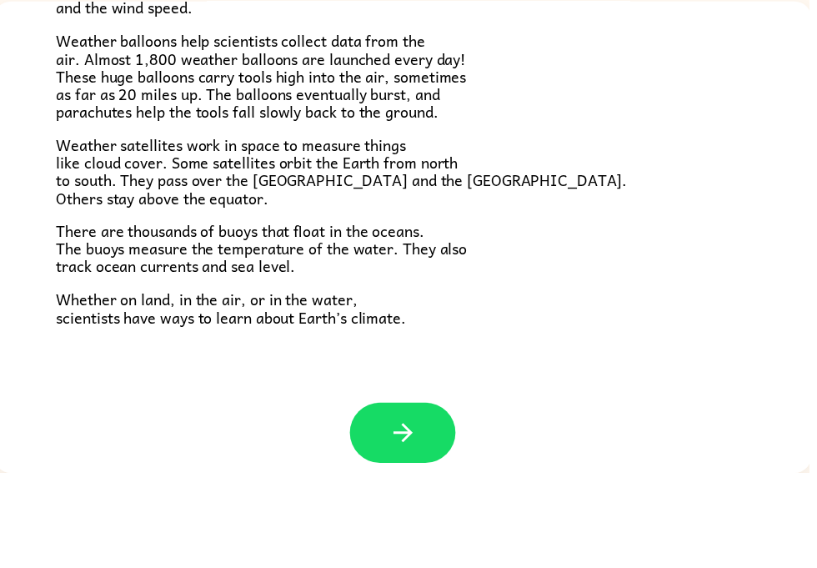
click at [419, 513] on icon "button" at bounding box center [407, 527] width 29 height 29
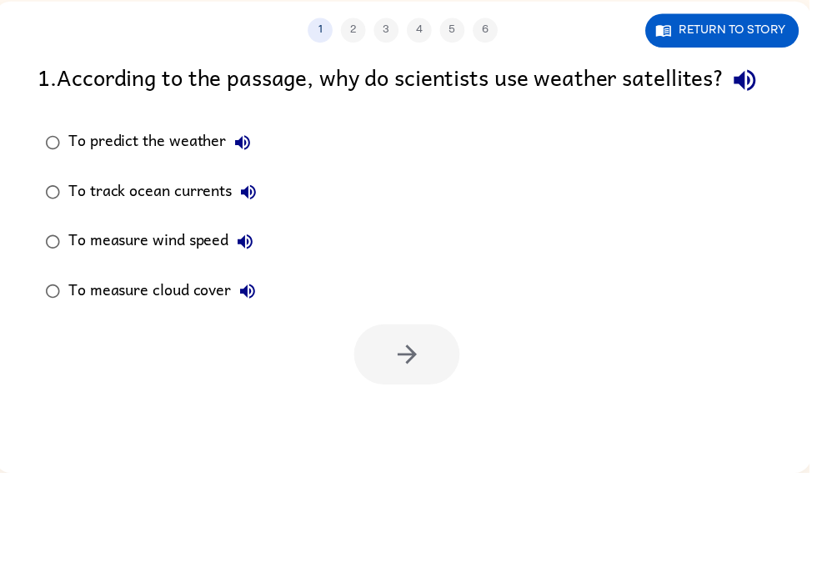
scroll to position [19, 0]
click at [167, 218] on div "To predict the weather" at bounding box center [165, 234] width 193 height 33
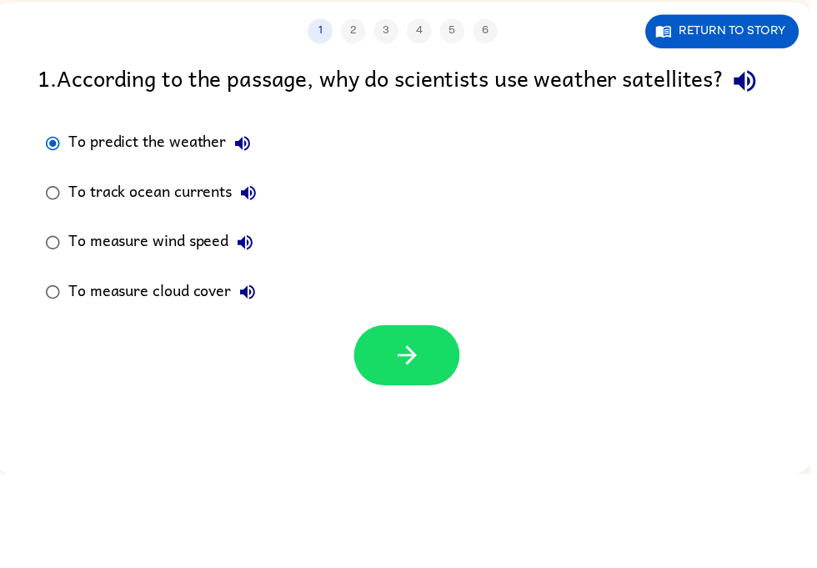
click at [360, 418] on button "button" at bounding box center [411, 448] width 107 height 61
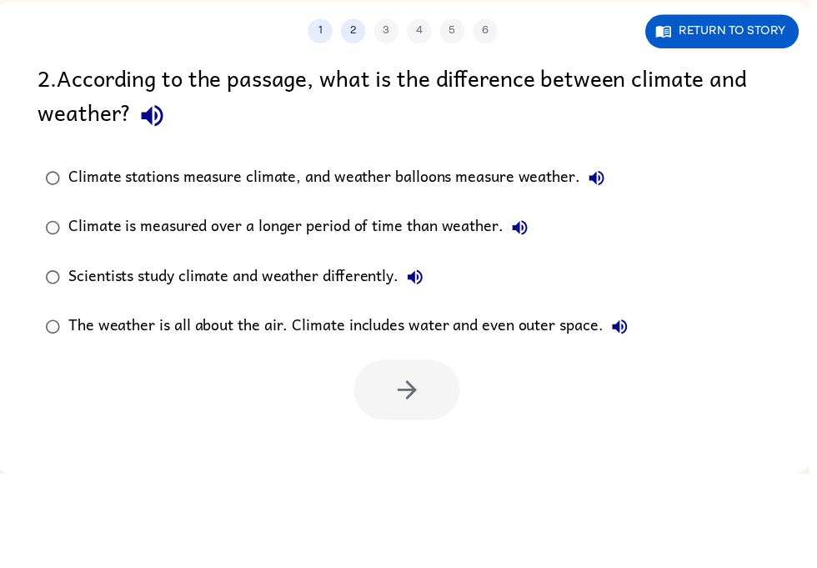
click at [487, 253] on div "Climate stations measure climate, and weather balloons measure weather." at bounding box center [344, 269] width 550 height 33
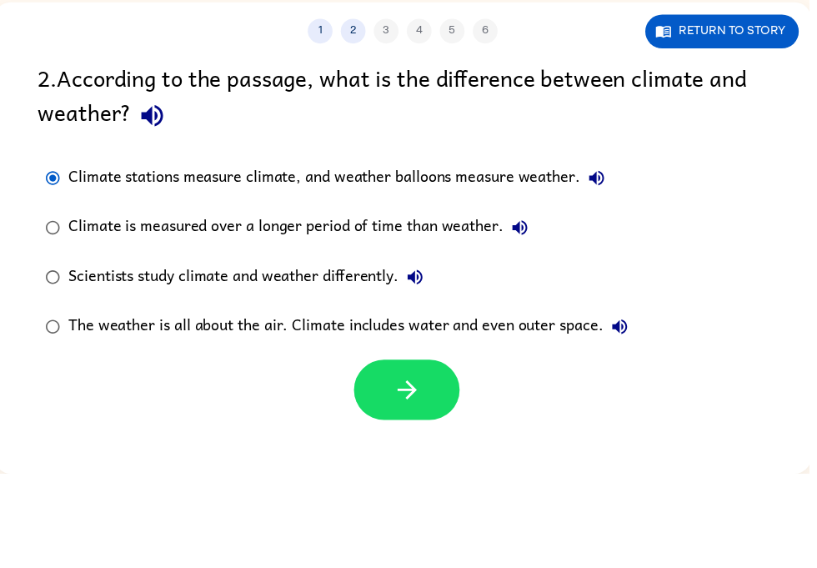
click at [404, 469] on icon "button" at bounding box center [411, 483] width 29 height 29
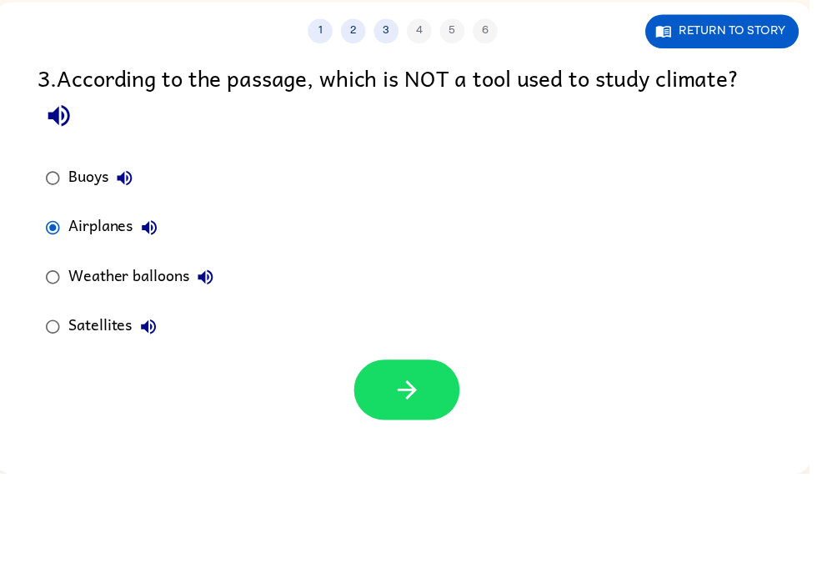
click at [429, 453] on button "button" at bounding box center [411, 483] width 107 height 61
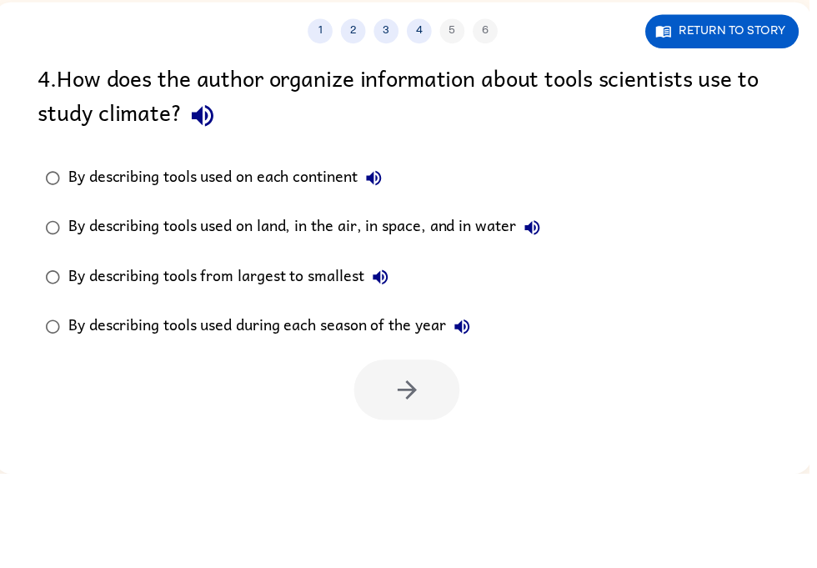
click at [816, 224] on div "CALEB BENZAN ( Logout ) Pause Pause 1 2 3 4 5 6 Return to story 4 . How does th…" at bounding box center [412, 275] width 825 height 586
click at [521, 303] on div "By describing tools used on land, in the air, in space, and in water" at bounding box center [311, 319] width 485 height 33
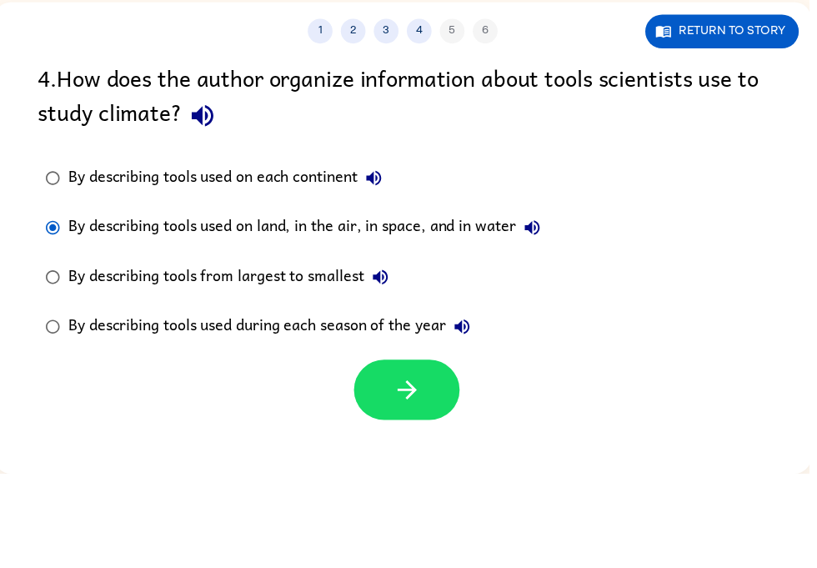
click at [511, 303] on div "By describing tools used on land, in the air, in space, and in water" at bounding box center [311, 319] width 485 height 33
click at [423, 469] on icon "button" at bounding box center [411, 483] width 29 height 29
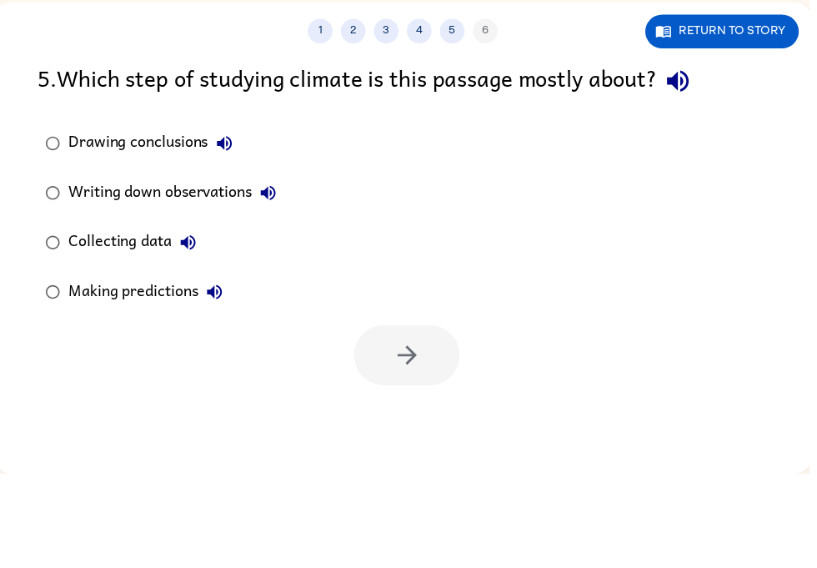
click at [103, 409] on div at bounding box center [406, 443] width 825 height 69
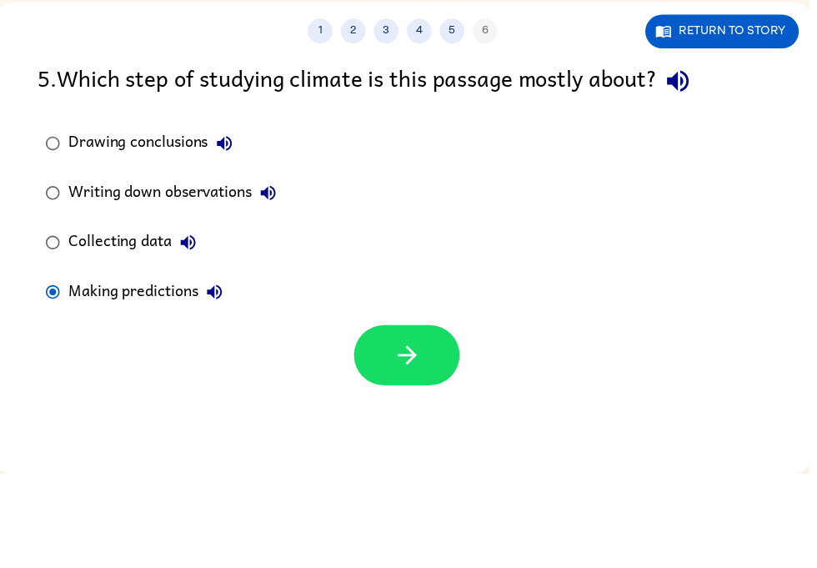
click at [415, 418] on button "button" at bounding box center [411, 448] width 107 height 61
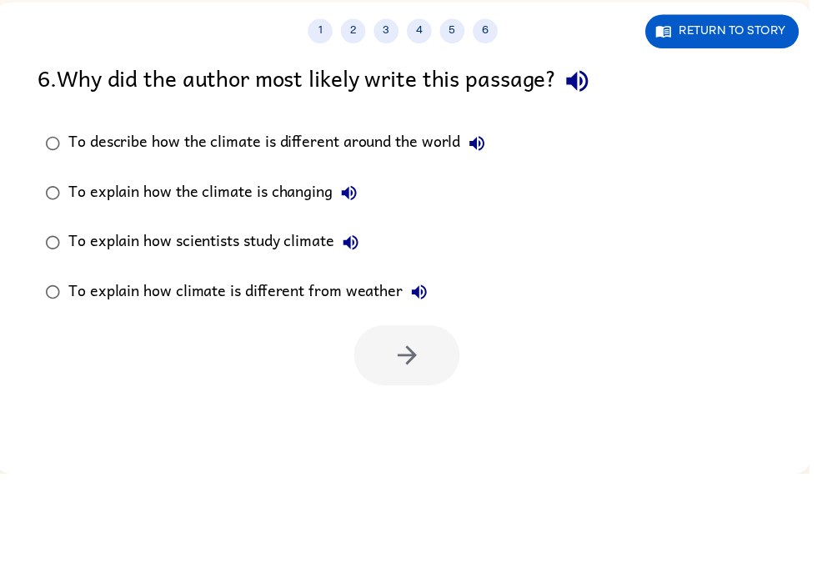
click at [267, 318] on div "To explain how scientists study climate" at bounding box center [220, 334] width 302 height 33
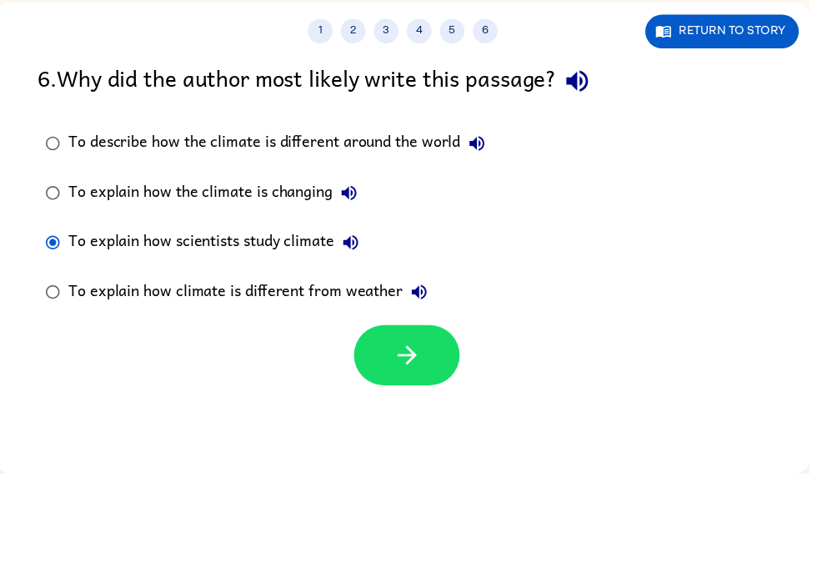
click at [445, 418] on button "button" at bounding box center [411, 448] width 107 height 61
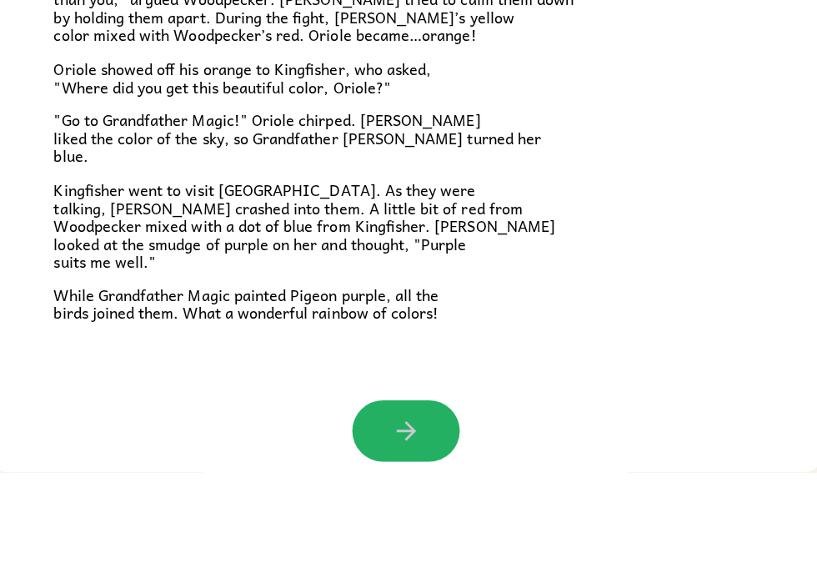
scroll to position [19, 4]
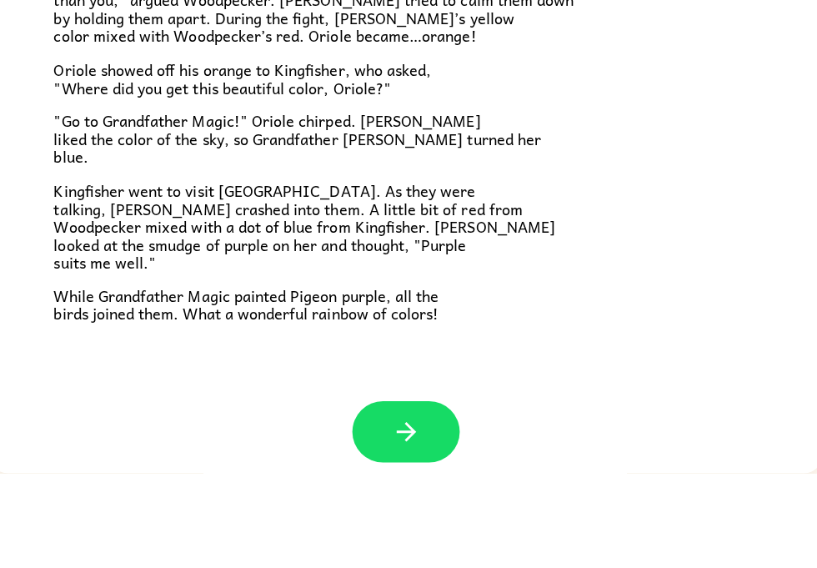
click at [395, 512] on icon "button" at bounding box center [408, 526] width 29 height 29
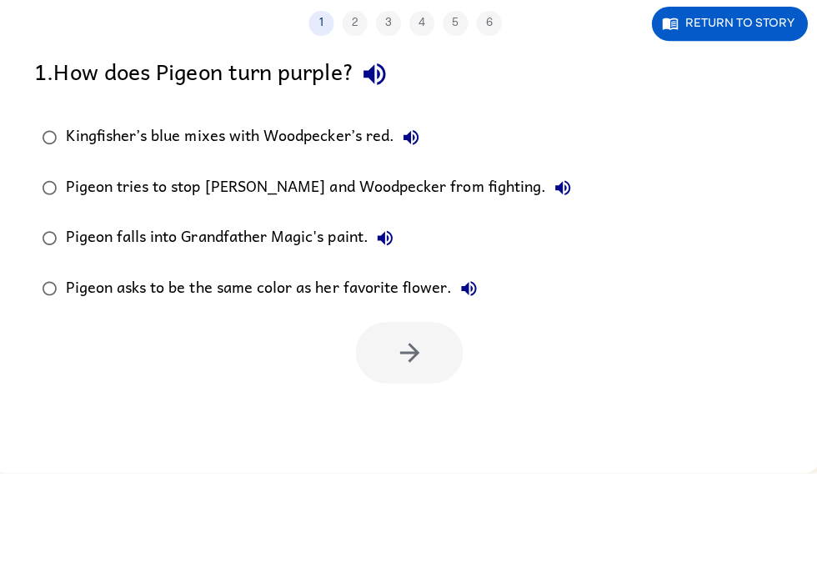
scroll to position [19, 8]
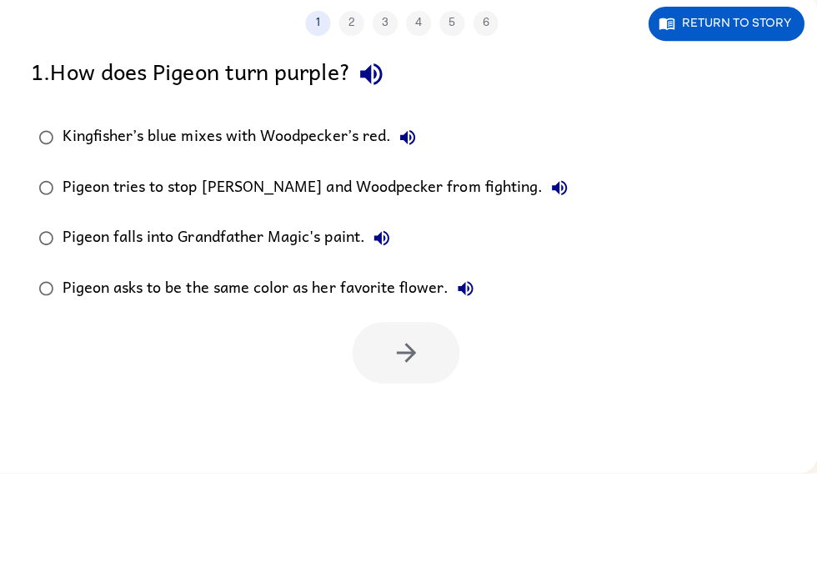
click at [221, 218] on div "Kingfisher’s blue mixes with Woodpecker’s red." at bounding box center [247, 234] width 360 height 33
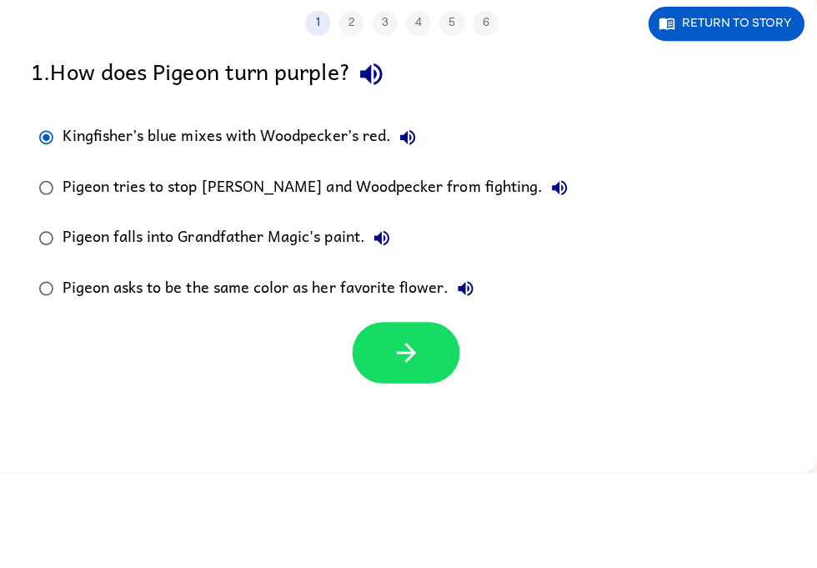
click at [432, 418] on button "button" at bounding box center [408, 448] width 107 height 61
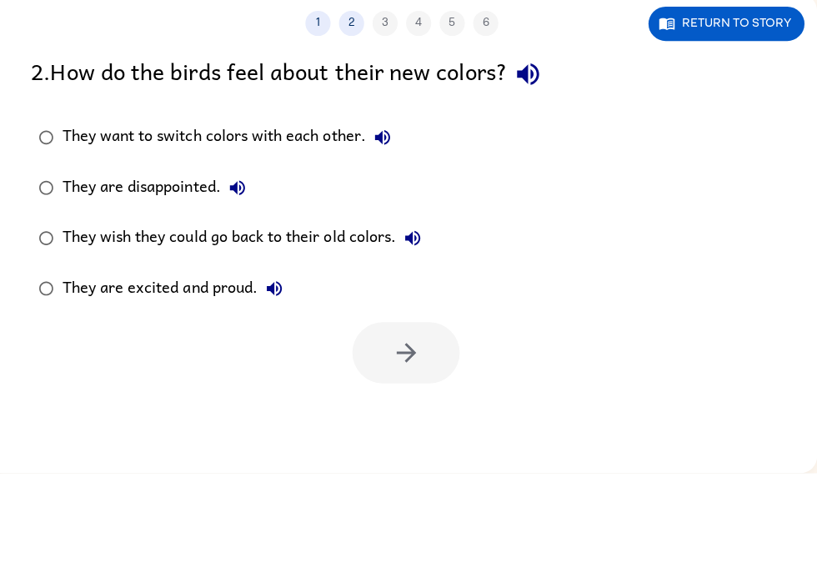
click at [73, 368] on div "They are excited and proud." at bounding box center [181, 384] width 228 height 33
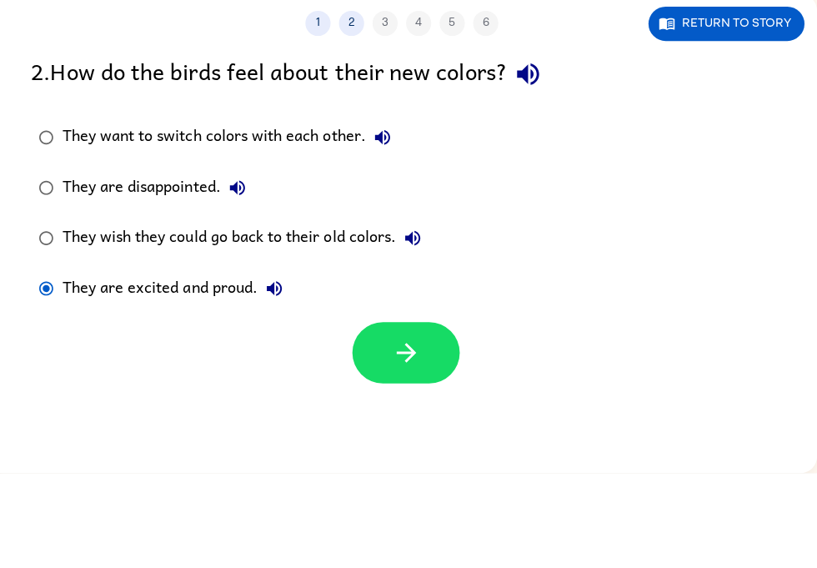
click at [433, 418] on button "button" at bounding box center [408, 448] width 107 height 61
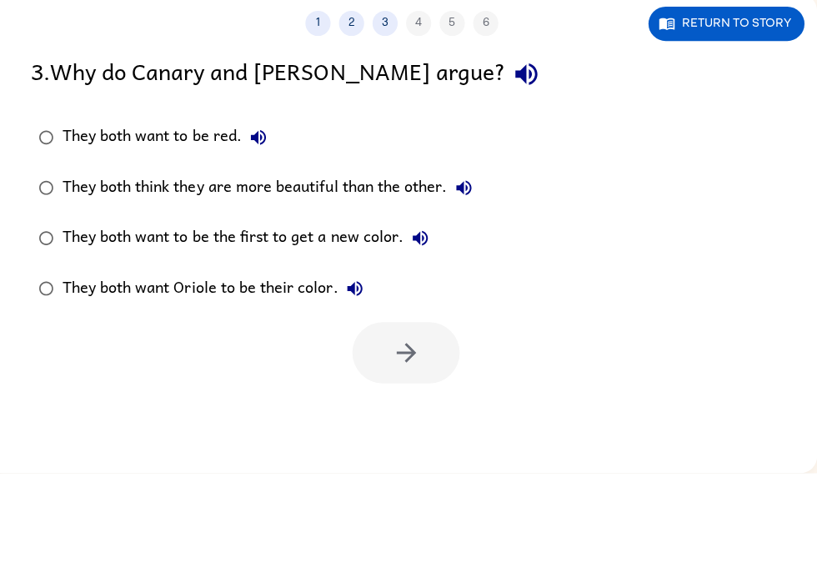
click at [412, 268] on div "They both think they are more beautiful than the other." at bounding box center [275, 284] width 416 height 33
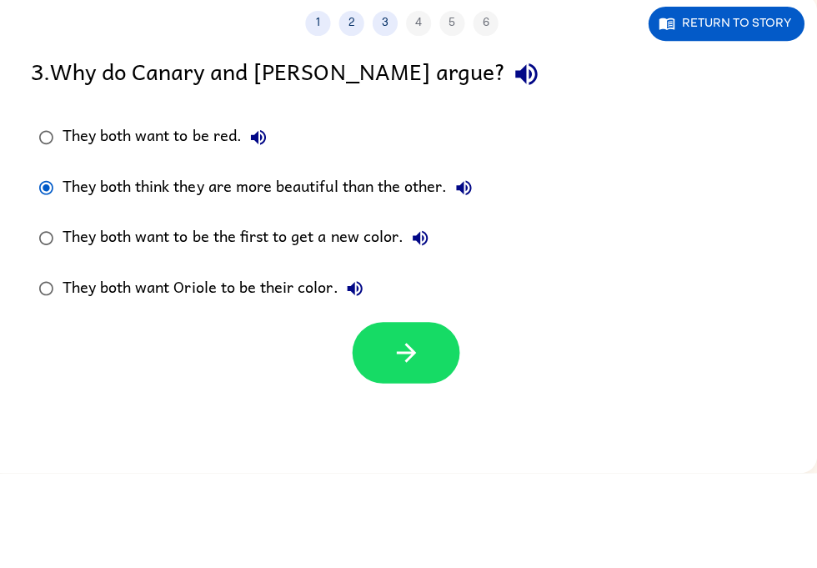
click at [383, 268] on div "They both think they are more beautiful than the other." at bounding box center [275, 284] width 416 height 33
click at [418, 418] on button "button" at bounding box center [408, 448] width 107 height 61
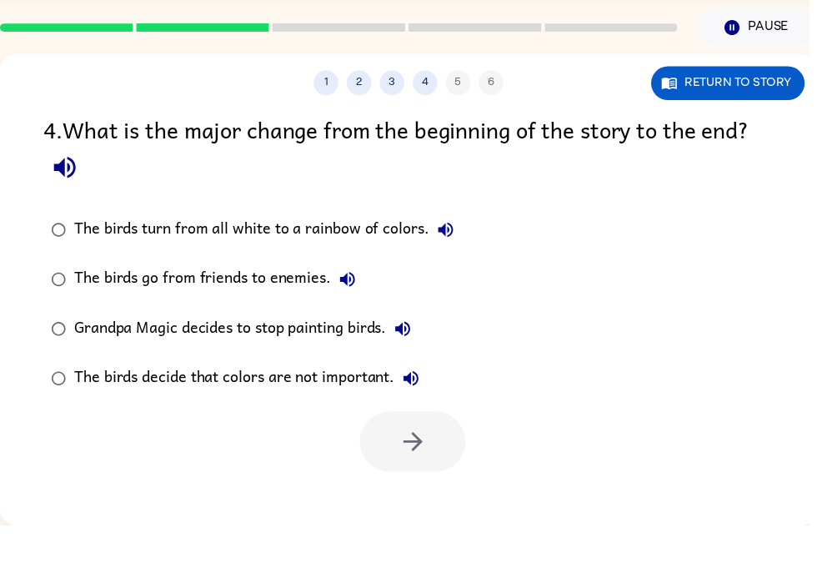
scroll to position [0, 0]
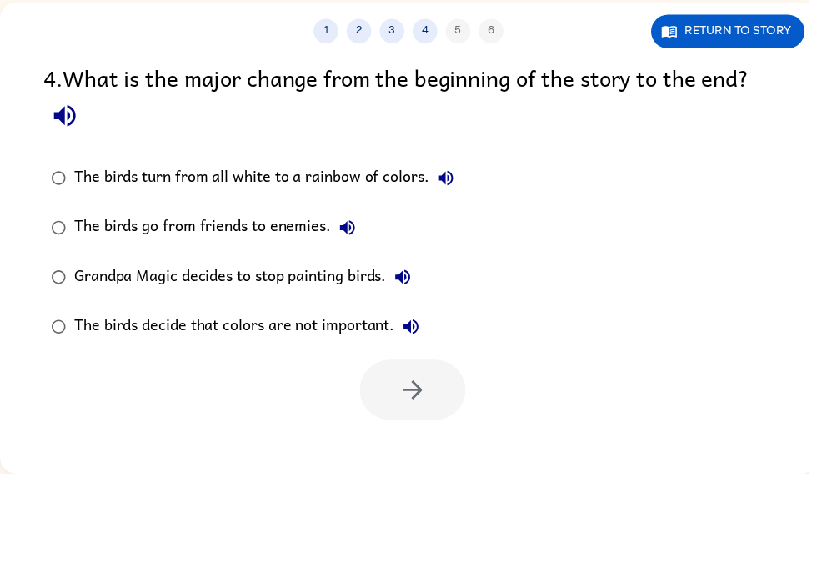
click at [416, 253] on div "The birds turn from all white to a rainbow of colors." at bounding box center [271, 269] width 392 height 33
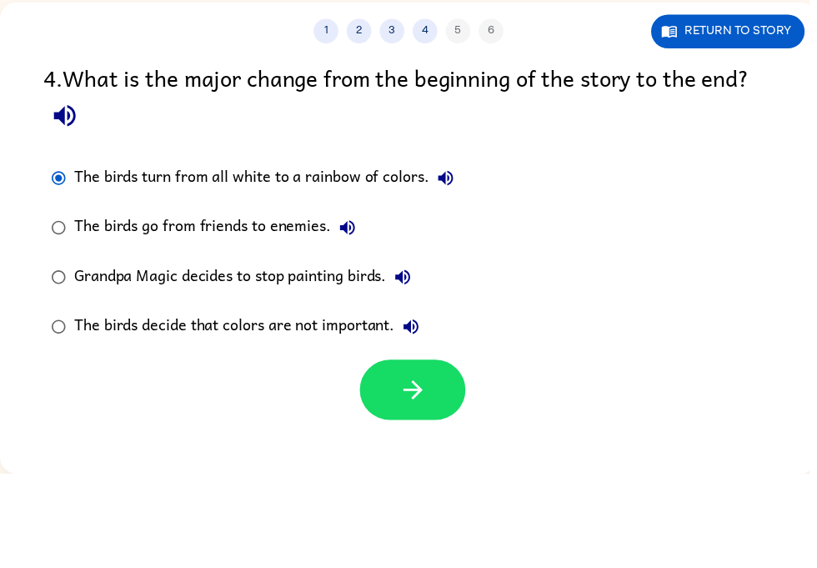
click at [426, 469] on icon "button" at bounding box center [417, 483] width 29 height 29
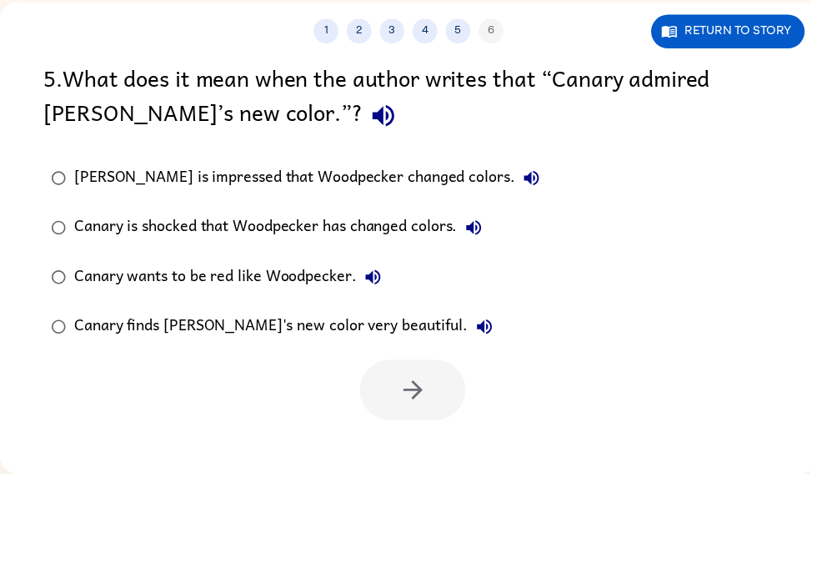
click at [409, 253] on div "Canary is impressed that Woodpecker changed colors." at bounding box center [314, 269] width 479 height 33
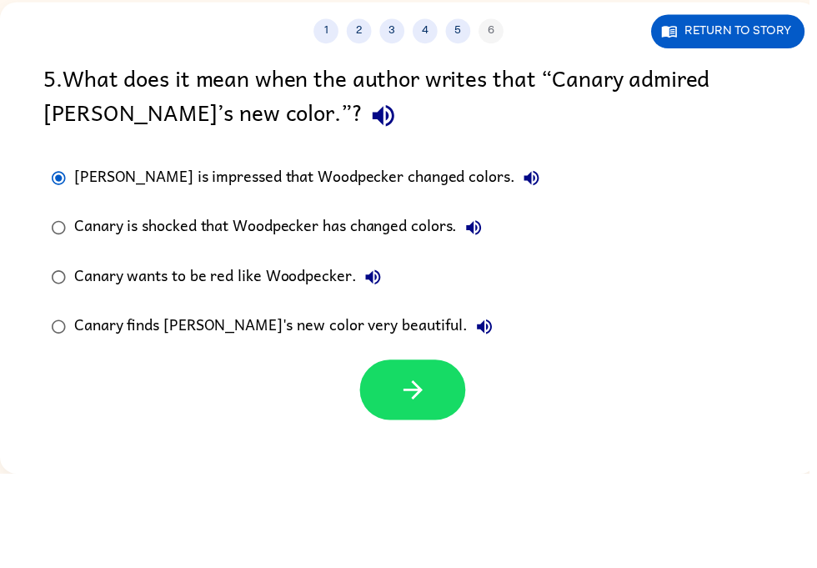
click at [434, 453] on button "button" at bounding box center [416, 483] width 107 height 61
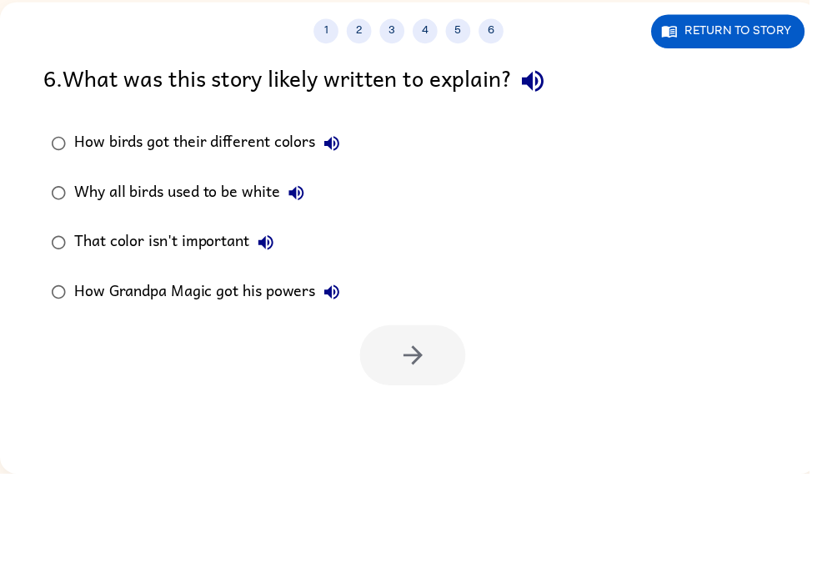
click at [114, 218] on div "How birds got their different colors" at bounding box center [213, 234] width 277 height 33
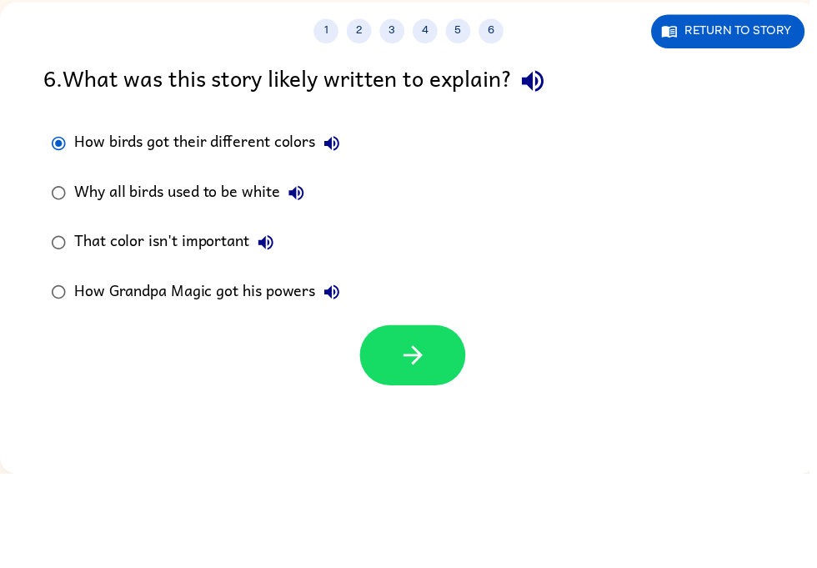
click at [433, 418] on button "button" at bounding box center [416, 448] width 107 height 61
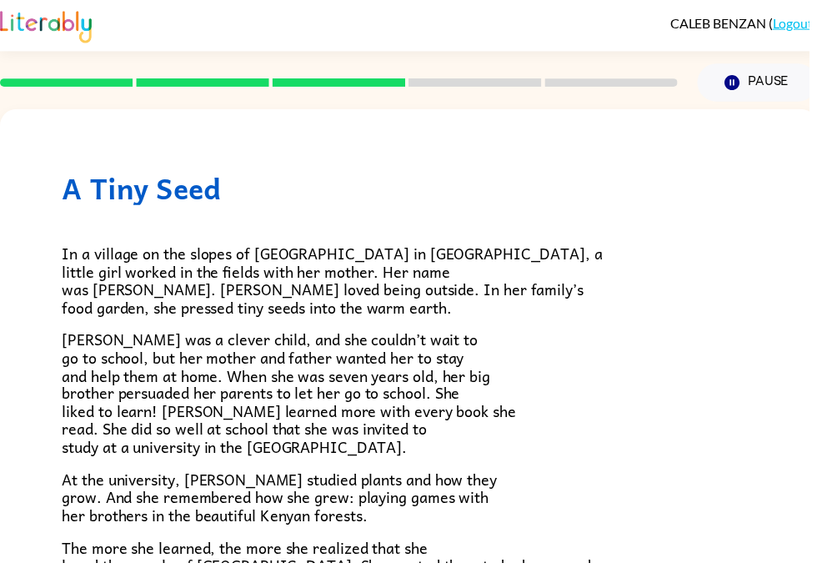
click at [4, 163] on div "A Tiny Seed In a village on the slopes of Mount Kenya in Africa, a little girl …" at bounding box center [412, 540] width 825 height 860
click at [6, 150] on div "A Tiny Seed In a village on the slopes of Mount Kenya in Africa, a little girl …" at bounding box center [412, 540] width 825 height 860
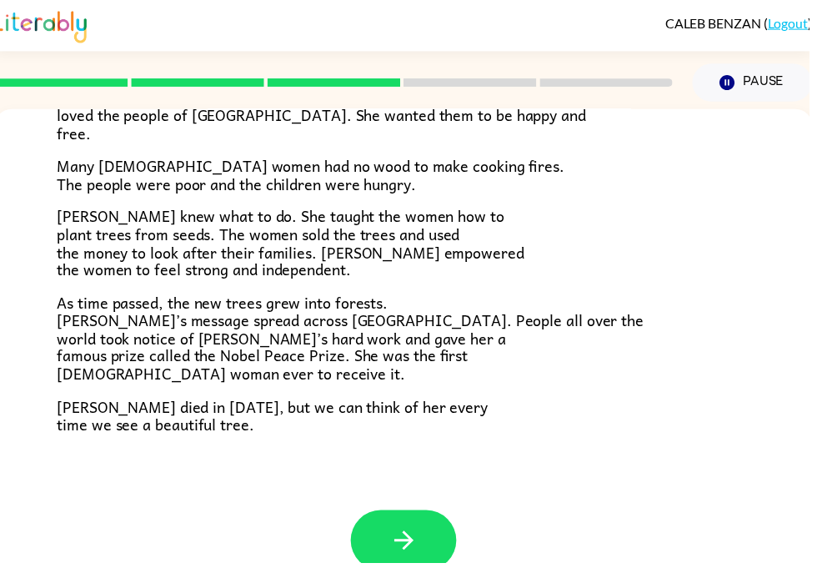
scroll to position [454, 0]
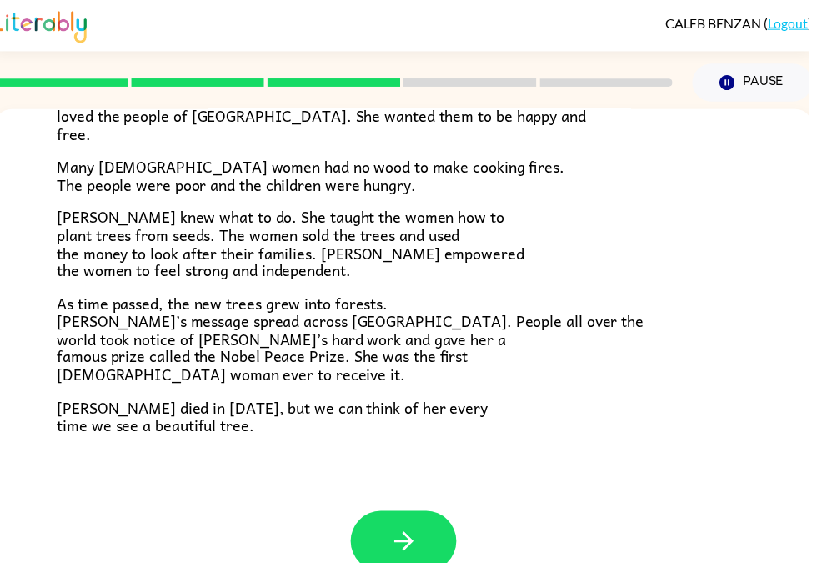
click at [700, 172] on p "Many Kenyan women had no wood to make cooking fires. The people were poor and t…" at bounding box center [408, 177] width 700 height 36
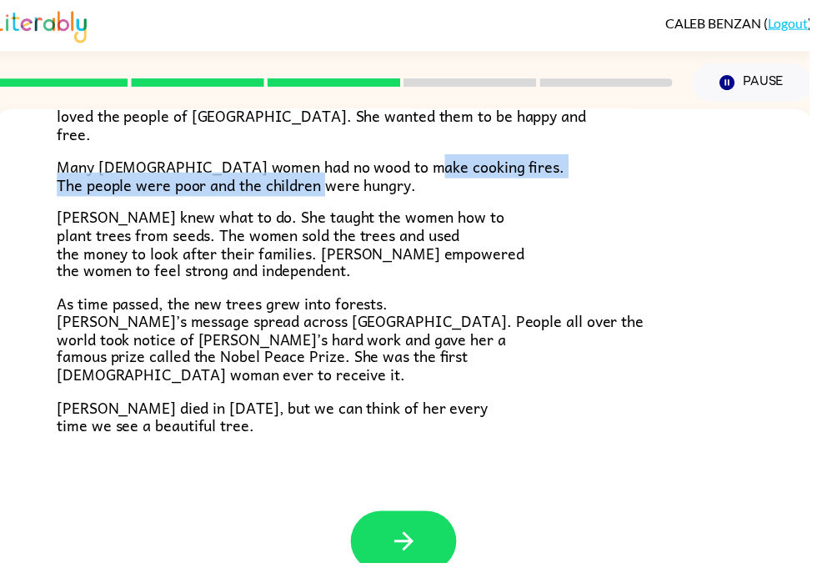
click at [646, 223] on p "Wangari knew what to do. She taught the women how to plant trees from seeds. Th…" at bounding box center [408, 246] width 700 height 72
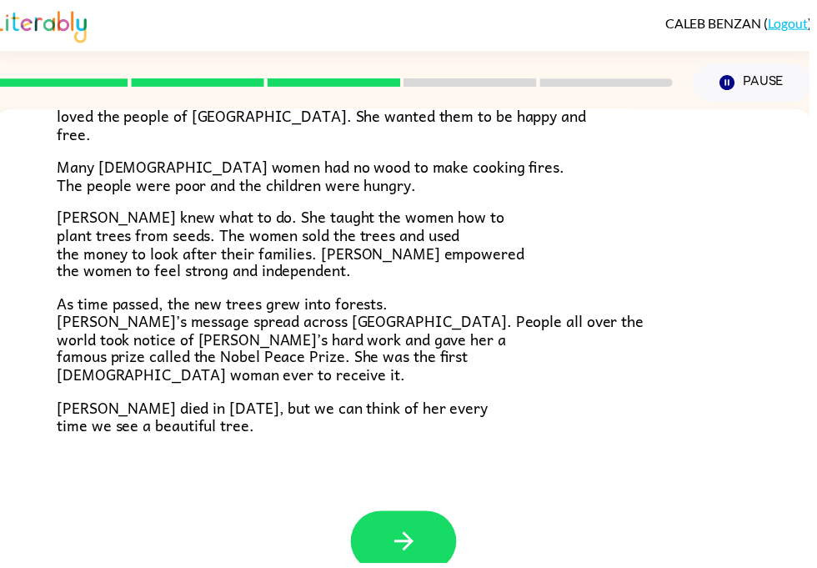
click at [646, 223] on p "Wangari knew what to do. She taught the women how to plant trees from seeds. Th…" at bounding box center [408, 246] width 700 height 72
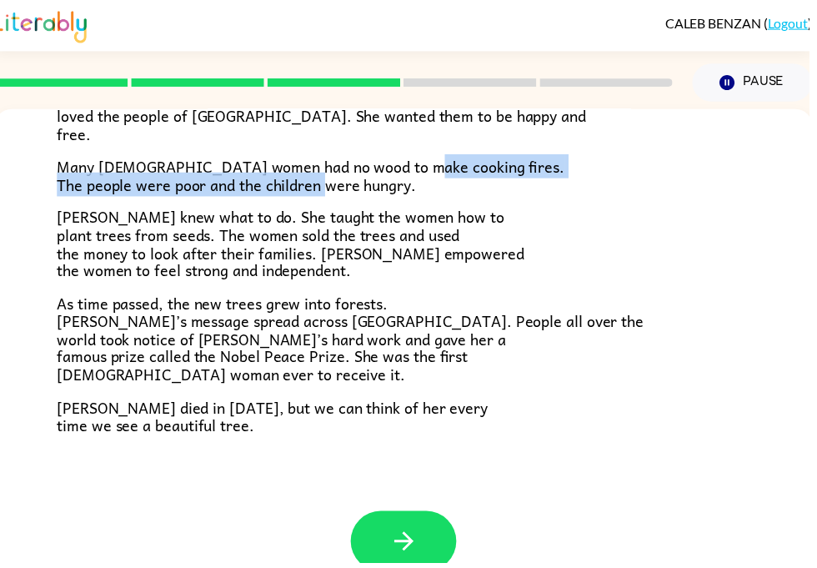
click at [638, 221] on p "Wangari knew what to do. She taught the women how to plant trees from seeds. Th…" at bounding box center [408, 246] width 700 height 72
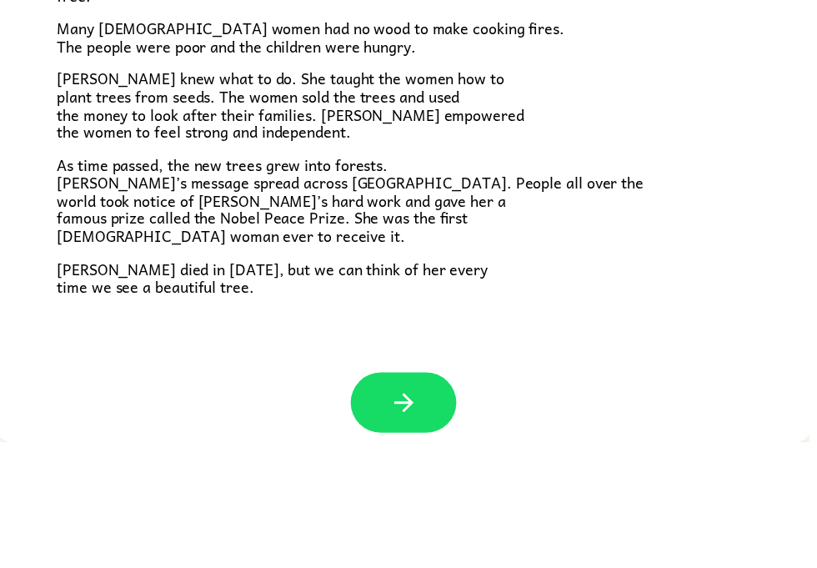
scroll to position [51, 0]
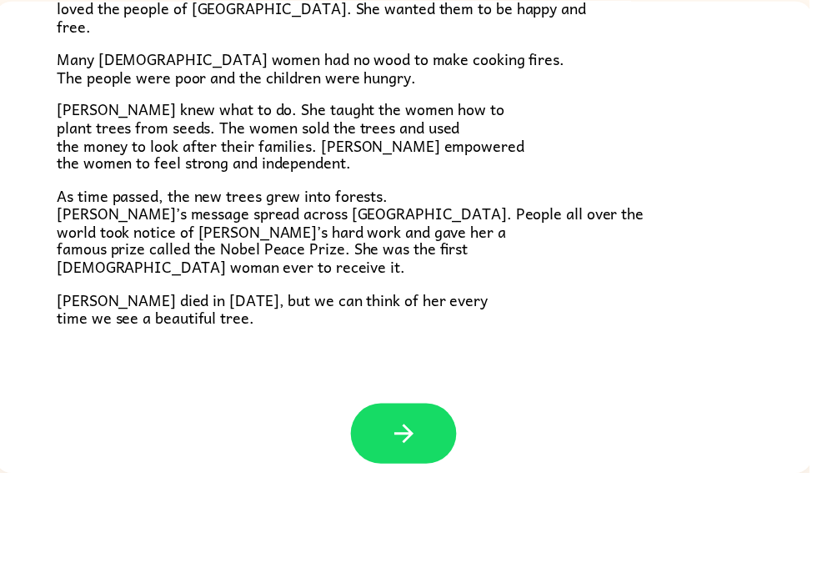
click at [377, 498] on button "button" at bounding box center [407, 528] width 107 height 61
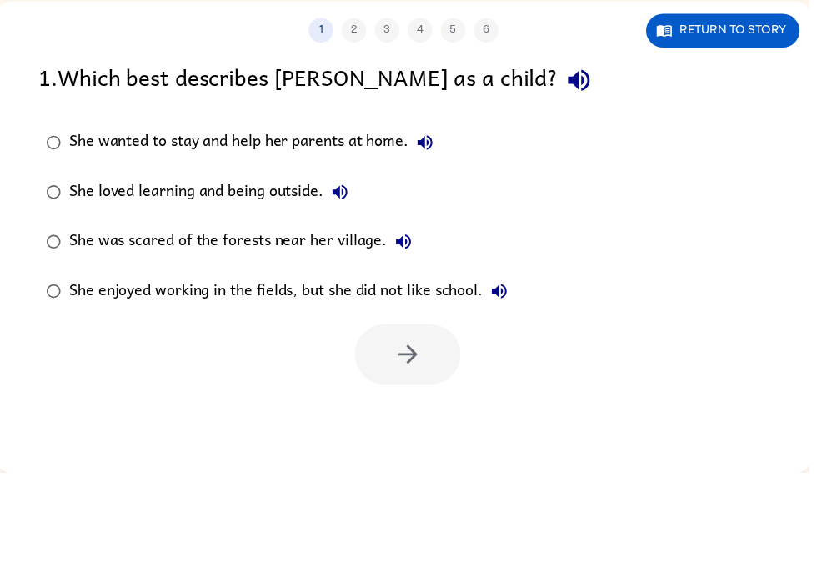
scroll to position [19, 0]
click at [302, 268] on div "She loved learning and being outside." at bounding box center [215, 284] width 290 height 33
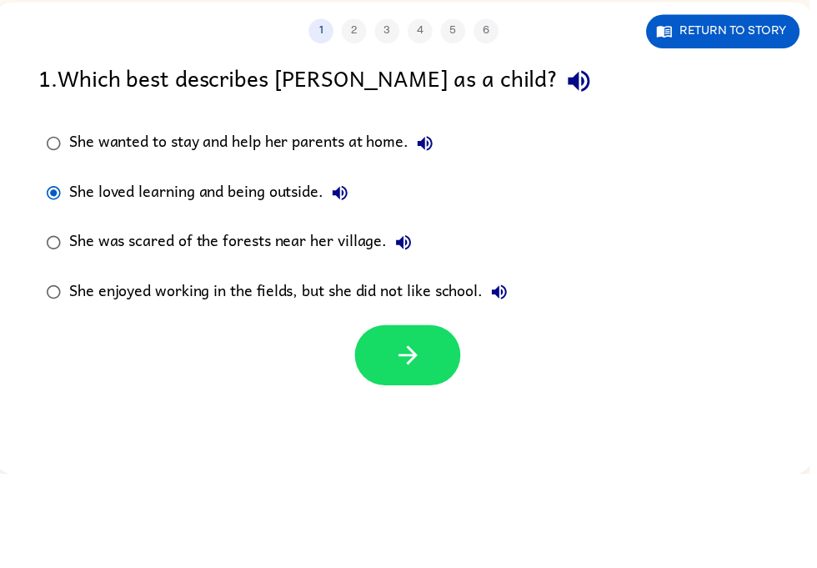
click at [419, 418] on button "button" at bounding box center [411, 448] width 107 height 61
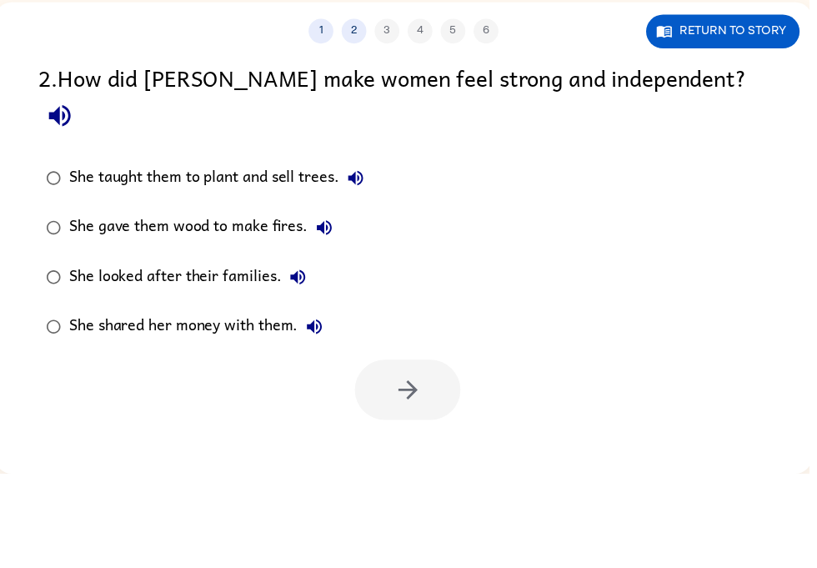
click at [69, 244] on label "She taught them to plant and sell trees." at bounding box center [207, 269] width 354 height 50
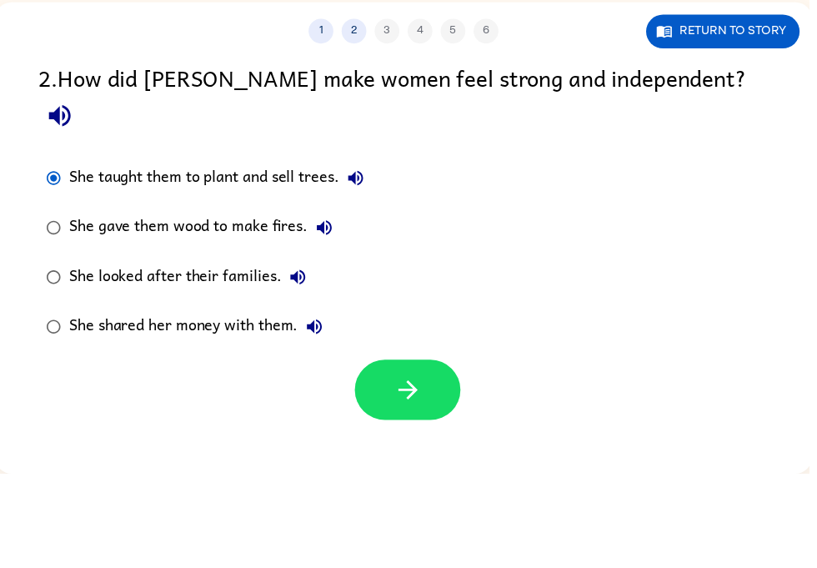
click at [396, 453] on button "button" at bounding box center [411, 483] width 107 height 61
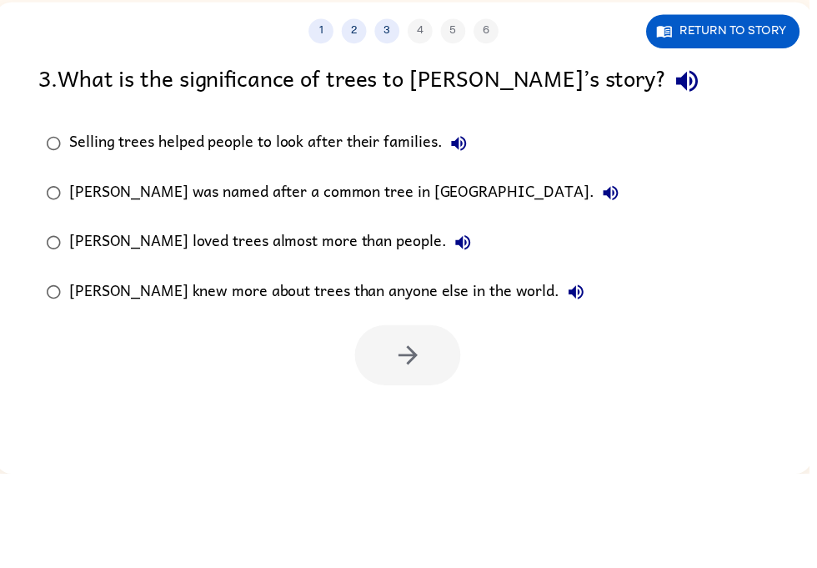
click at [387, 218] on div "Selling trees helped people to look after their families." at bounding box center [275, 234] width 410 height 33
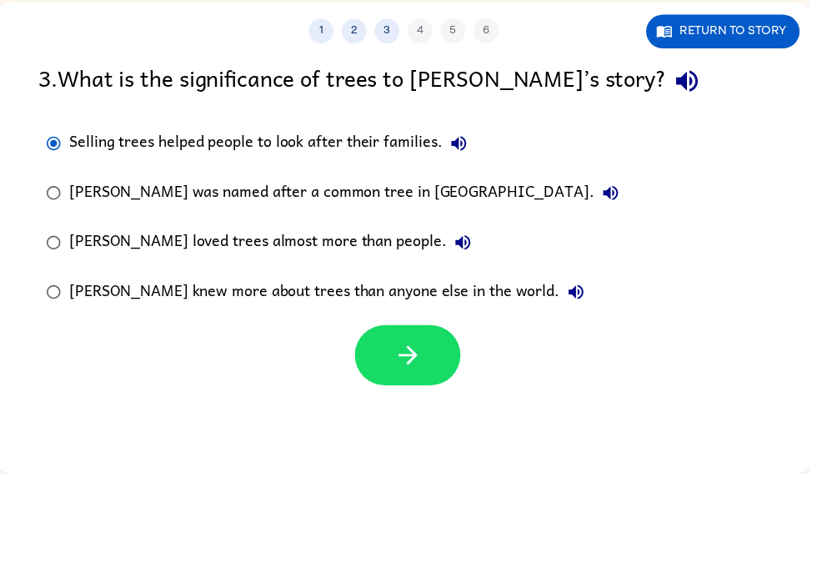
click at [329, 218] on div "Selling trees helped people to look after their families." at bounding box center [275, 234] width 410 height 33
click at [426, 434] on icon "button" at bounding box center [412, 448] width 29 height 29
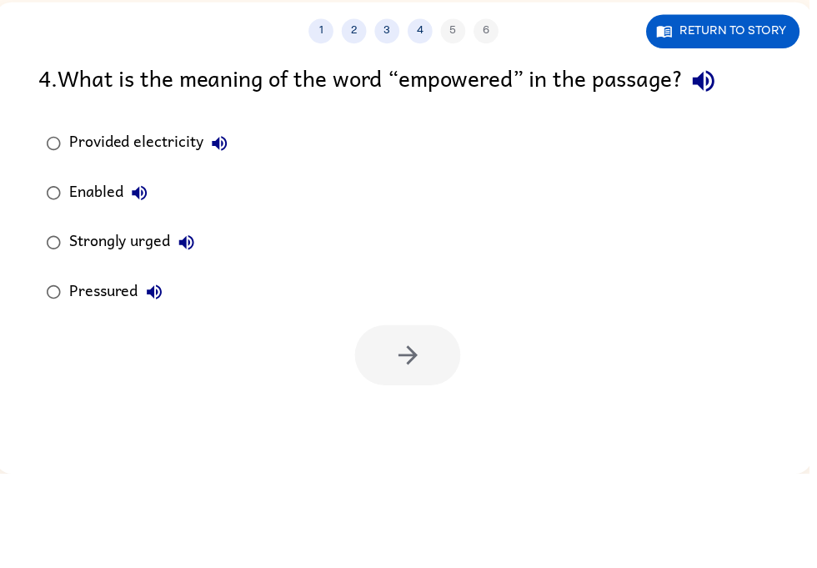
click at [109, 318] on div "Strongly urged" at bounding box center [137, 334] width 135 height 33
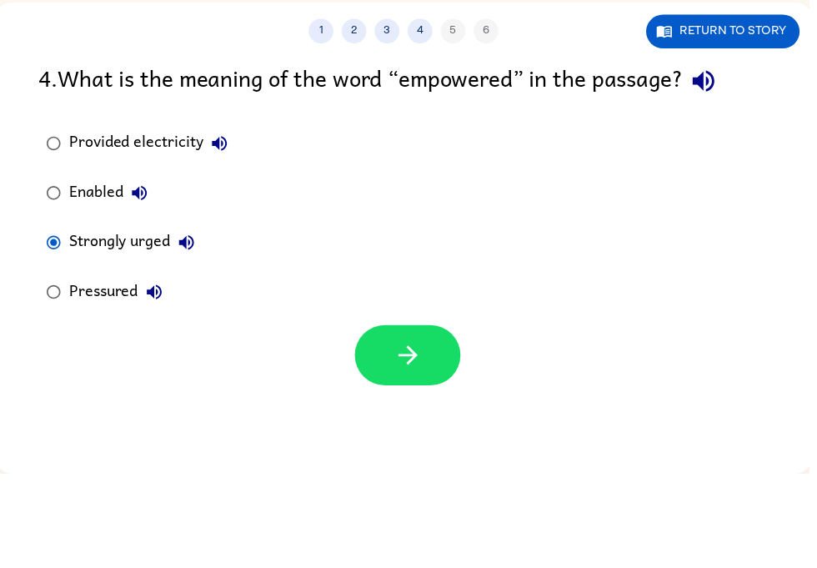
click at [415, 418] on button "button" at bounding box center [411, 448] width 107 height 61
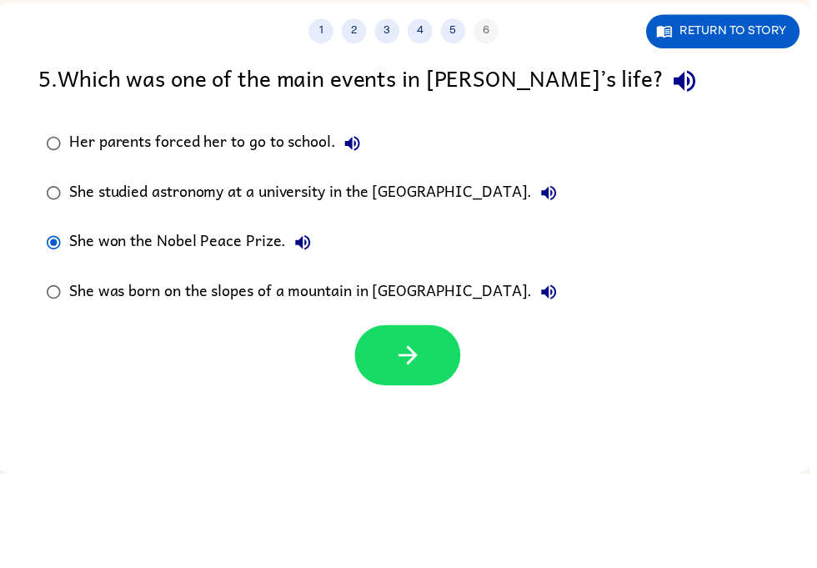
click at [369, 418] on button "button" at bounding box center [411, 448] width 107 height 61
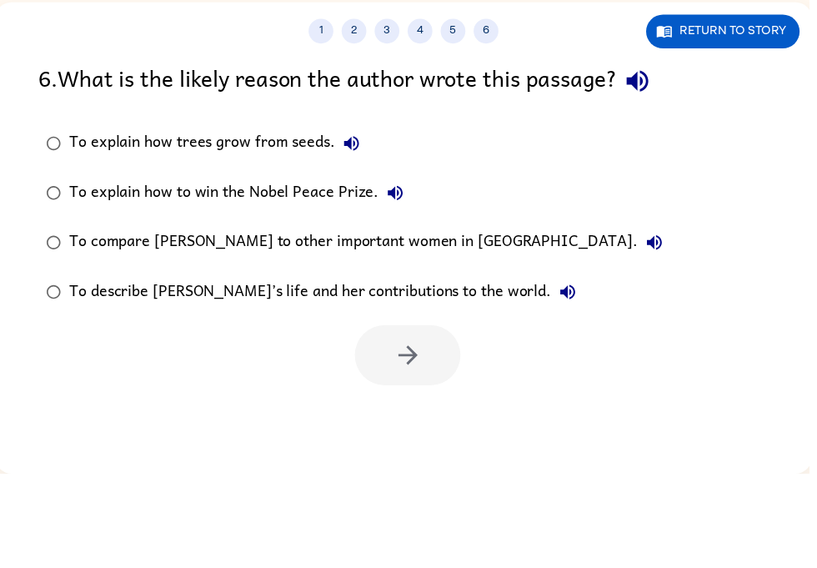
click at [240, 359] on label "To describe Wangari’s life and her contributions to the world." at bounding box center [358, 384] width 656 height 50
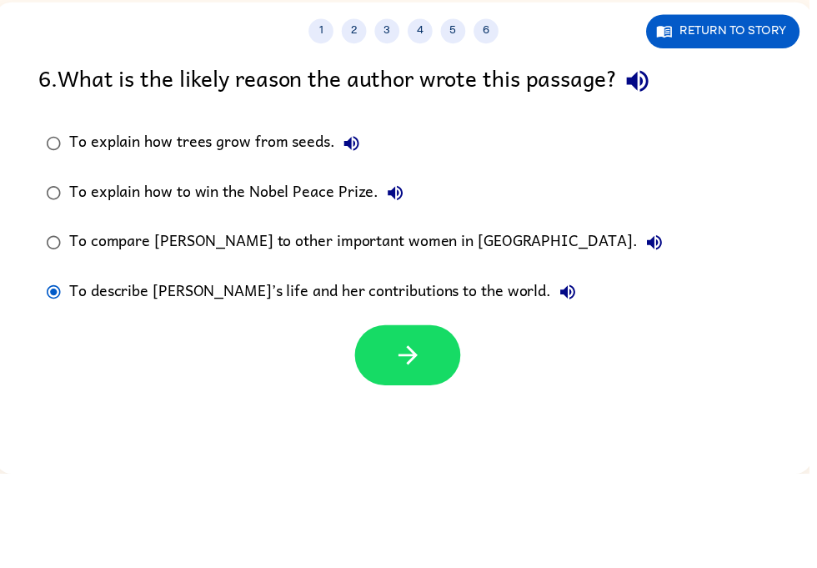
click at [408, 434] on icon "button" at bounding box center [412, 448] width 29 height 29
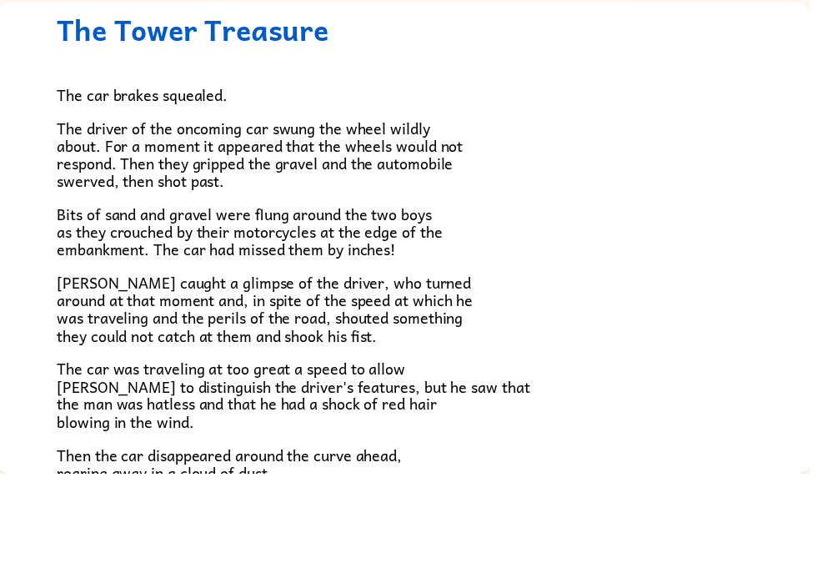
scroll to position [57, 0]
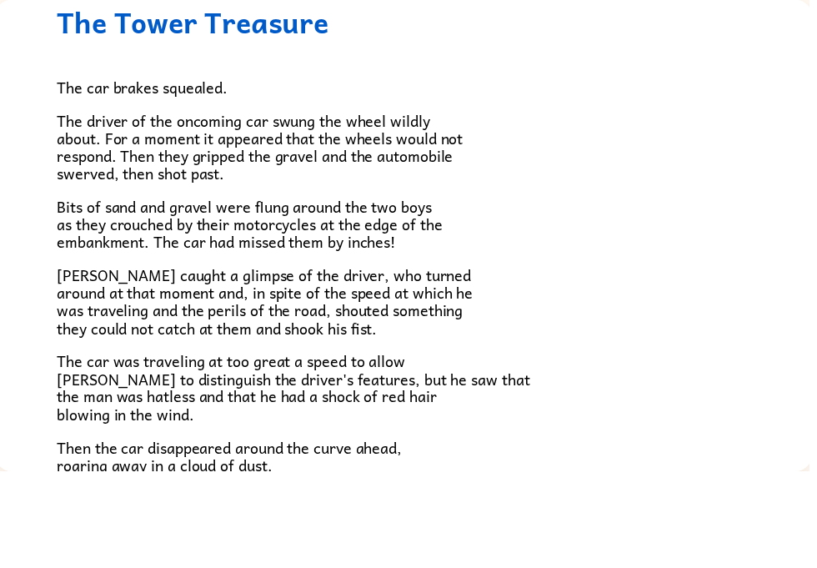
click at [526, 535] on p "Then the car disappeared around the curve ahead, roaring away in a cloud of dus…" at bounding box center [408, 553] width 700 height 36
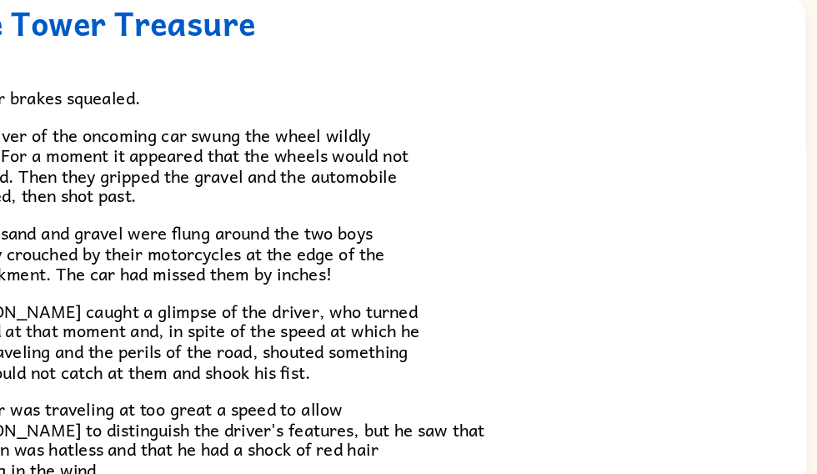
scroll to position [0, 8]
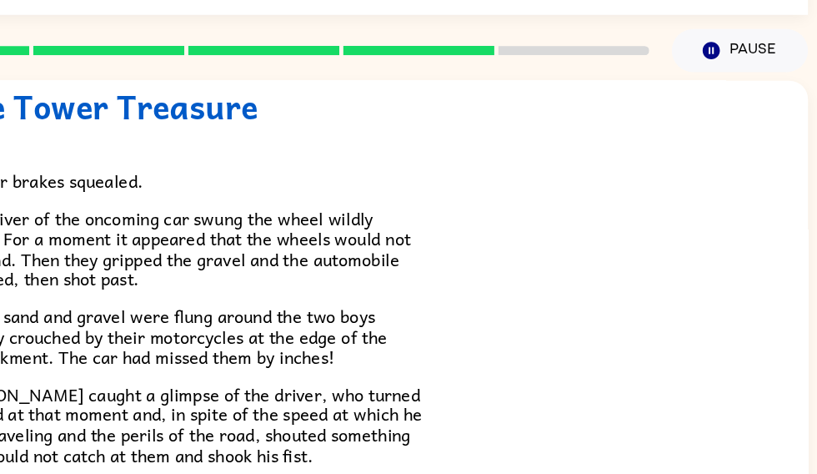
click at [46, 328] on span "Bits of sand and gravel were flung around the two boys as they crouched by thei…" at bounding box center [240, 298] width 389 height 60
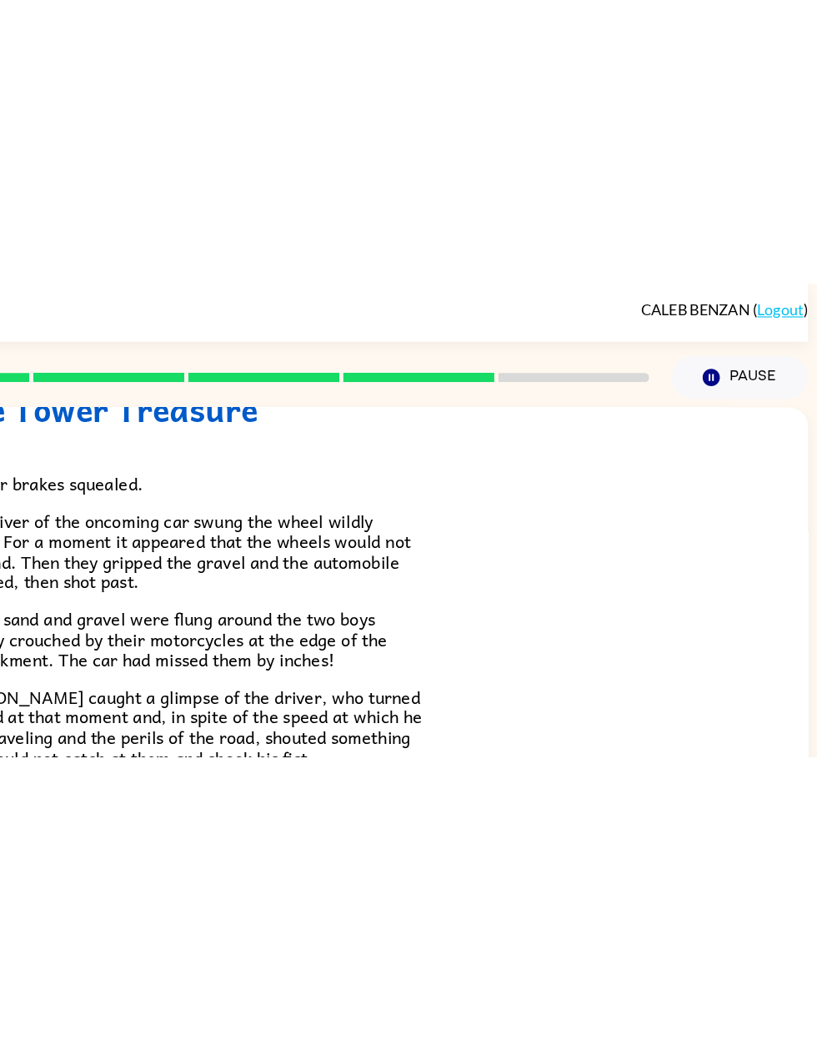
scroll to position [0, 0]
